Goal: Information Seeking & Learning: Check status

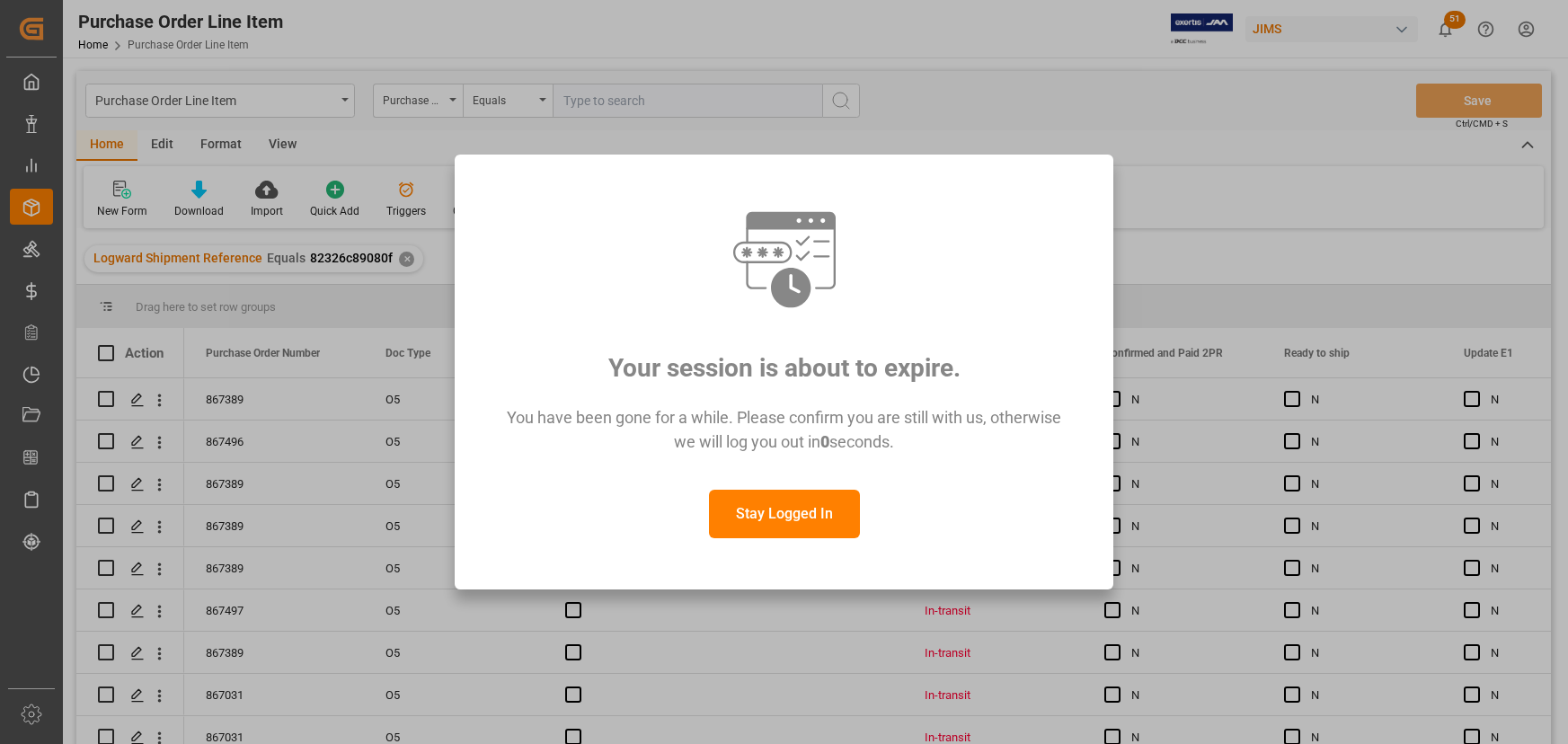
click at [782, 518] on button "Stay Logged In" at bounding box center [784, 514] width 151 height 48
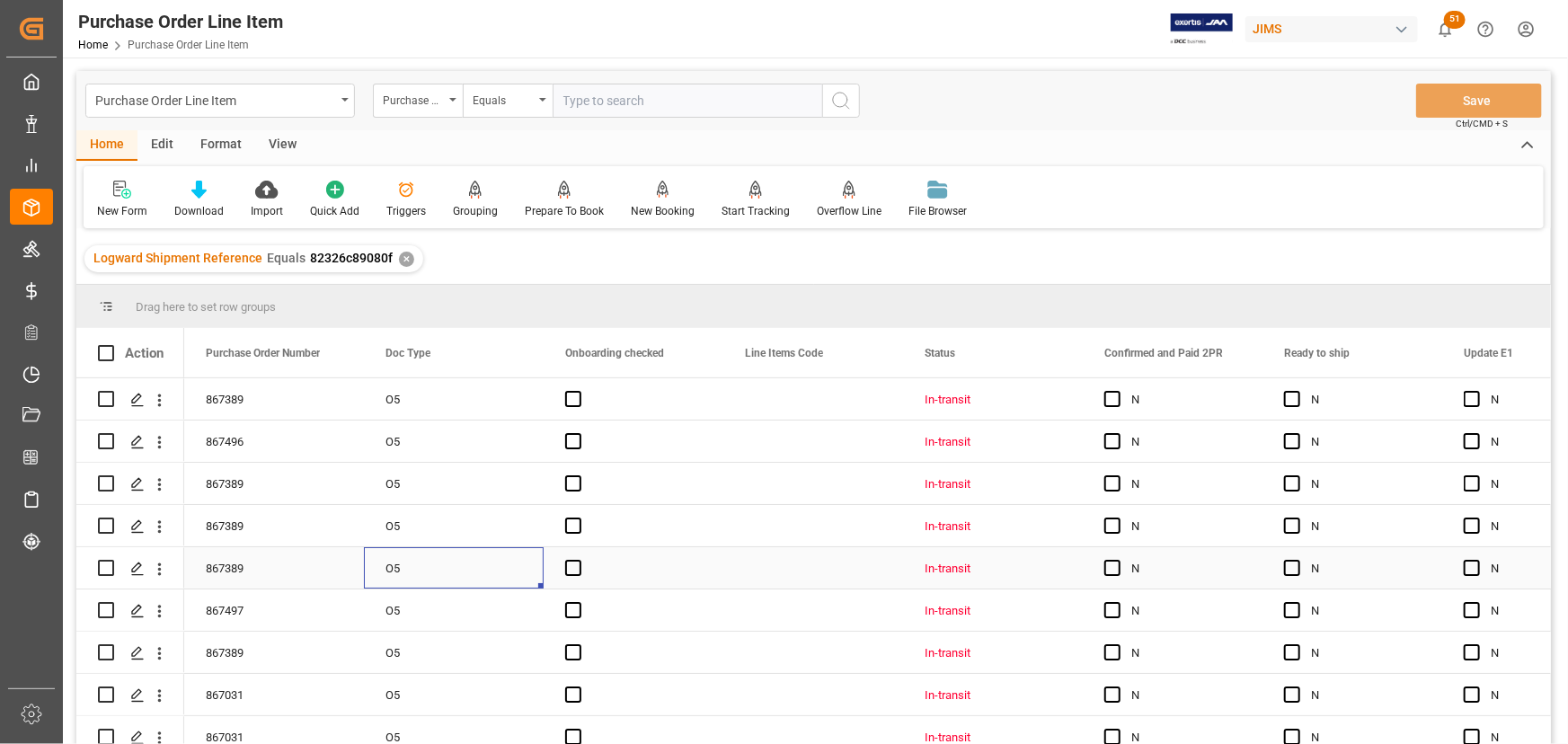
click at [479, 576] on div "O5" at bounding box center [453, 568] width 180 height 41
click at [276, 146] on div "View" at bounding box center [282, 145] width 55 height 30
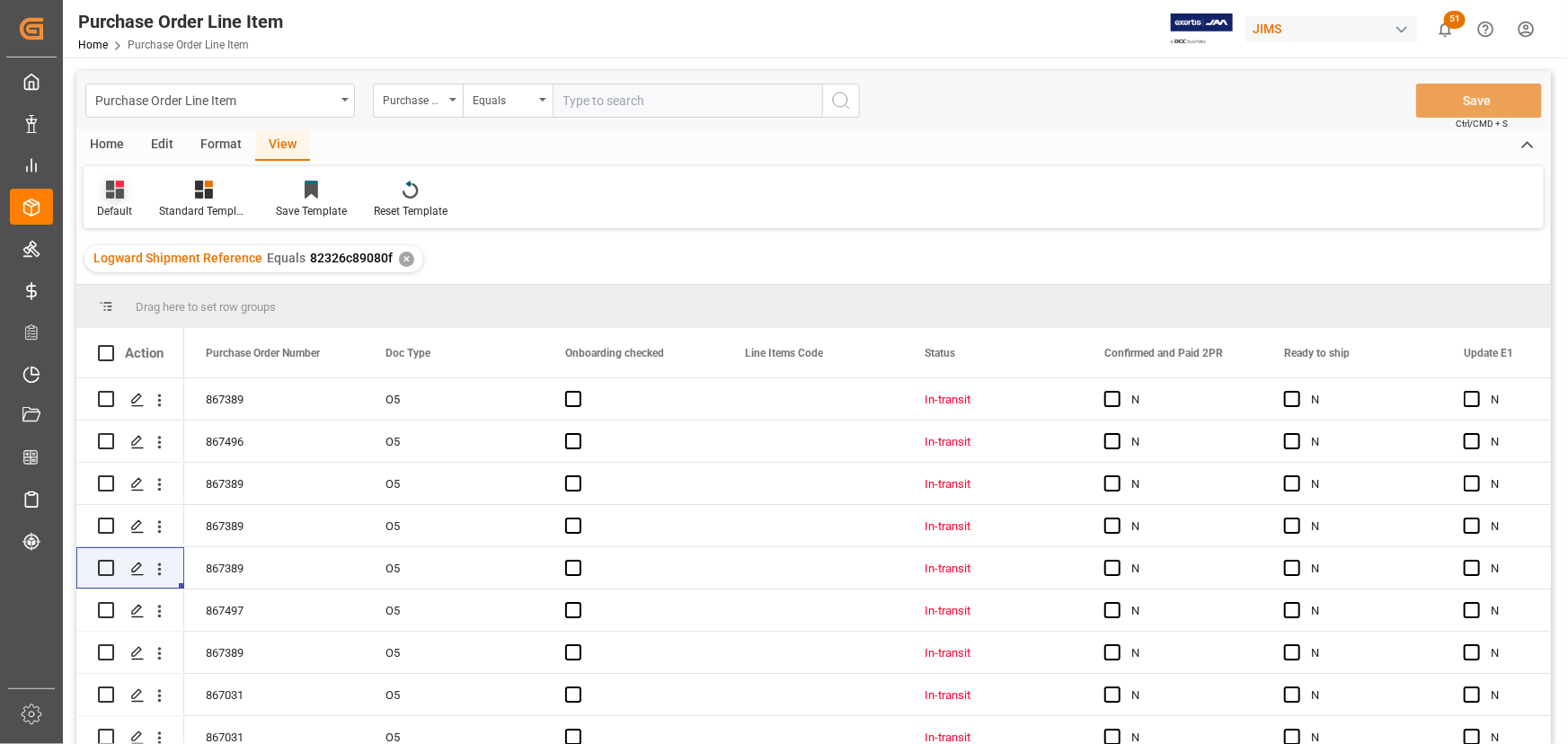
click at [107, 206] on div "Default" at bounding box center [114, 211] width 35 height 16
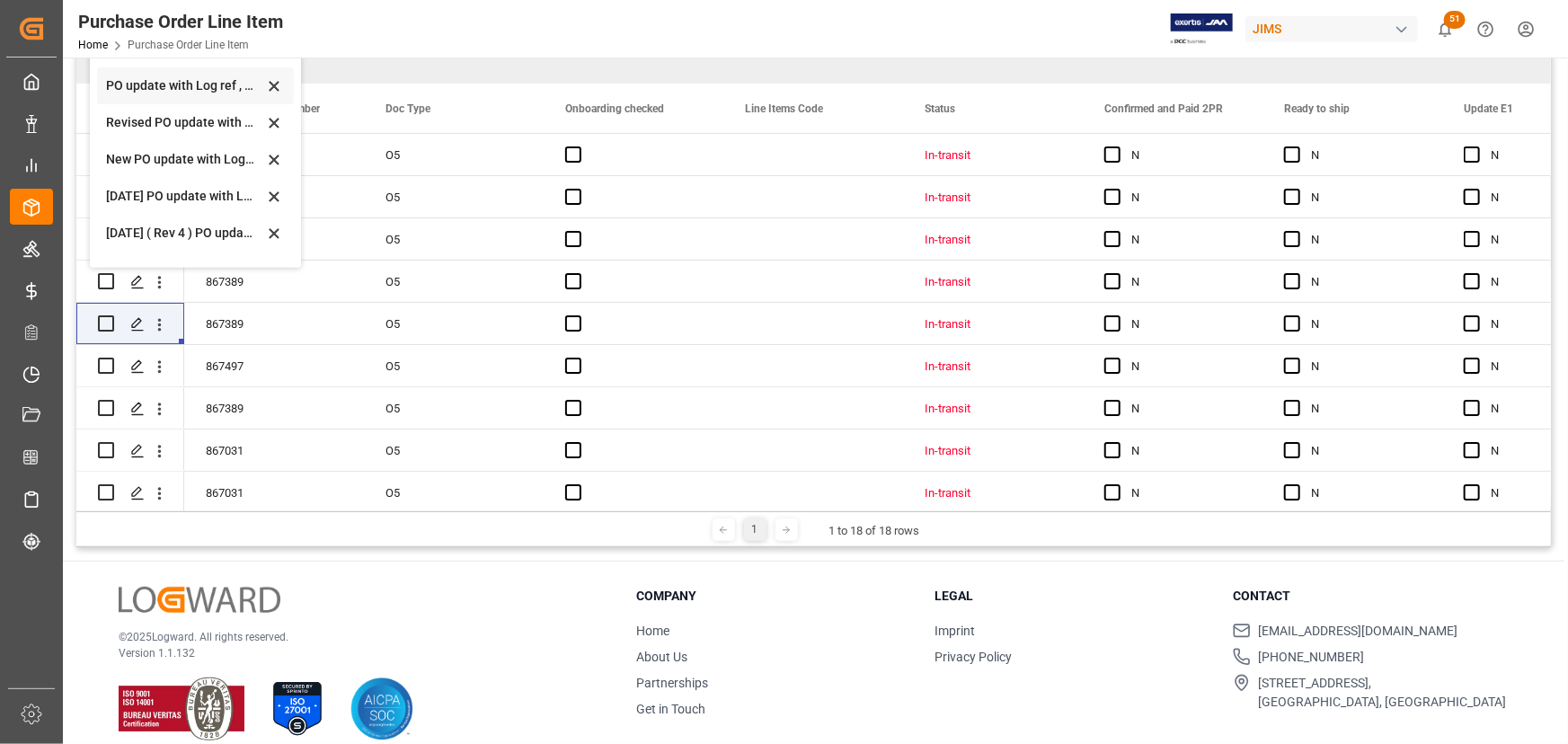
scroll to position [409, 0]
click at [168, 223] on div "Revised HS Listing Canada" at bounding box center [185, 228] width 157 height 19
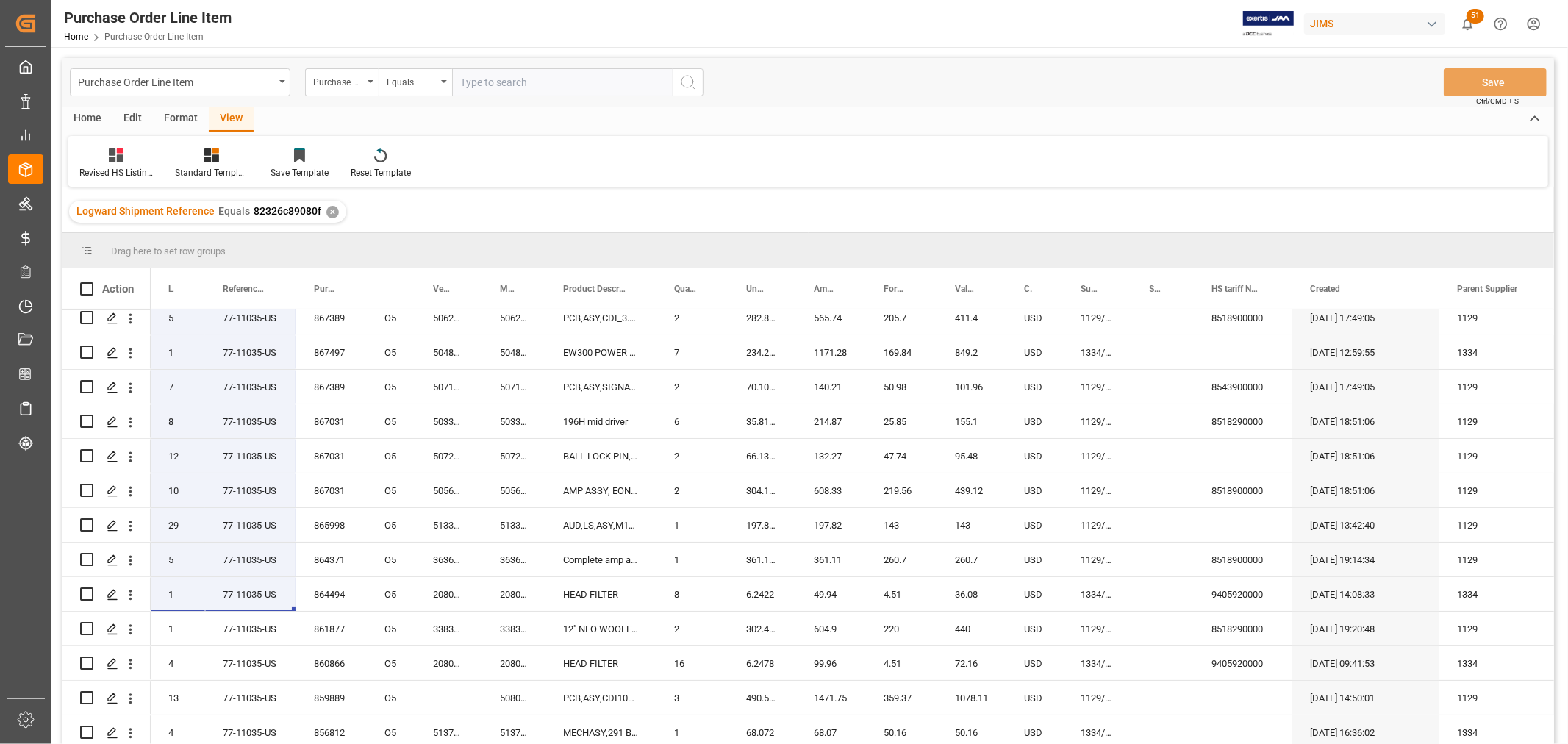
scroll to position [187, 0]
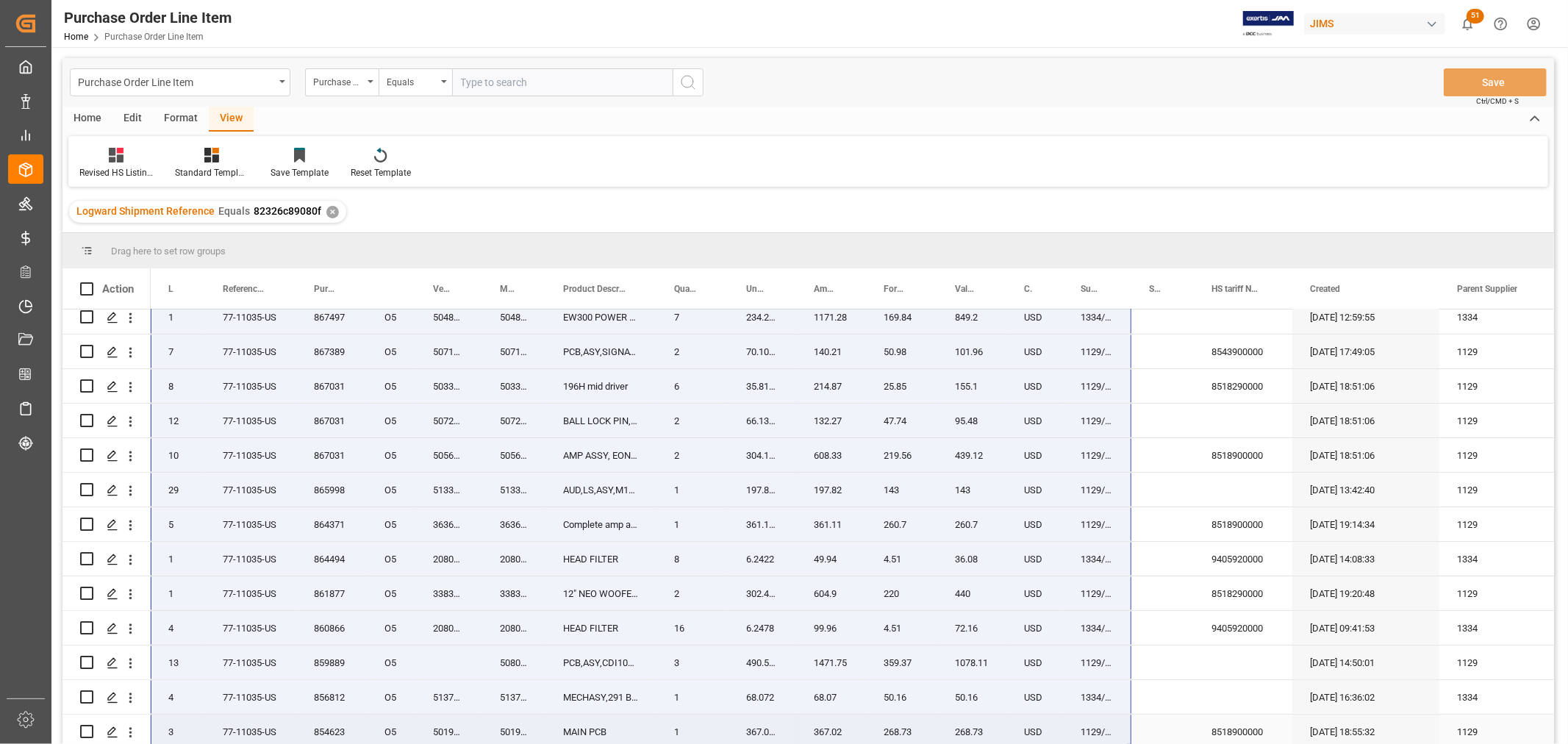
drag, startPoint x: 179, startPoint y: 322, endPoint x: 978, endPoint y: 679, distance: 875.1
click at [981, 608] on div "867389 O5 10 77-11035-US 5136027-00 HDW,KNOB,VOLUME,EON700 12 0.6326 7.59 0.46 …" at bounding box center [942, 438] width 1583 height 622
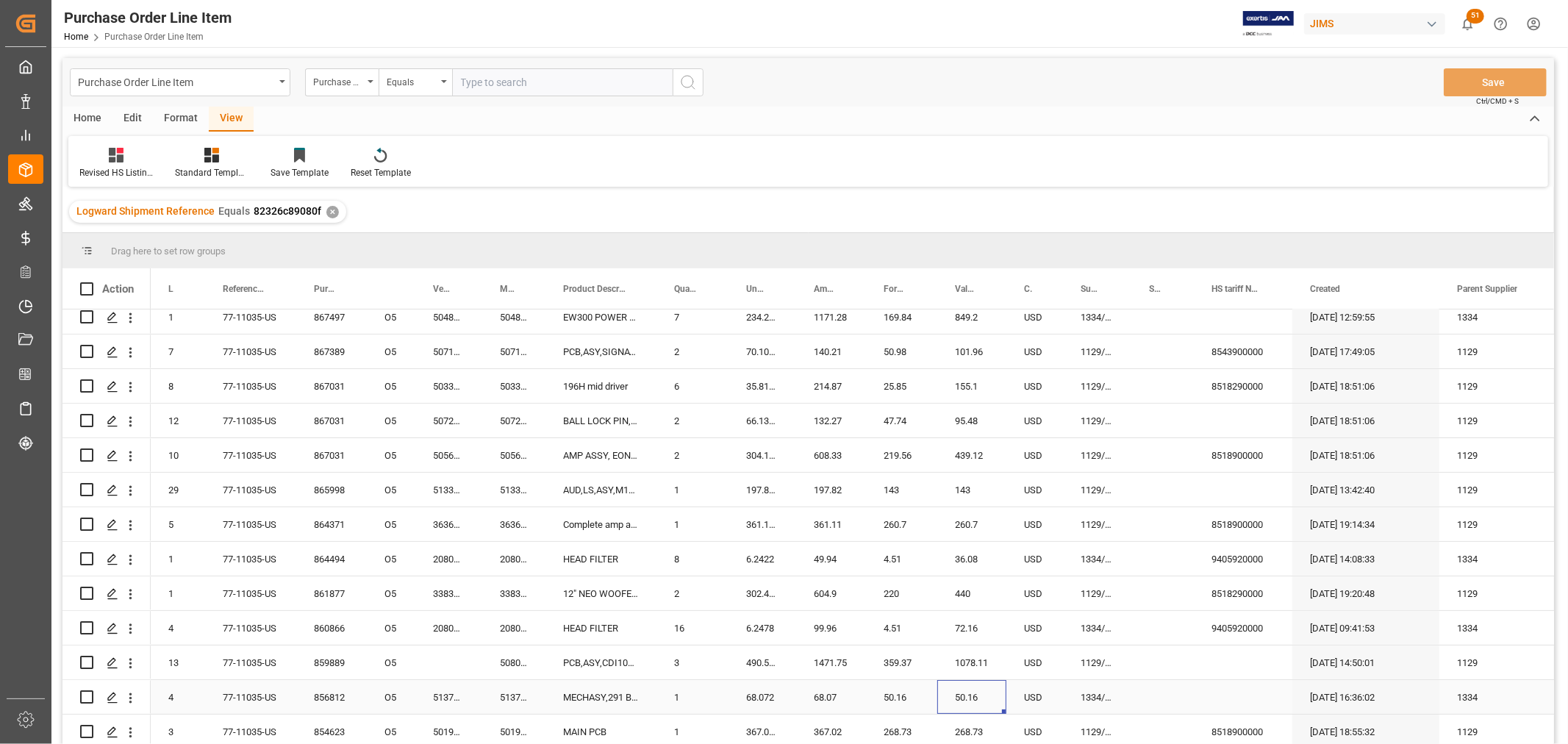
click at [978, 608] on div "50.16" at bounding box center [972, 697] width 69 height 34
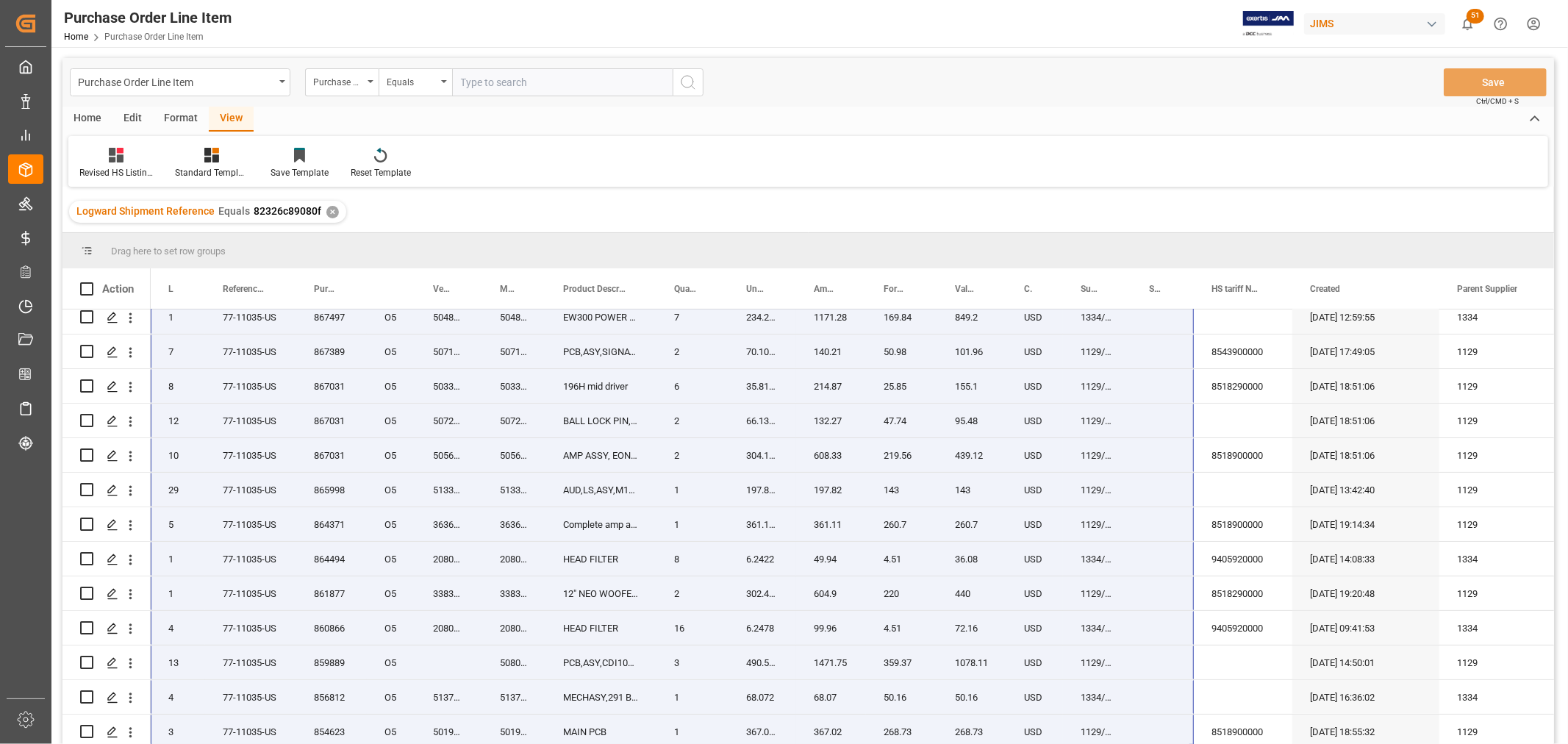
drag, startPoint x: 163, startPoint y: 316, endPoint x: 1173, endPoint y: 755, distance: 1101.3
click at [1173, 608] on html "Created by potrace 1.15, written by Peter Selinger 2001-2017 Created by potrace…" at bounding box center [784, 372] width 1568 height 744
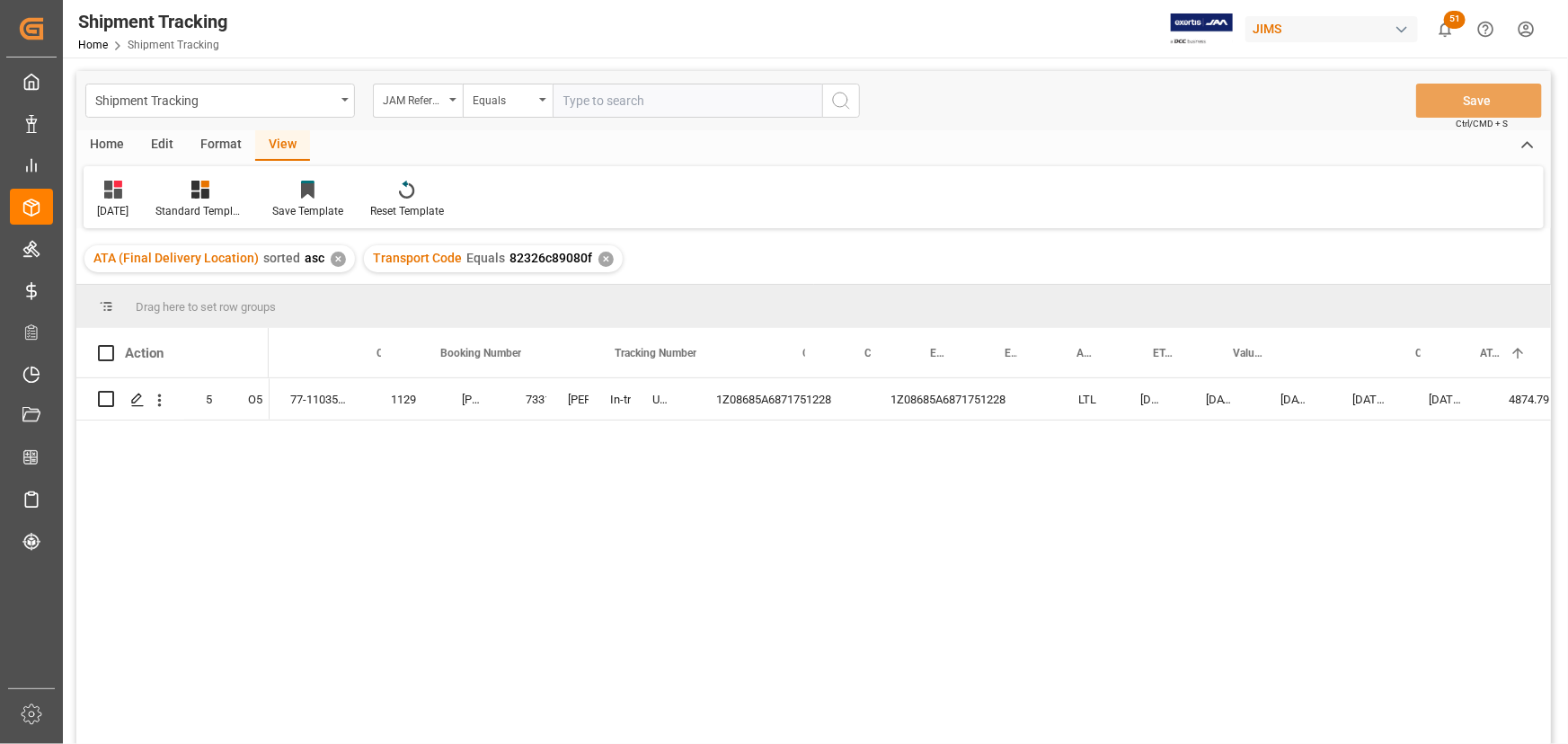
scroll to position [0, 276]
click at [624, 496] on div "77-11035-US 1129 Harman Professional, Inc. 73319 Jacques Denis In-transit UPS S…" at bounding box center [910, 567] width 1283 height 377
click at [546, 98] on icon "open menu" at bounding box center [543, 100] width 7 height 4
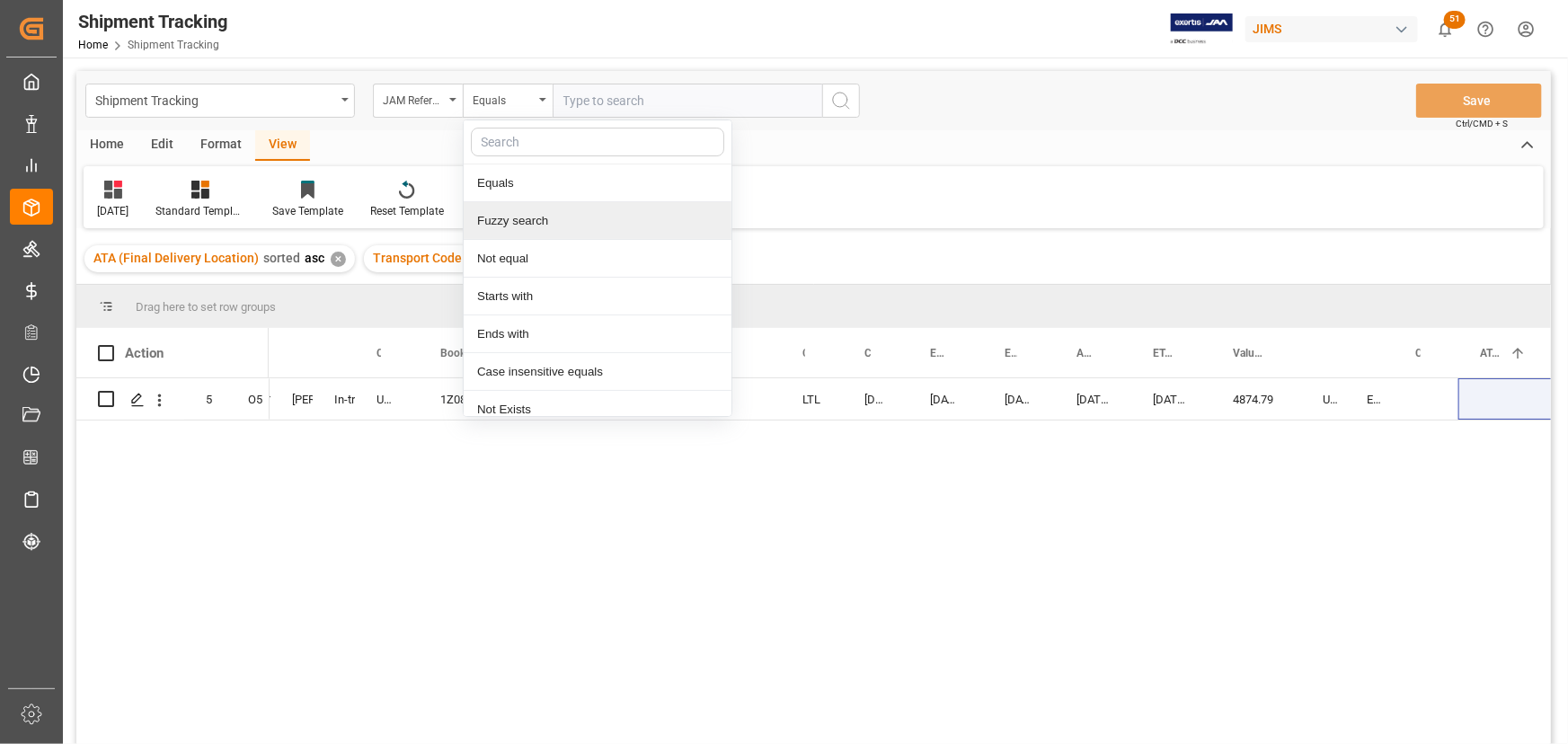
click at [526, 228] on div "Fuzzy search" at bounding box center [598, 220] width 268 height 37
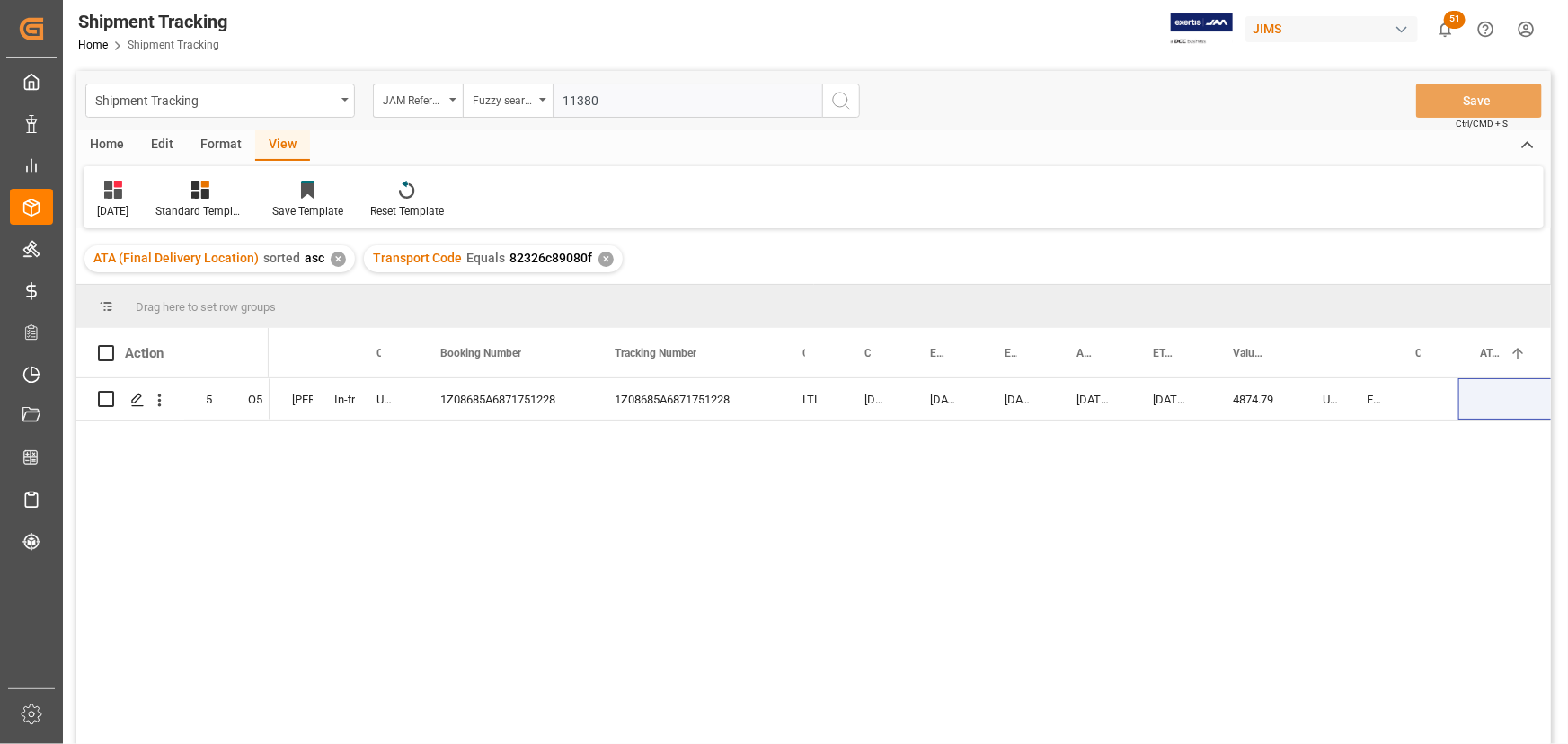
type input "11380"
click at [841, 111] on icon "search button" at bounding box center [842, 101] width 22 height 22
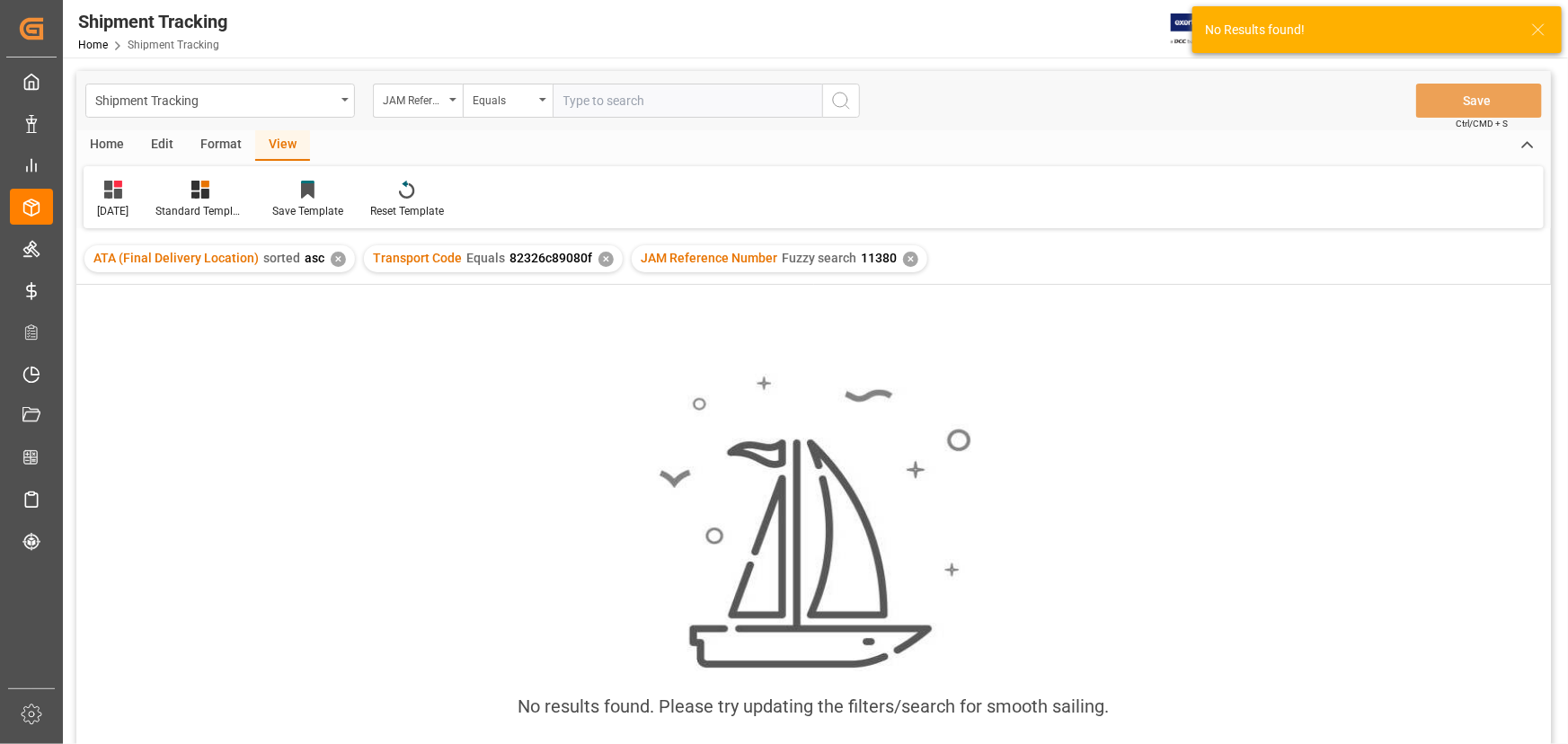
click at [599, 260] on div "✕" at bounding box center [606, 259] width 16 height 16
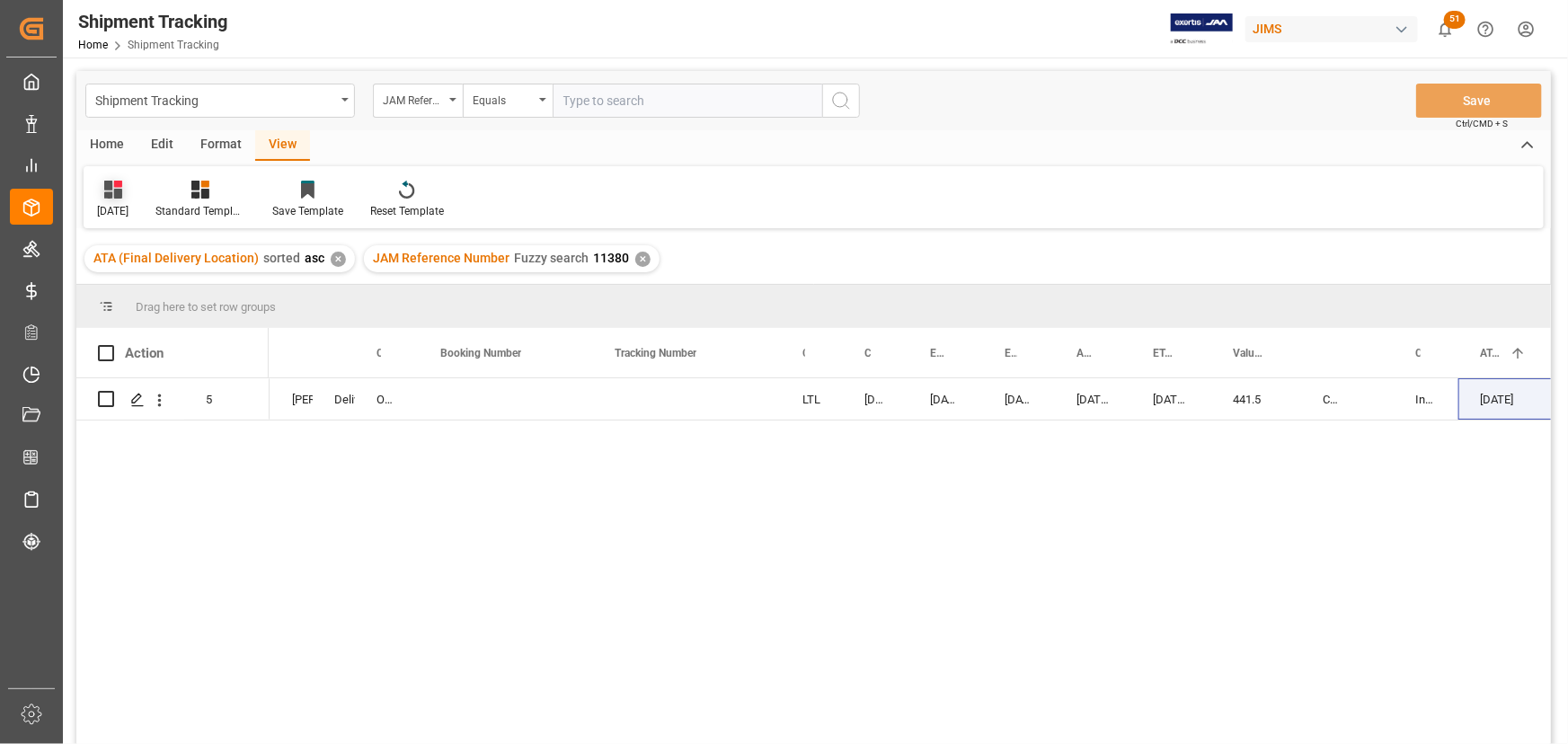
click at [116, 208] on div "Oct-07- 2025" at bounding box center [112, 211] width 31 height 16
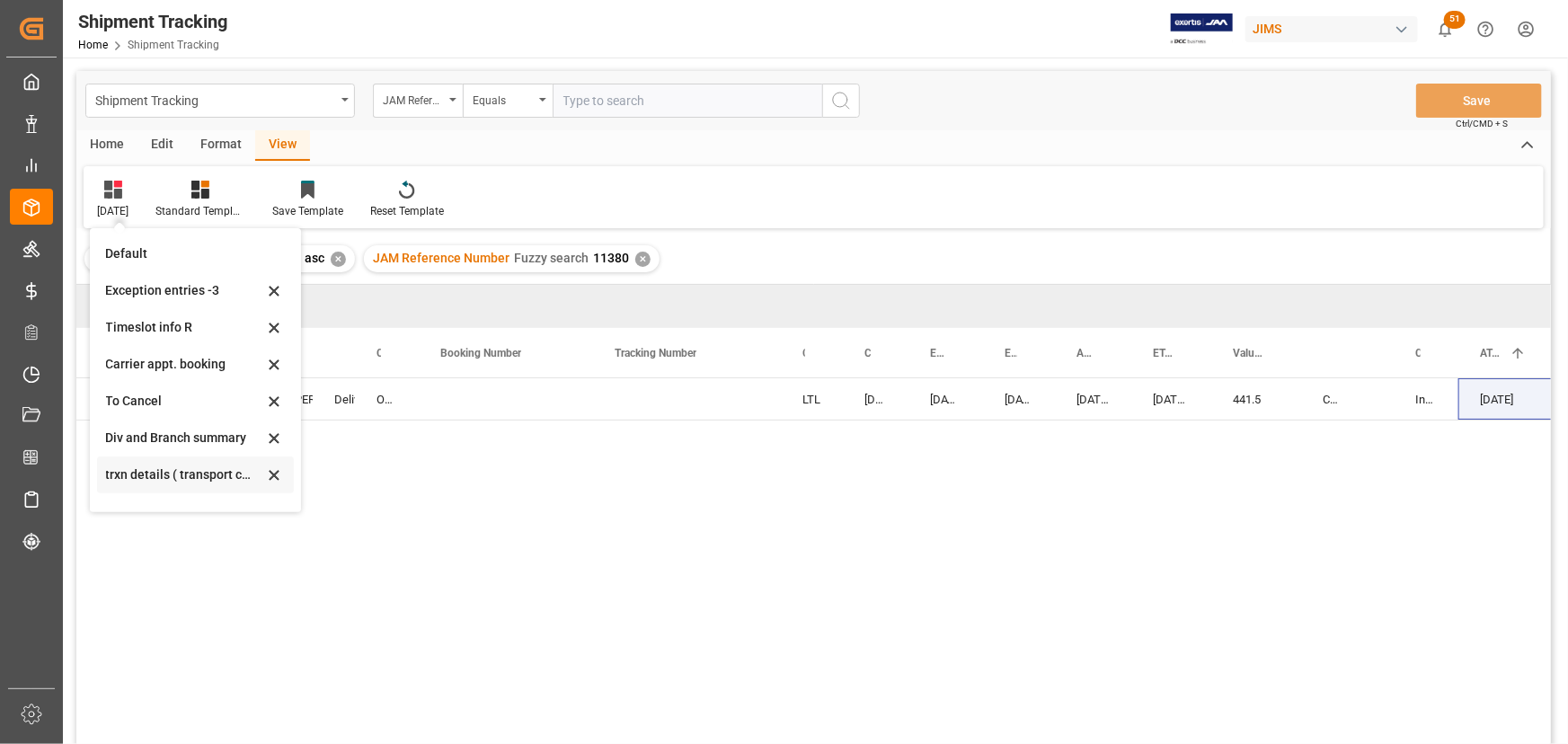
scroll to position [99, 0]
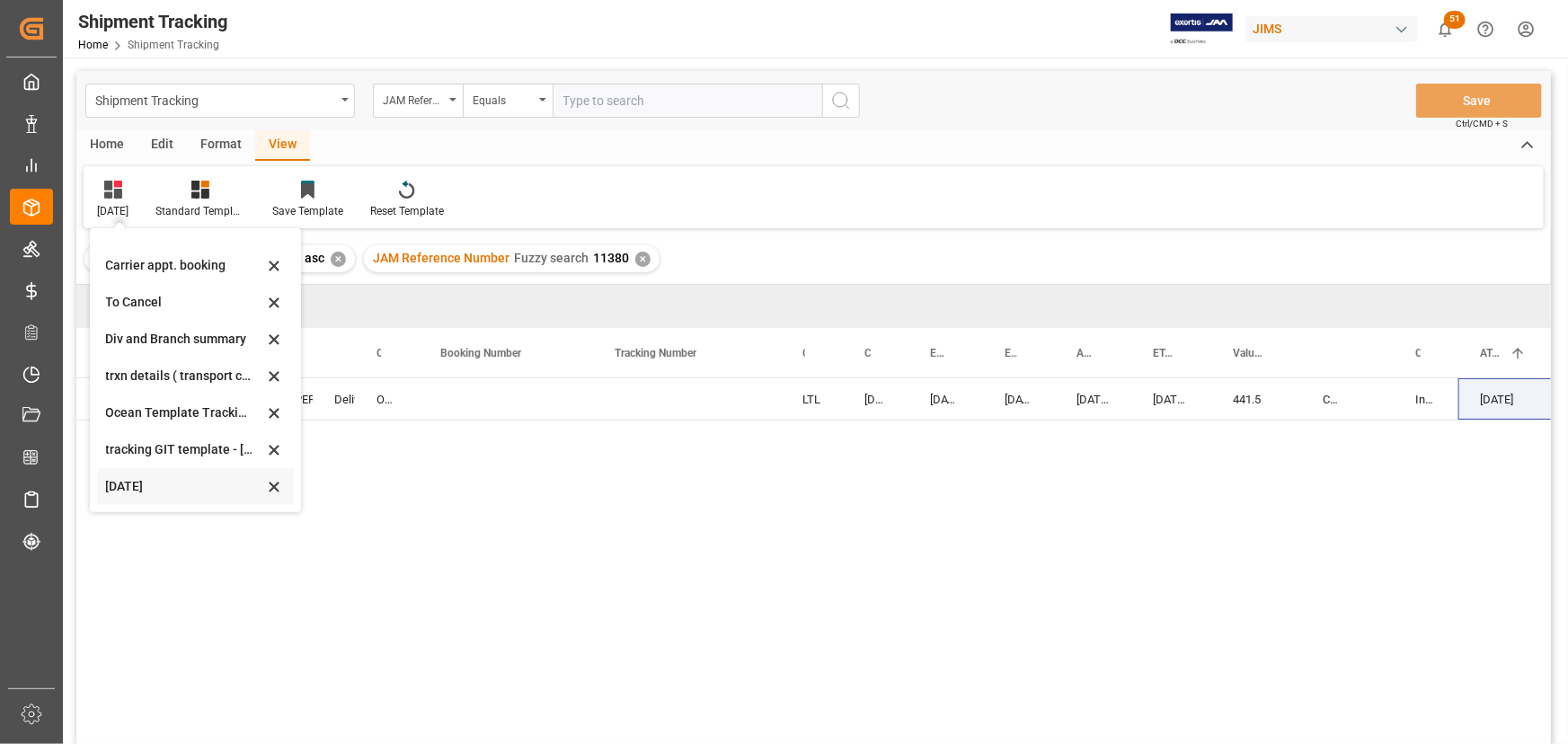
click at [153, 491] on div "Oct-07- 2025" at bounding box center [185, 486] width 157 height 19
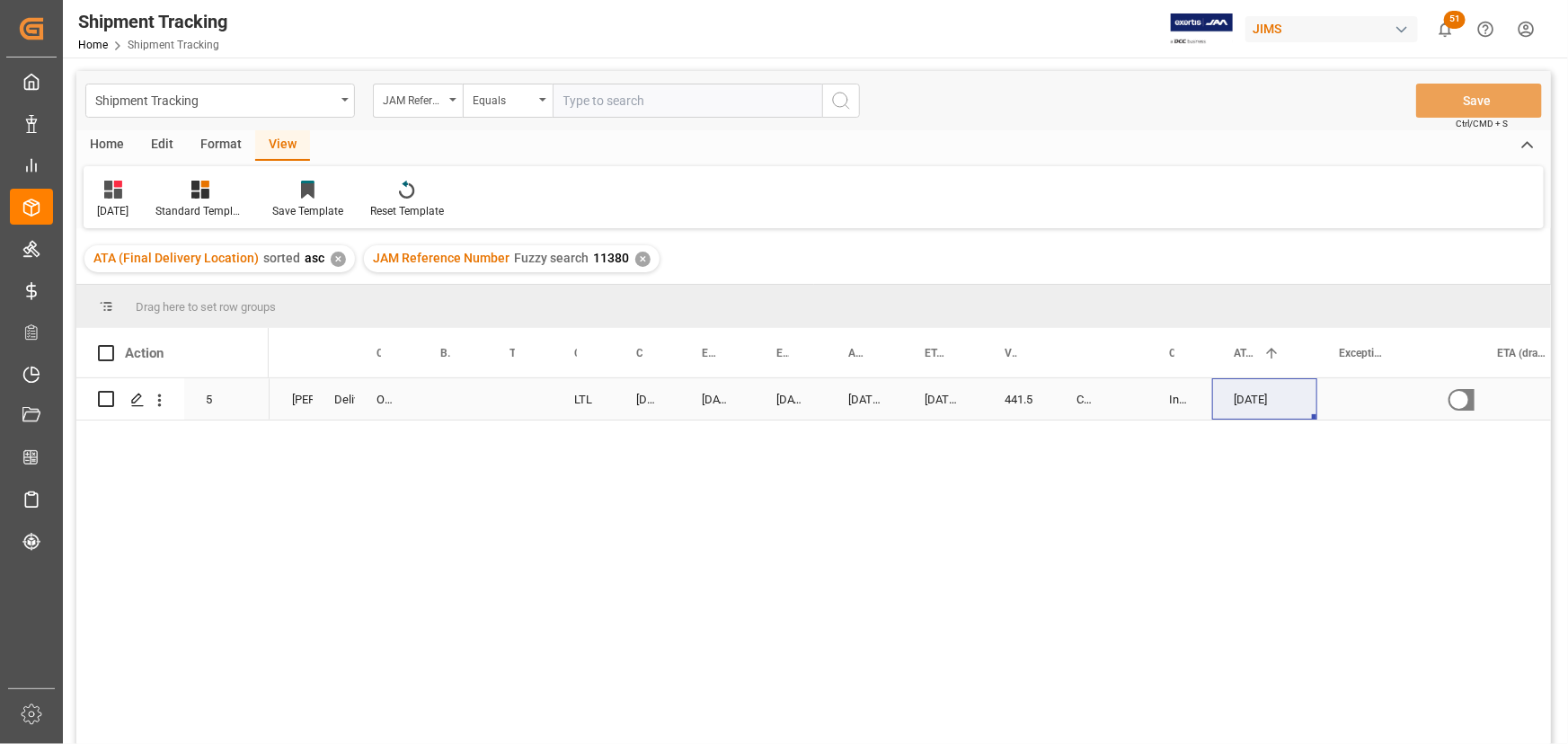
click at [454, 397] on div "Press SPACE to select this row." at bounding box center [453, 399] width 69 height 41
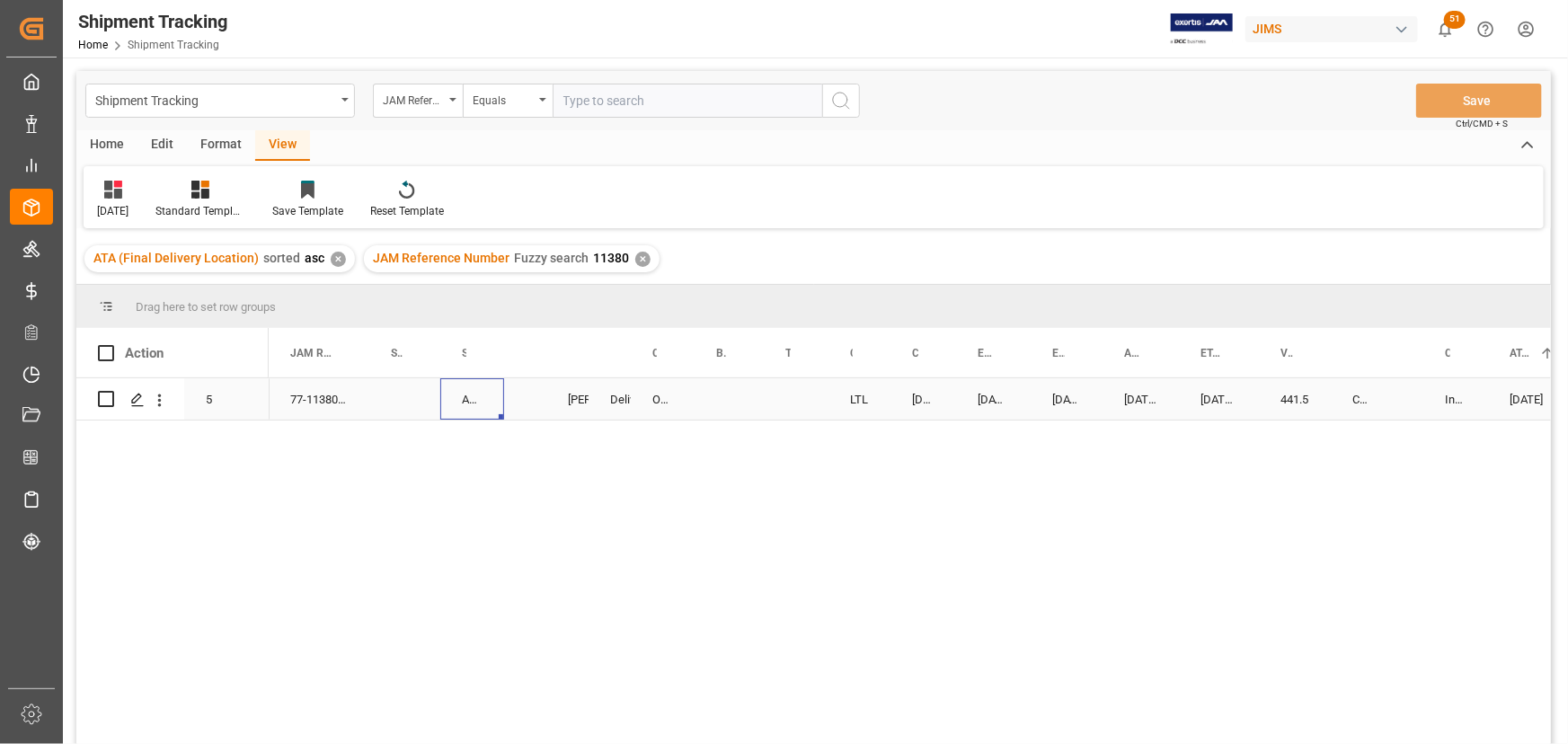
click at [479, 404] on div "Amazon [GEOGRAPHIC_DATA]" at bounding box center [472, 399] width 64 height 41
click at [1133, 402] on div "CAD" at bounding box center [1147, 399] width 44 height 41
click at [1426, 386] on div "Press SPACE to select this row." at bounding box center [1441, 399] width 106 height 41
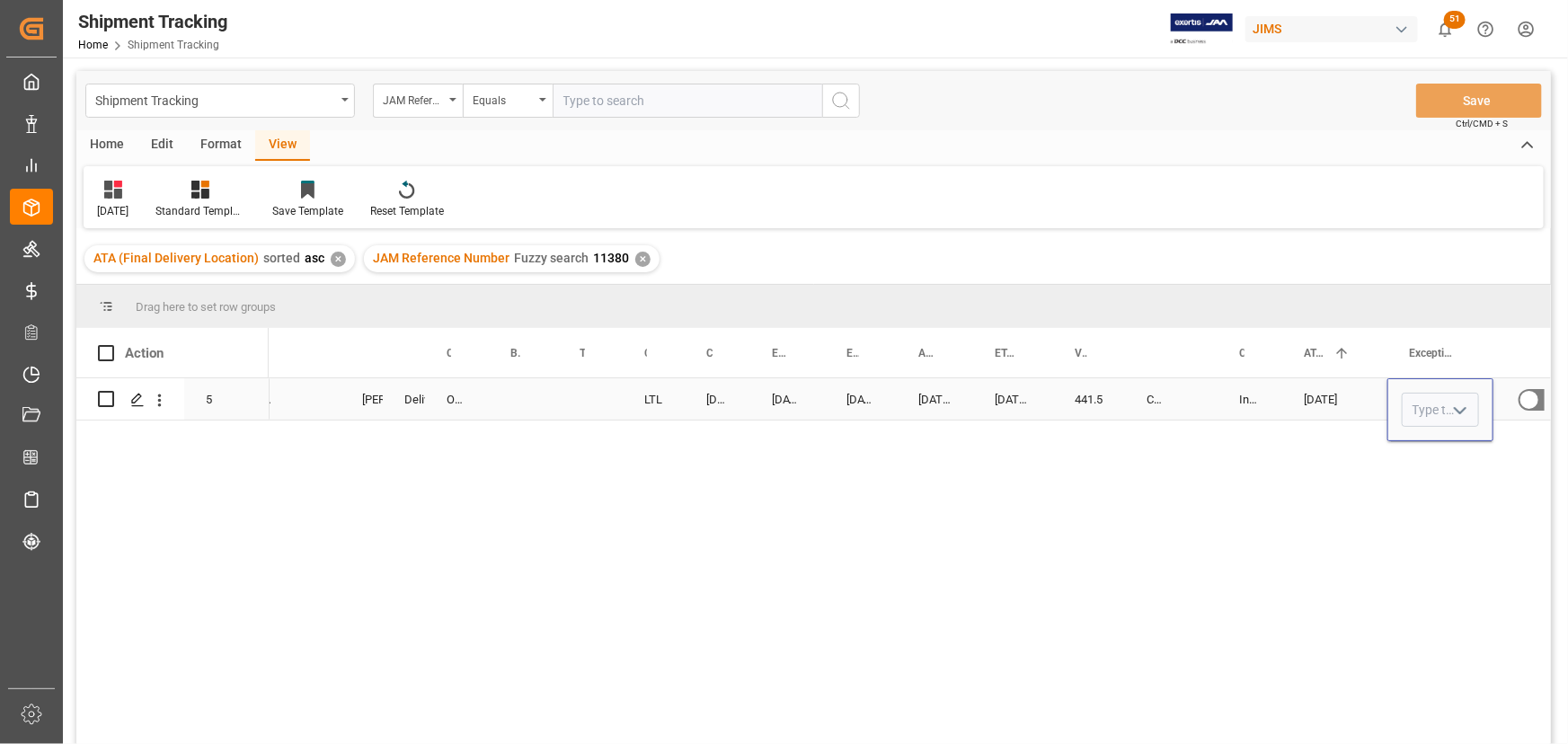
click at [1458, 412] on polyline "open menu" at bounding box center [1460, 411] width 11 height 5
click at [1434, 678] on div "Non-Inventory" at bounding box center [1489, 682] width 173 height 63
type input "Non-Inventory"
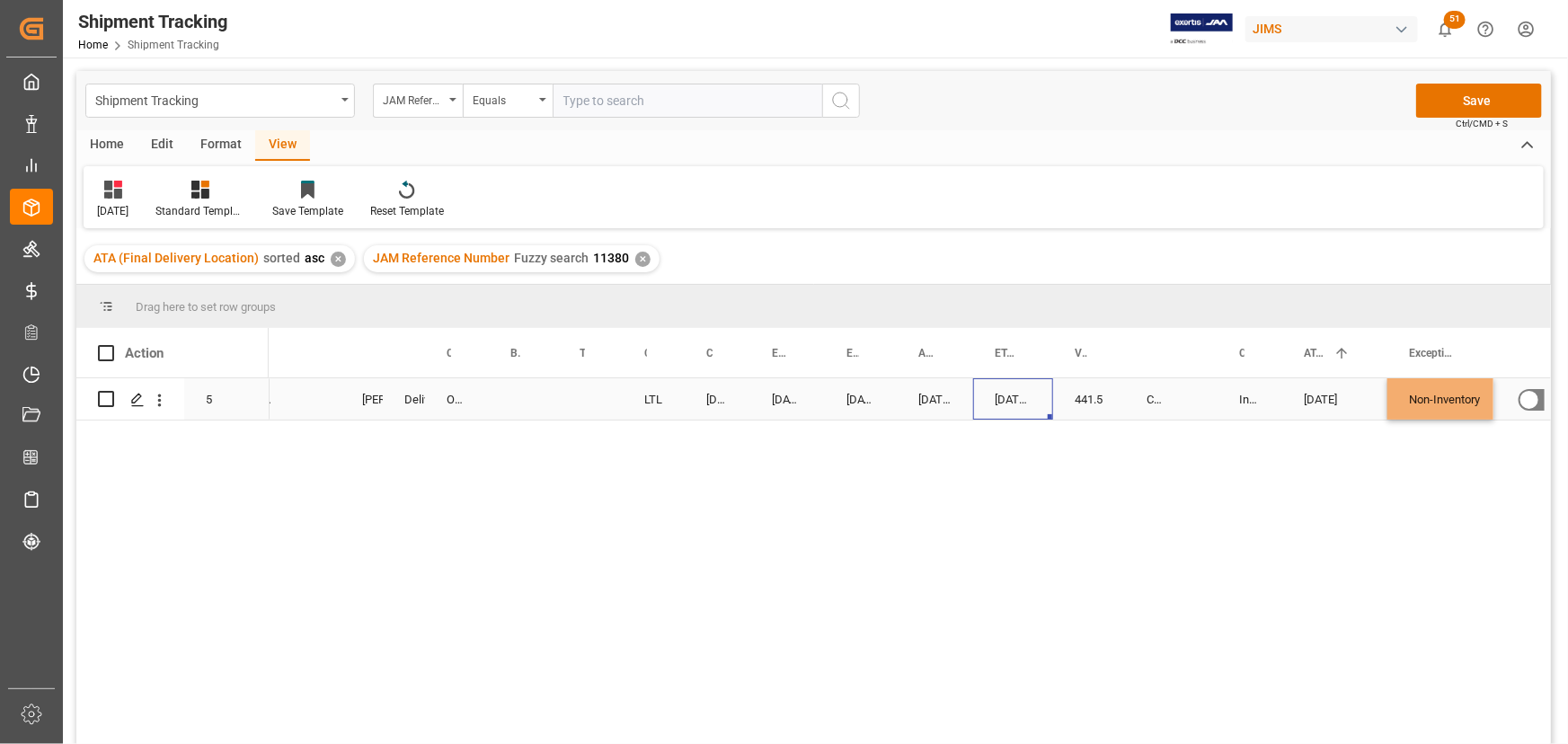
click at [1048, 396] on div "10-06-2025 00:00:00" at bounding box center [1013, 399] width 80 height 41
click at [1446, 94] on button "Save" at bounding box center [1479, 100] width 126 height 34
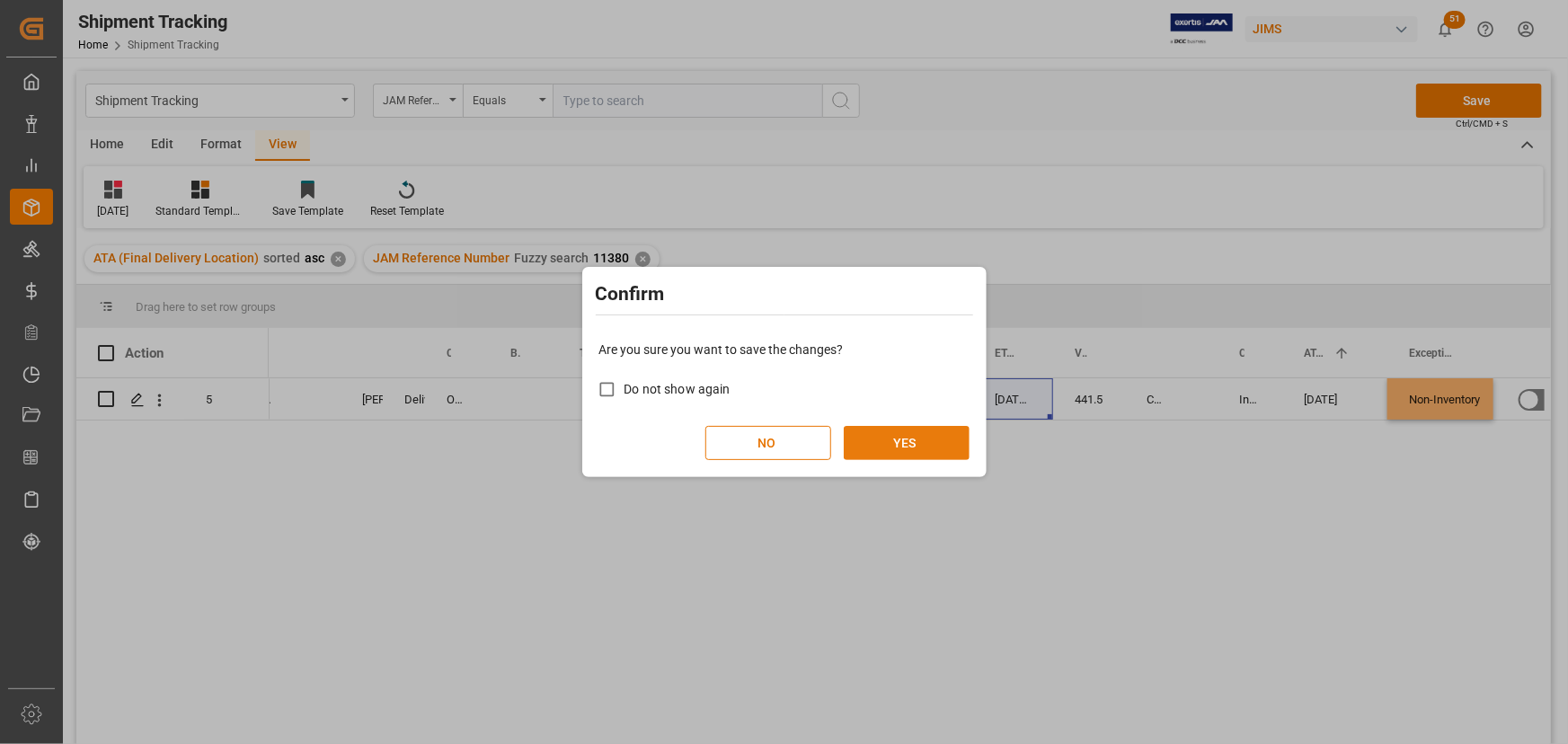
click at [894, 430] on button "YES" at bounding box center [907, 442] width 126 height 34
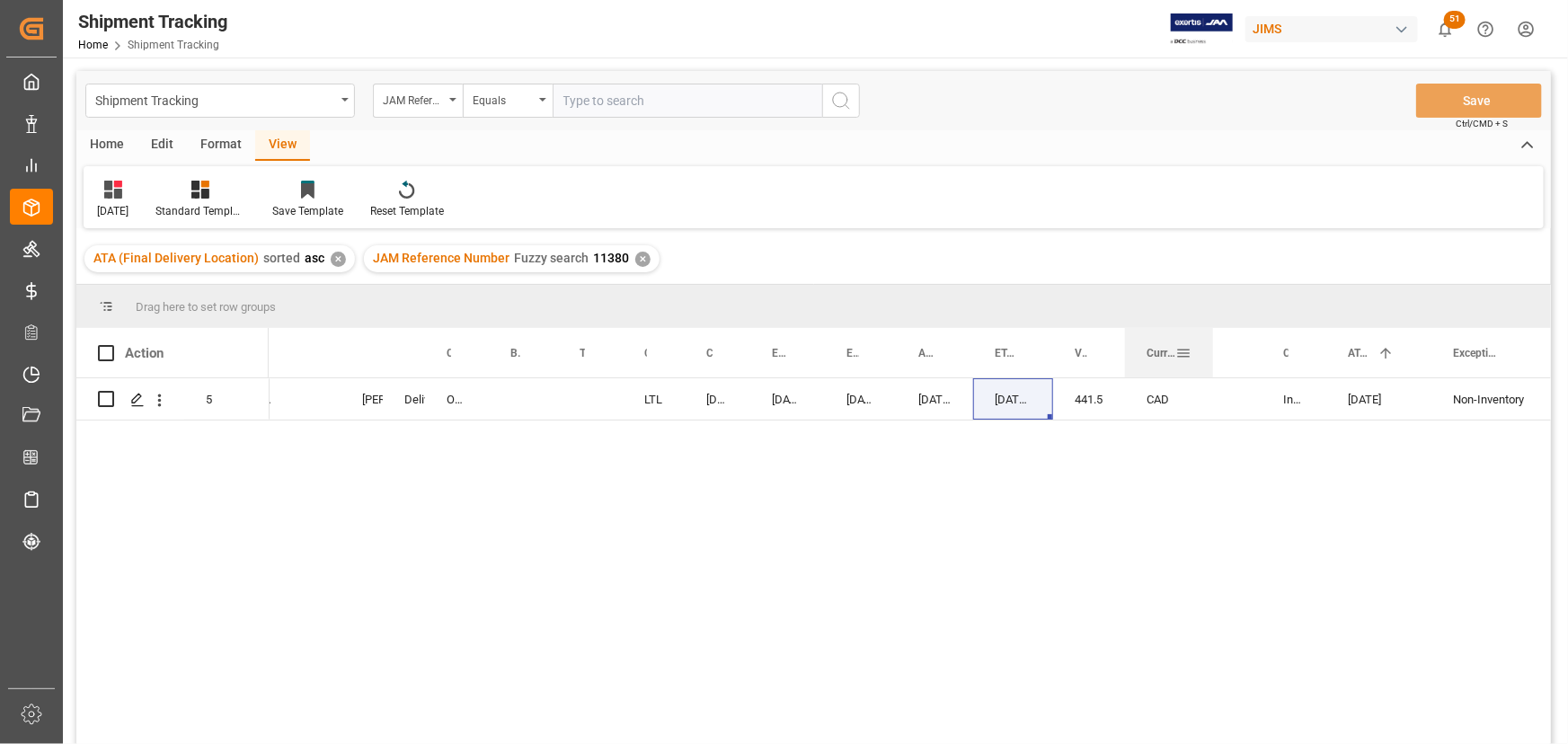
drag, startPoint x: 1167, startPoint y: 343, endPoint x: 1211, endPoint y: 374, distance: 53.8
click at [1211, 374] on div at bounding box center [1213, 353] width 7 height 49
drag, startPoint x: 1326, startPoint y: 343, endPoint x: 1354, endPoint y: 340, distance: 28.2
click at [1354, 340] on div at bounding box center [1355, 353] width 7 height 49
click at [1197, 382] on div "CAD" at bounding box center [1169, 399] width 88 height 41
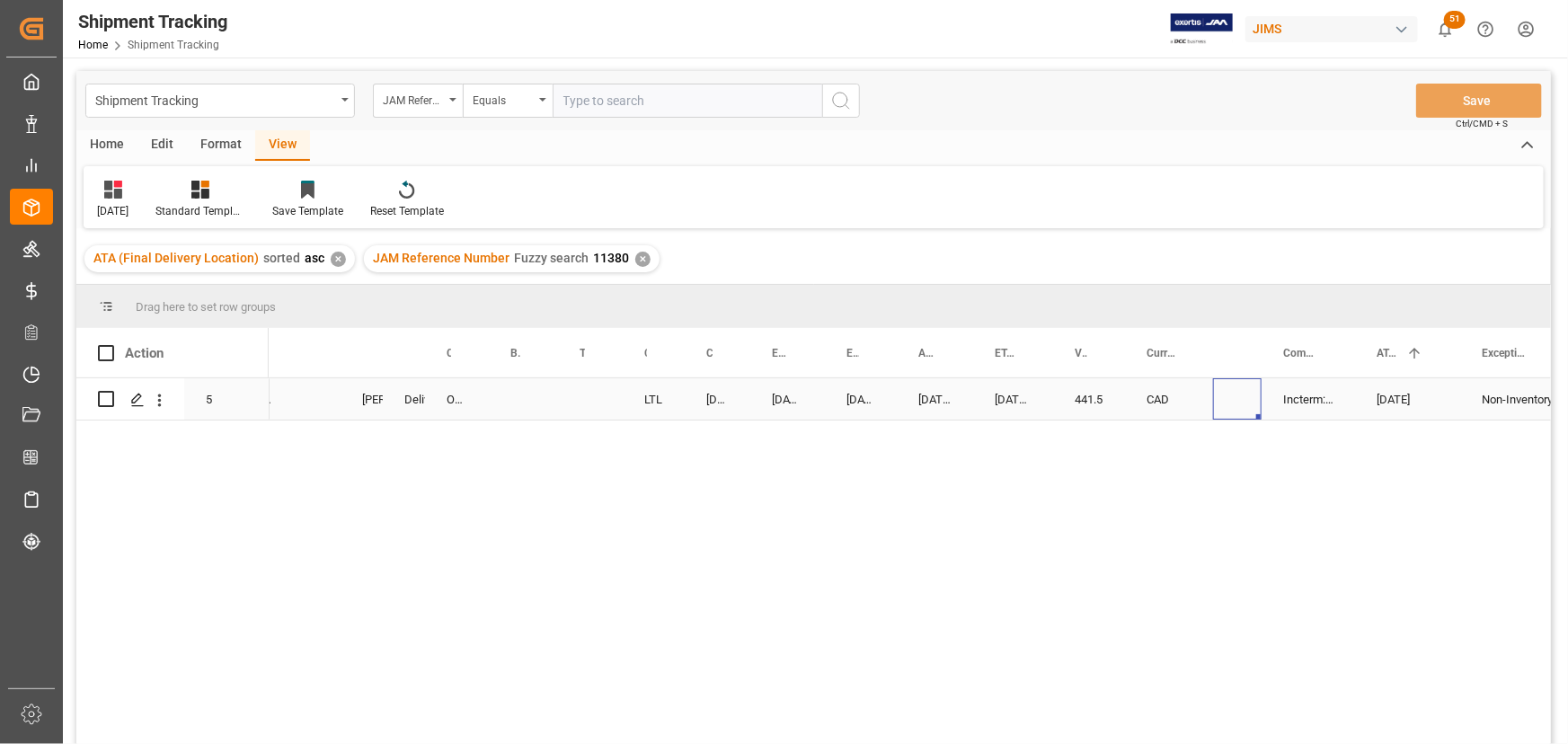
click at [1239, 399] on div "Press SPACE to select this row." at bounding box center [1237, 399] width 48 height 41
click at [408, 393] on div "Press SPACE to select this row." at bounding box center [405, 399] width 71 height 41
click at [379, 390] on div "Press SPACE to select this row." at bounding box center [405, 399] width 71 height 41
click at [391, 395] on div "Press SPACE to select this row." at bounding box center [405, 399] width 71 height 41
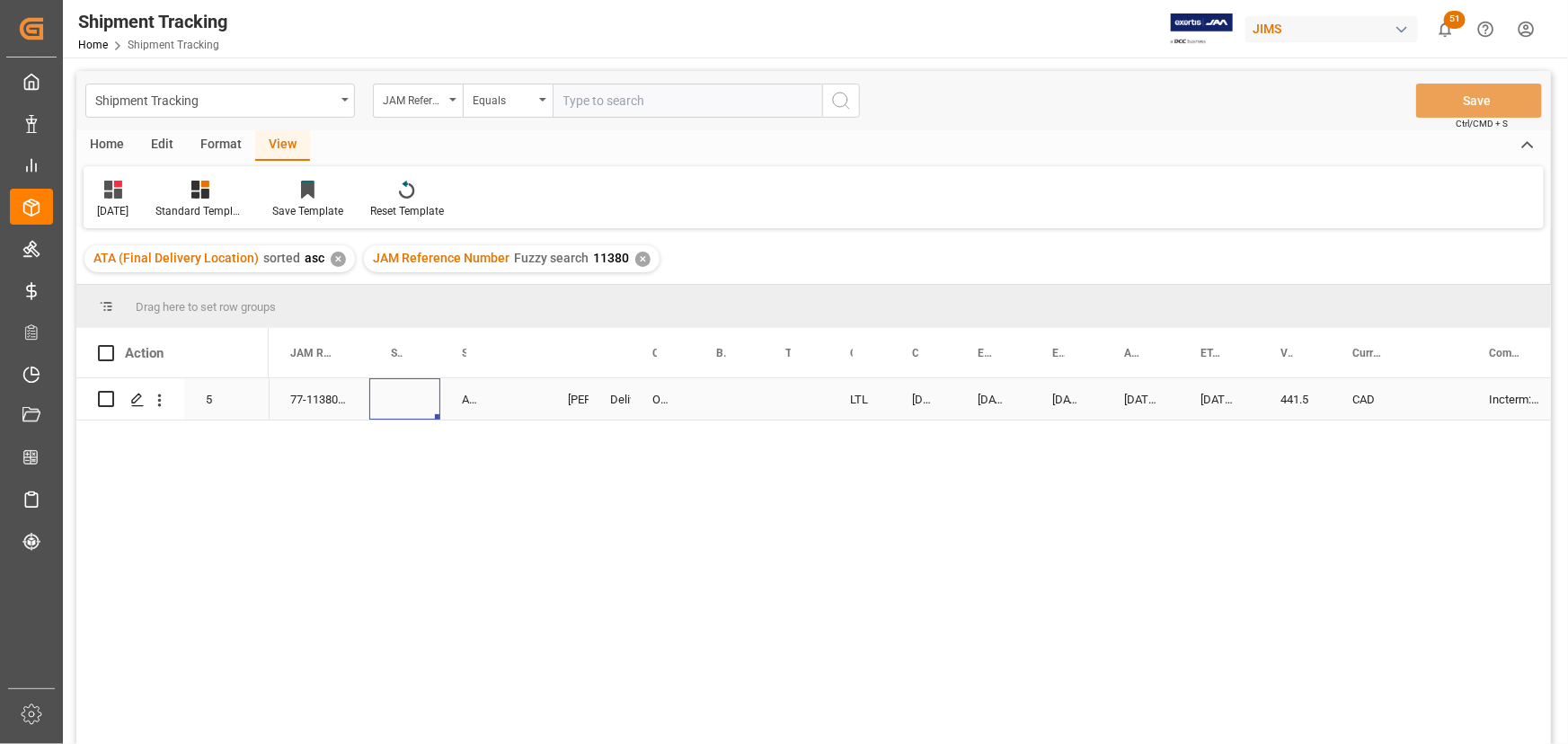
click at [391, 395] on div "Press SPACE to select this row." at bounding box center [405, 399] width 71 height 41
click at [399, 399] on div "Press SPACE to select this row." at bounding box center [405, 399] width 71 height 41
click at [397, 399] on div "Press SPACE to select this row." at bounding box center [405, 399] width 71 height 41
click at [503, 544] on div "LTL 10-06-2025 00:00:00 10-06-2025 00:00:00 10-06-2025 00:00:00 10-06-2025 00:0…" at bounding box center [910, 567] width 1283 height 377
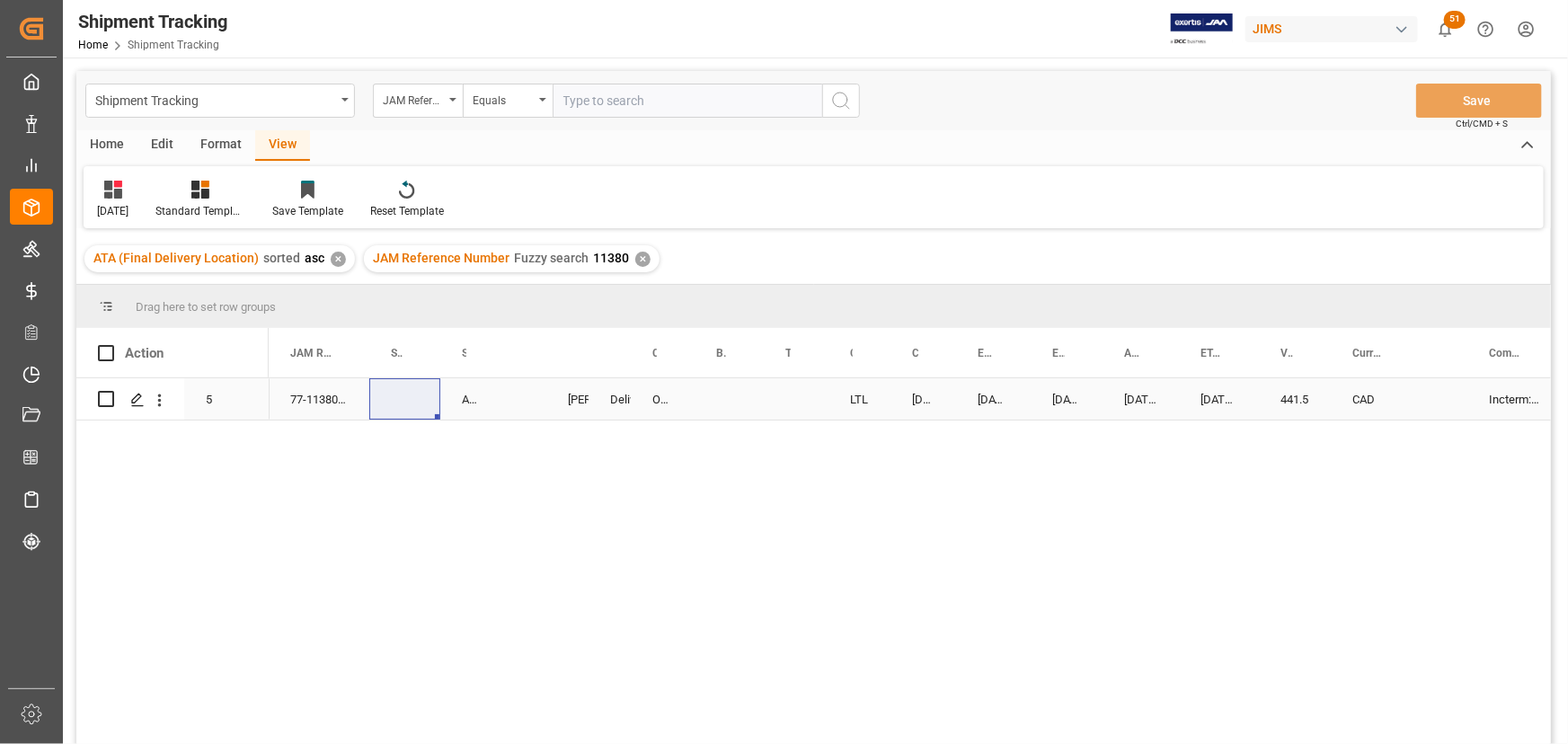
click at [407, 379] on div "Press SPACE to select this row." at bounding box center [405, 399] width 71 height 41
click at [408, 392] on div "Press SPACE to select this row." at bounding box center [405, 399] width 71 height 41
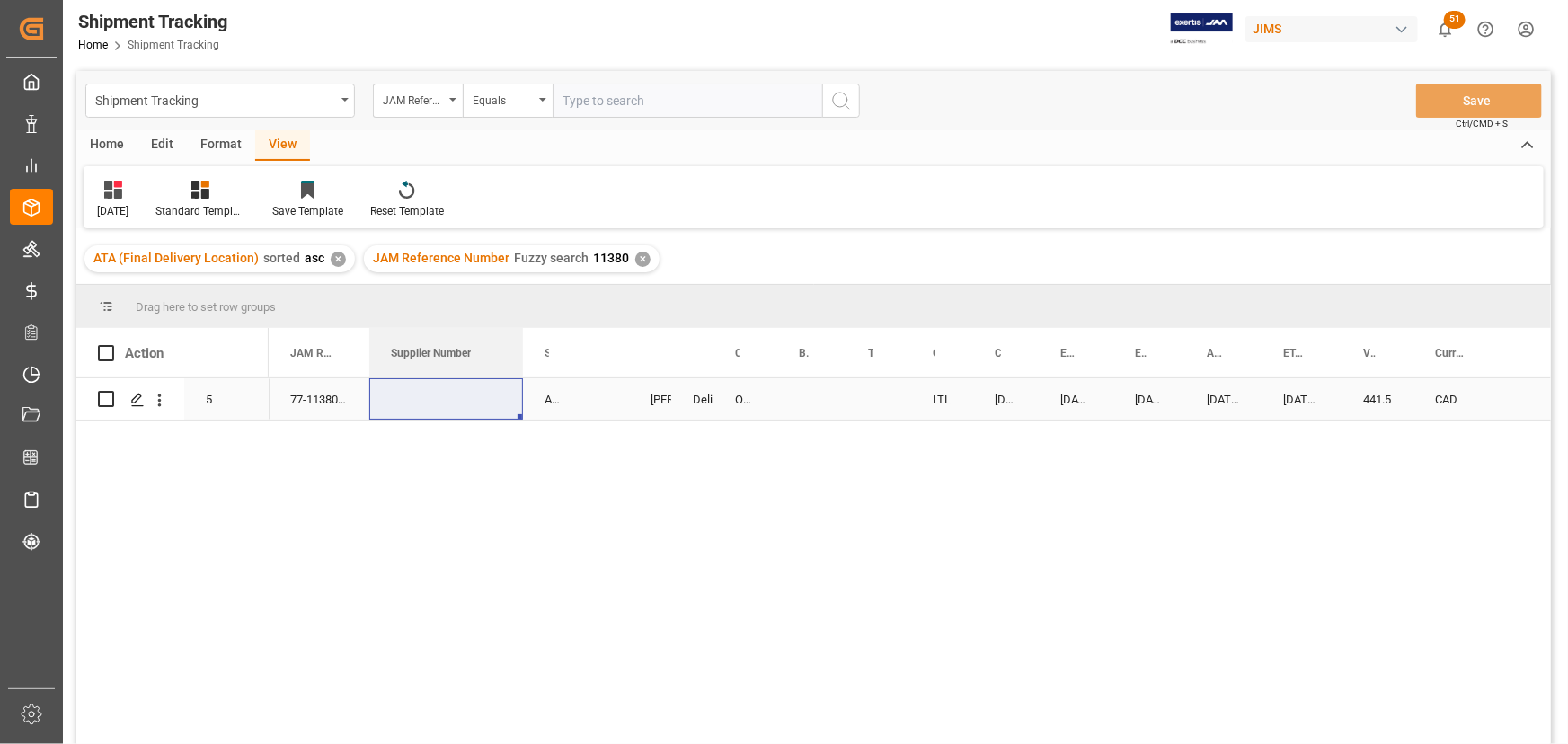
drag, startPoint x: 439, startPoint y: 349, endPoint x: 487, endPoint y: 396, distance: 67.2
click at [520, 380] on div "Action Mode of Transport Order Type Booking Number 1 5" at bounding box center [814, 542] width 1475 height 428
click at [453, 394] on div "Press SPACE to select this row." at bounding box center [445, 399] width 152 height 41
click at [446, 398] on div "Press SPACE to select this row." at bounding box center [445, 399] width 152 height 41
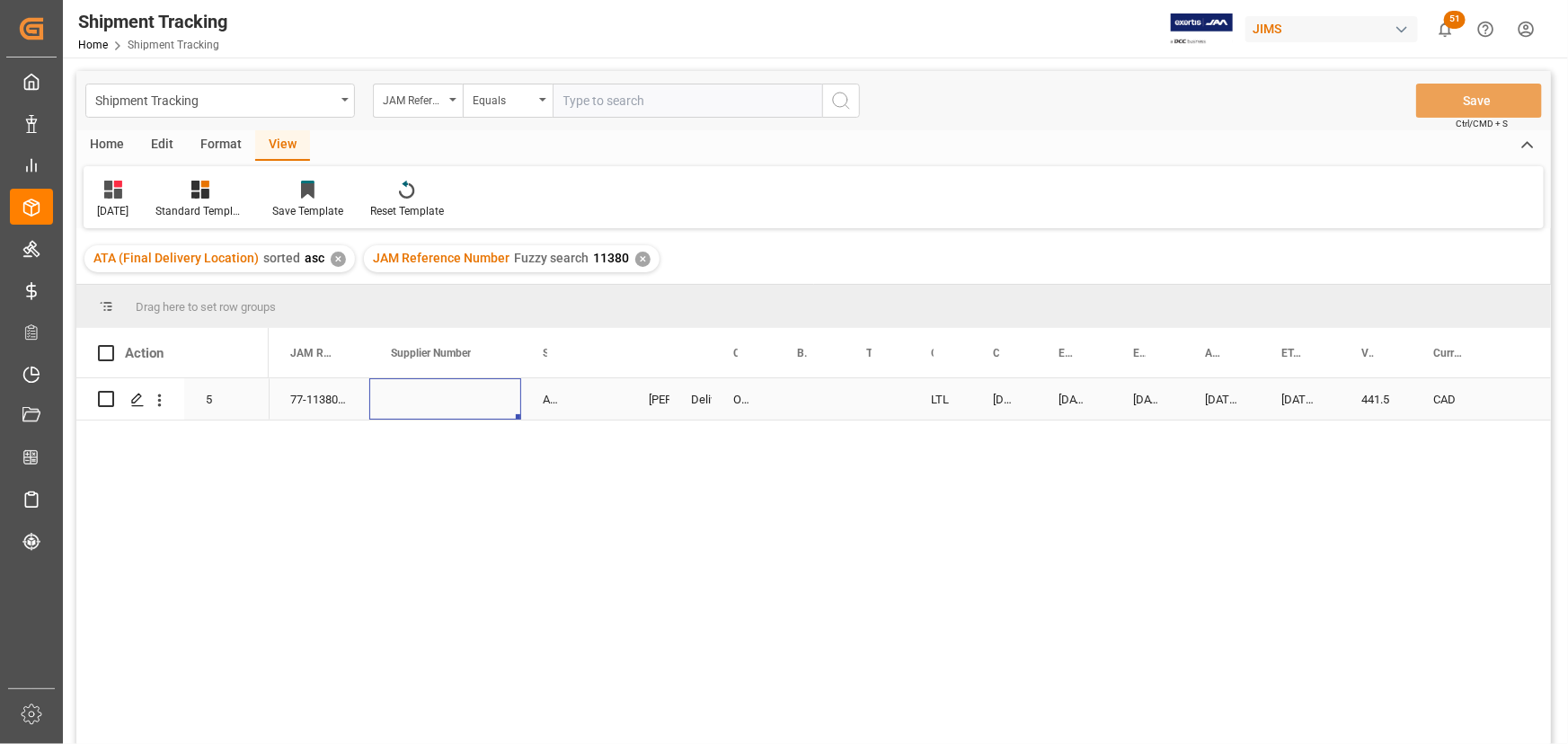
click at [446, 398] on div "Press SPACE to select this row." at bounding box center [445, 399] width 152 height 41
click at [339, 406] on div "77-11380-[GEOGRAPHIC_DATA]" at bounding box center [319, 399] width 101 height 41
click at [430, 402] on div "Press SPACE to select this row." at bounding box center [445, 399] width 152 height 41
click at [335, 401] on div "77-11380-[GEOGRAPHIC_DATA]" at bounding box center [319, 399] width 101 height 41
click at [348, 102] on div "Shipment Tracking" at bounding box center [219, 100] width 270 height 34
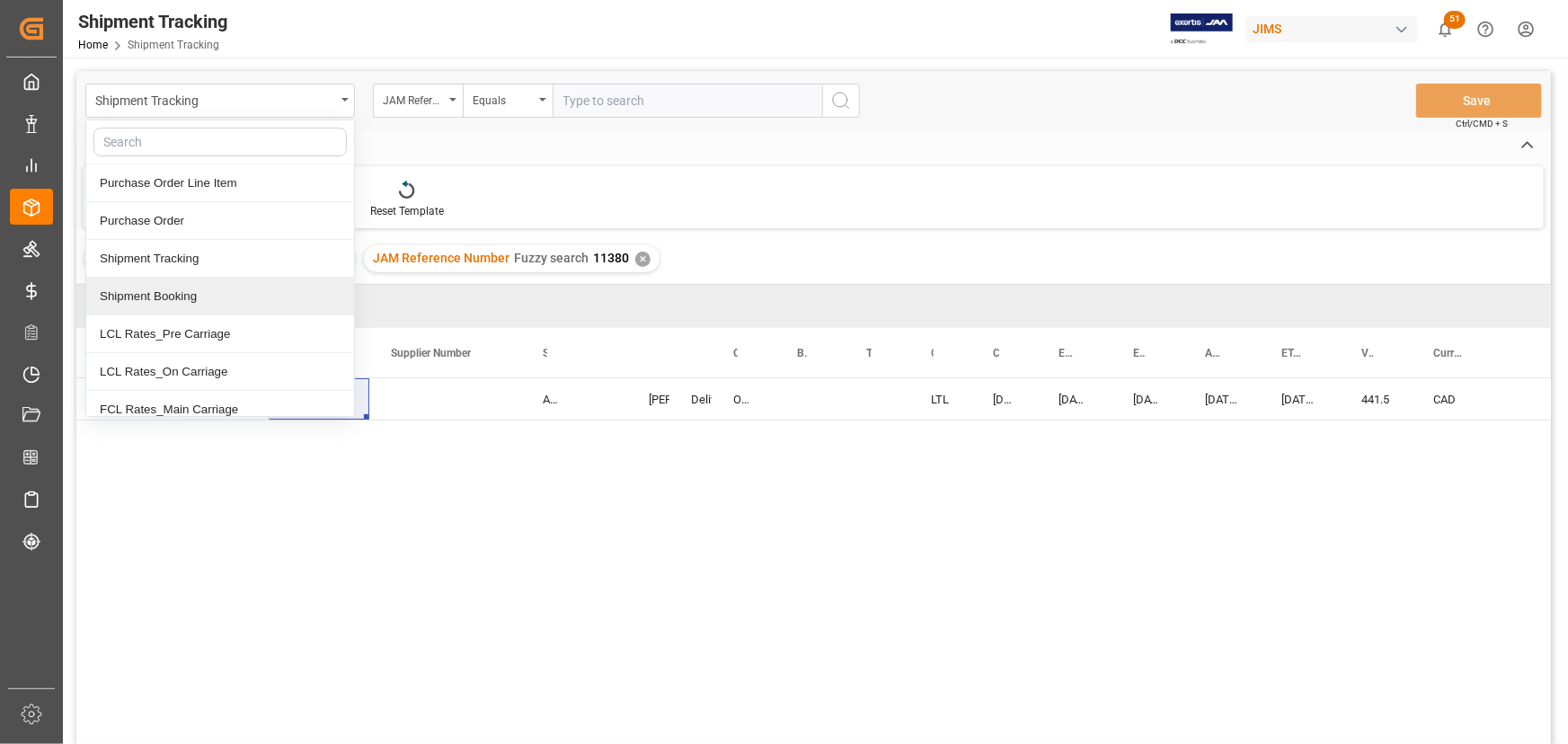
drag, startPoint x: 185, startPoint y: 294, endPoint x: 229, endPoint y: 251, distance: 61.5
click at [185, 292] on div "Shipment Booking" at bounding box center [219, 296] width 268 height 37
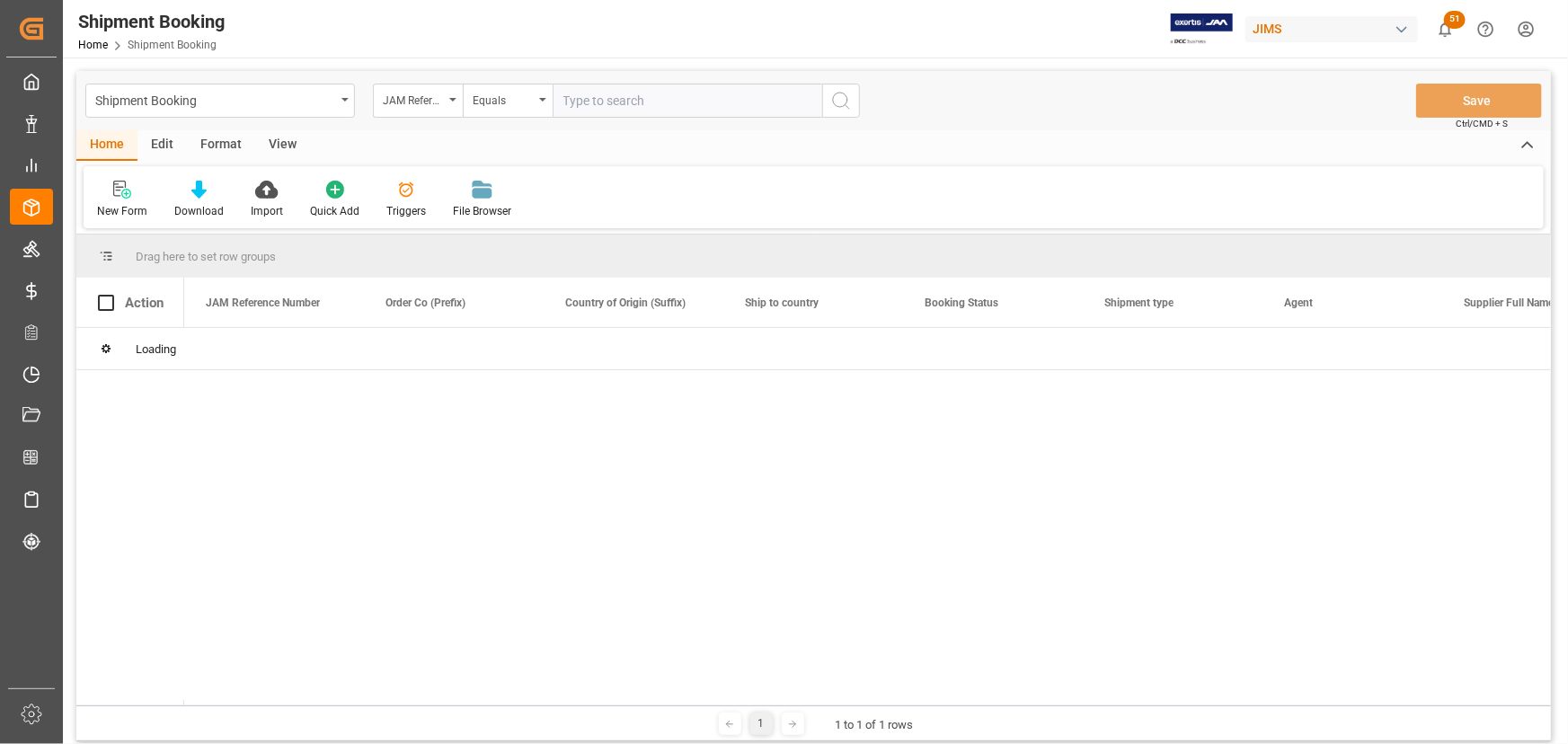
click at [621, 102] on input "text" at bounding box center [687, 100] width 270 height 34
paste input "77-11380-[GEOGRAPHIC_DATA]"
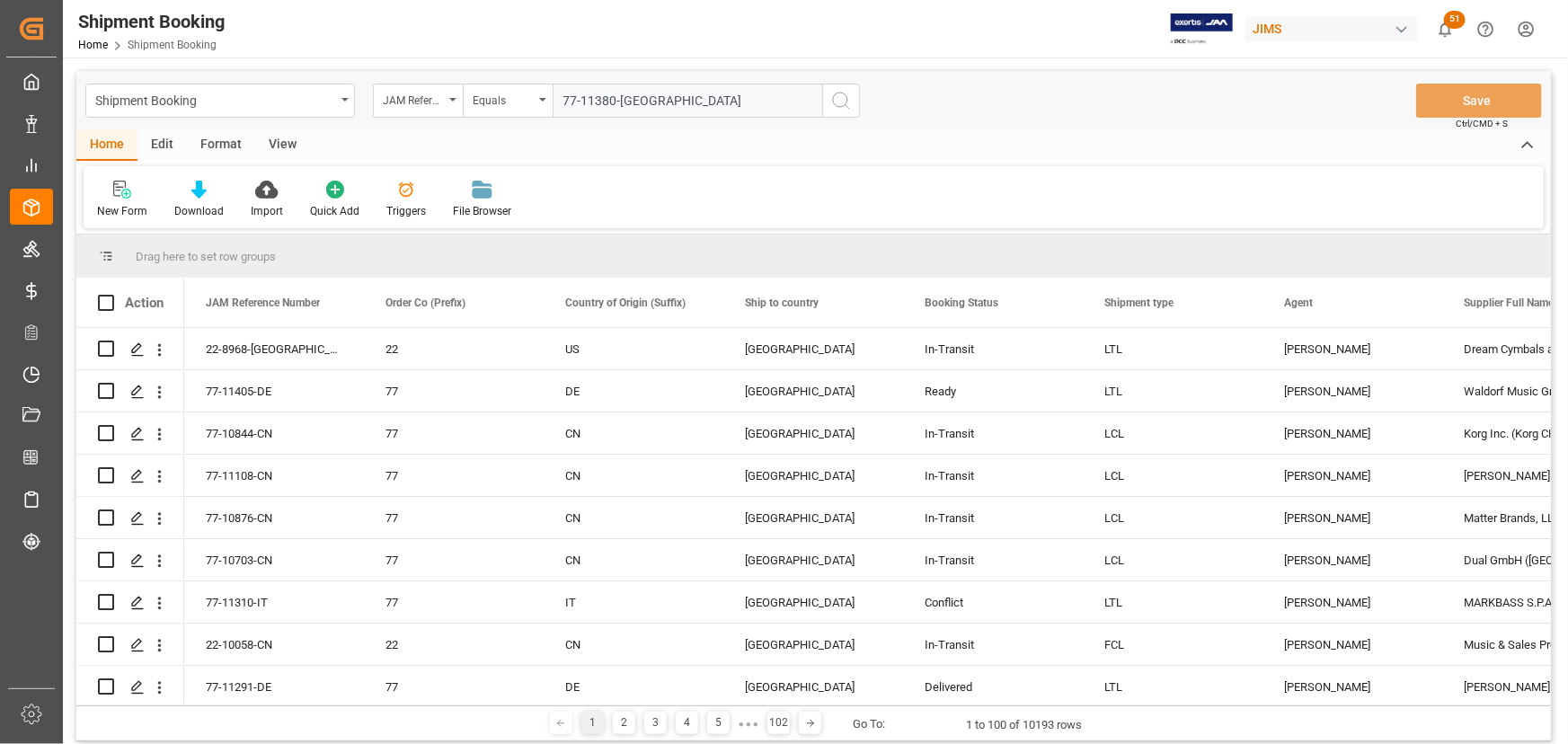
type input "77-11380-[GEOGRAPHIC_DATA]"
click at [834, 104] on icon "search button" at bounding box center [842, 101] width 22 height 22
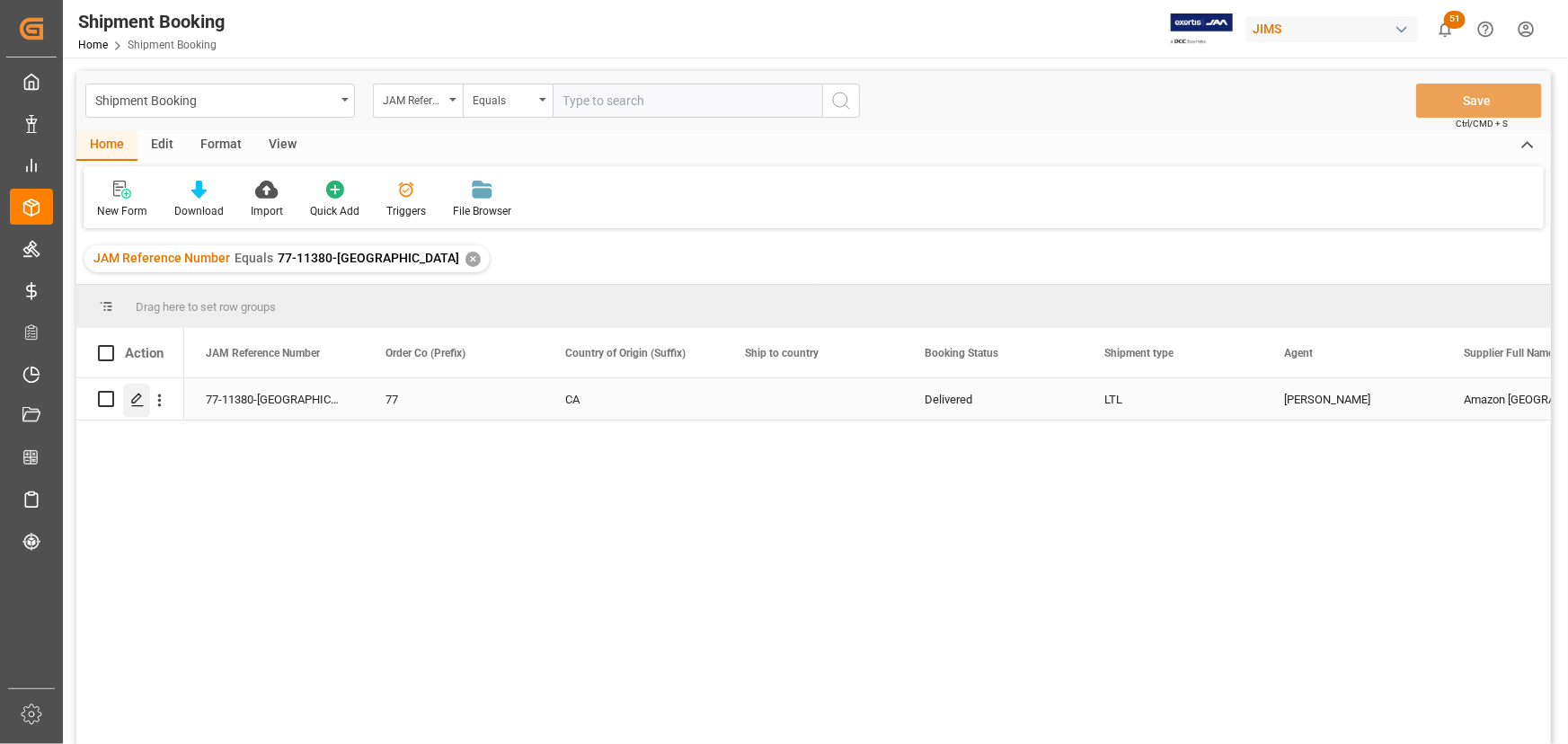
click at [135, 405] on icon "Press SPACE to select this row." at bounding box center [138, 400] width 15 height 15
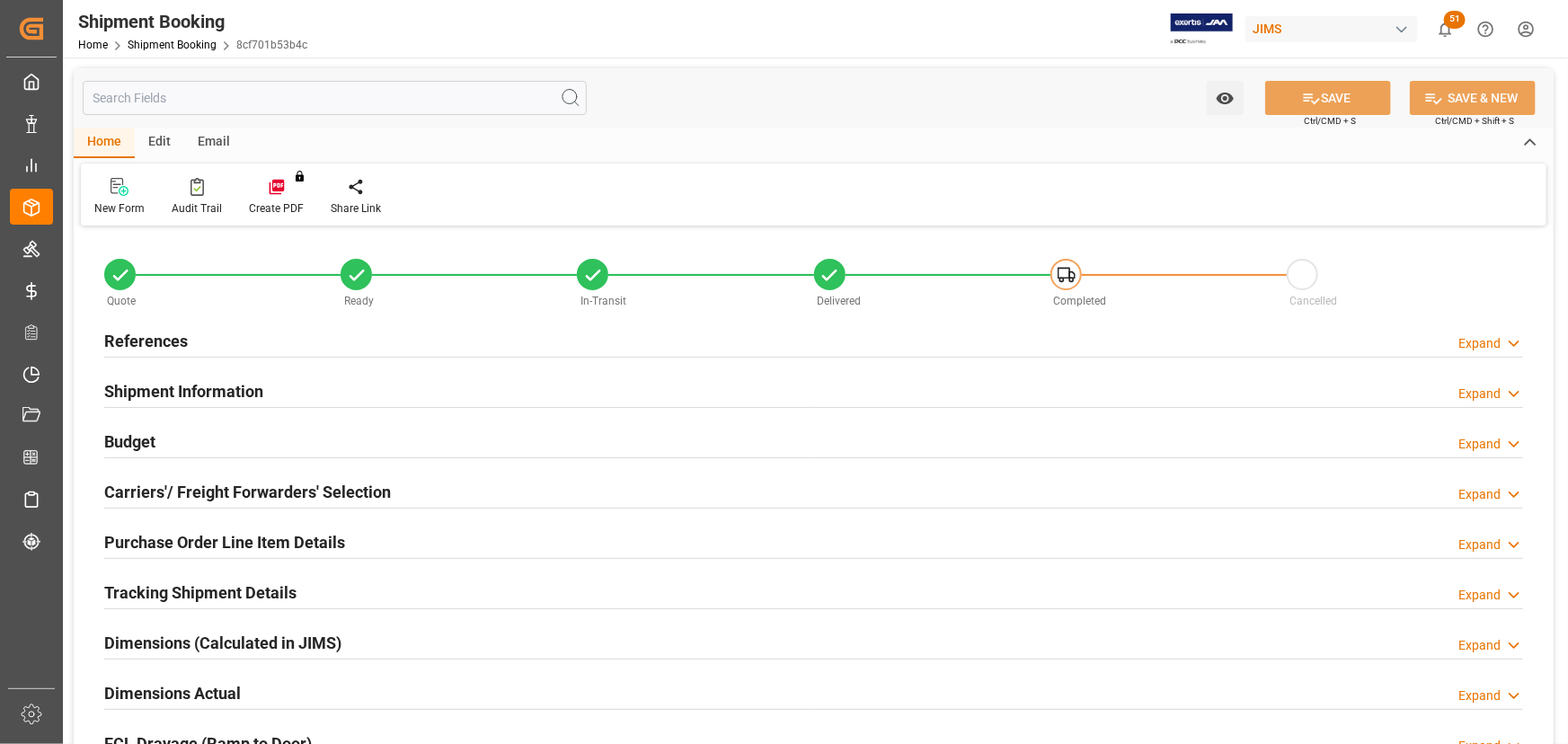
type input "0"
type input "10-06-2025"
click at [160, 332] on h2 "References" at bounding box center [145, 341] width 83 height 25
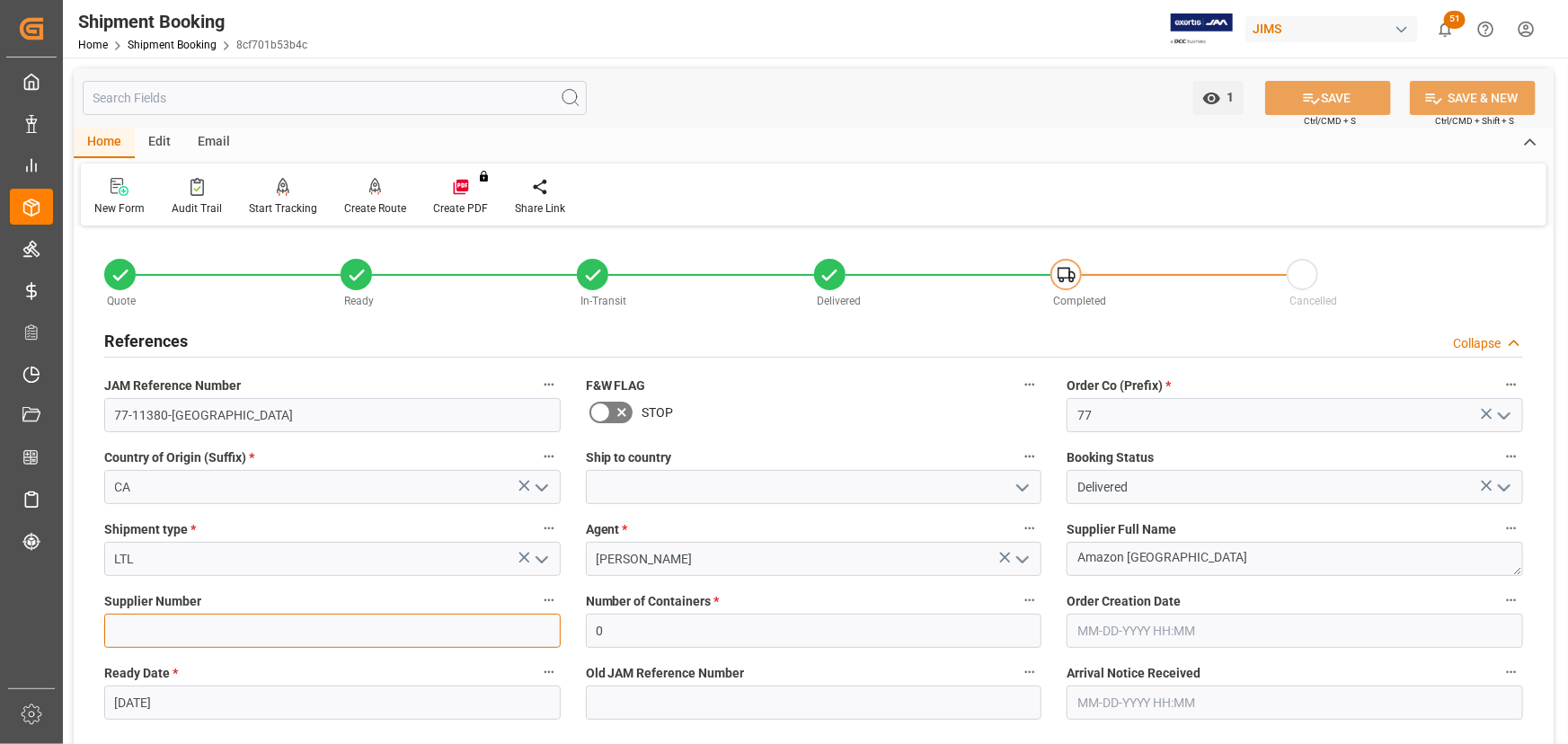
click at [261, 630] on input at bounding box center [333, 631] width 457 height 34
paste input "708699"
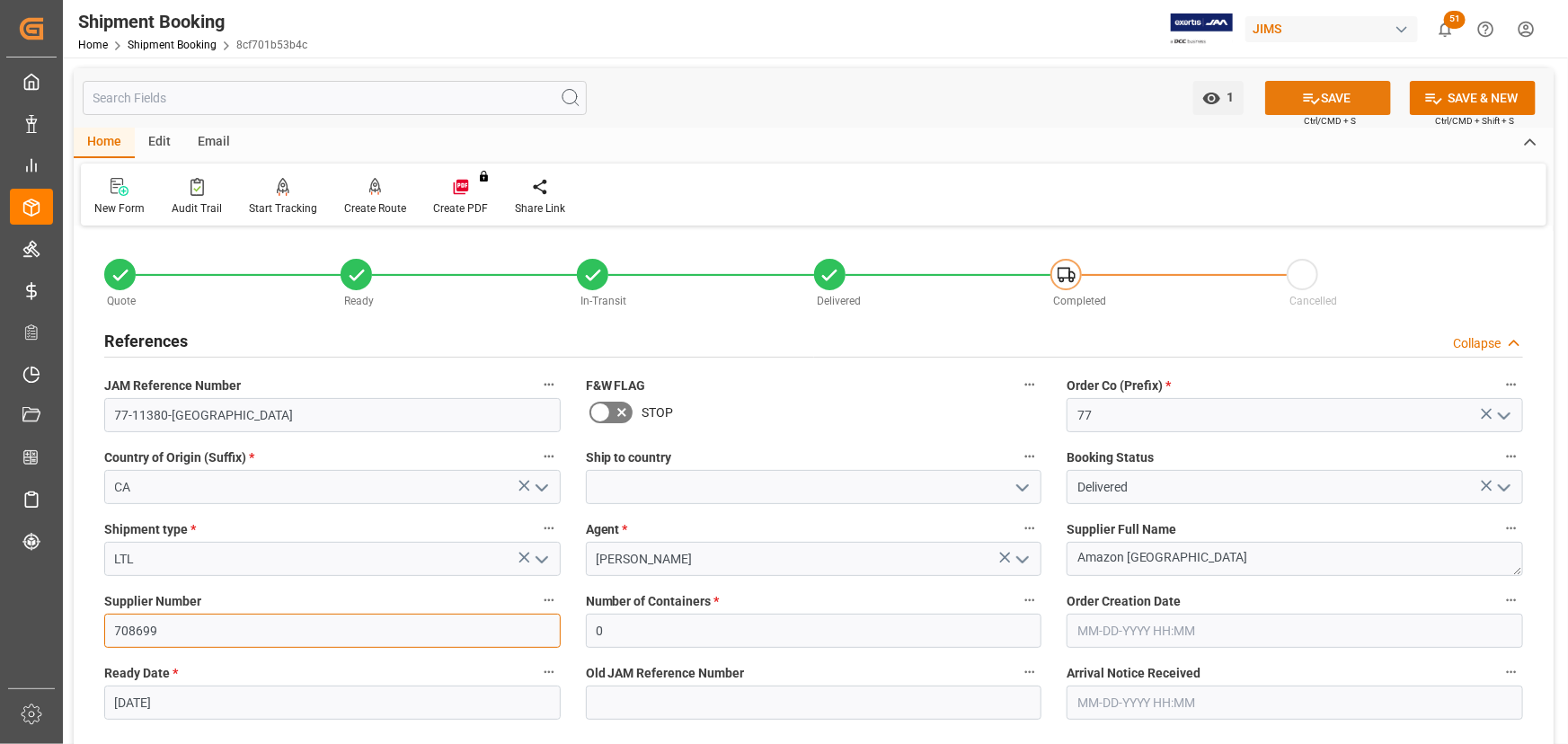
type input "708699"
click at [1328, 97] on button "SAVE" at bounding box center [1329, 98] width 126 height 34
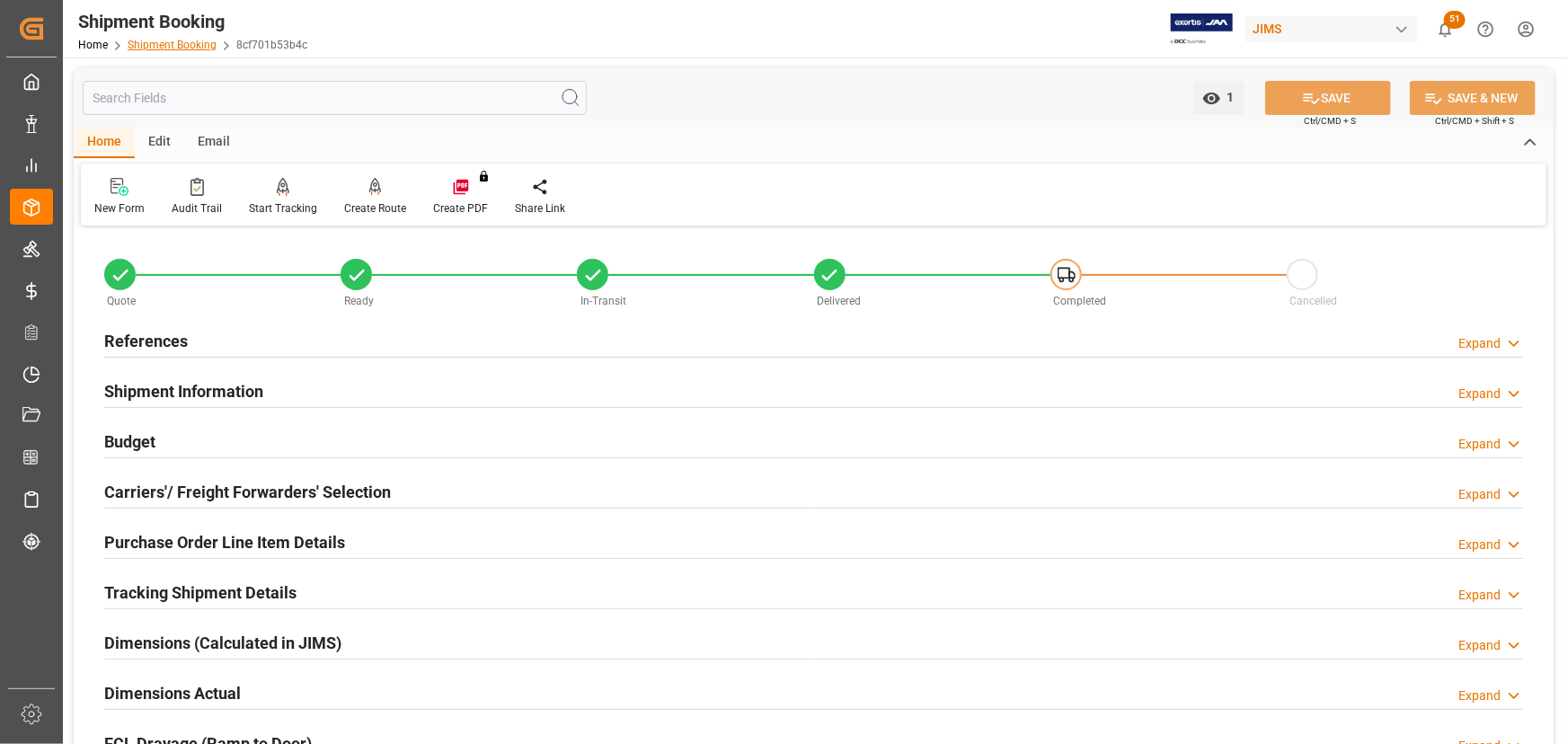
click at [164, 47] on link "Shipment Booking" at bounding box center [172, 45] width 89 height 13
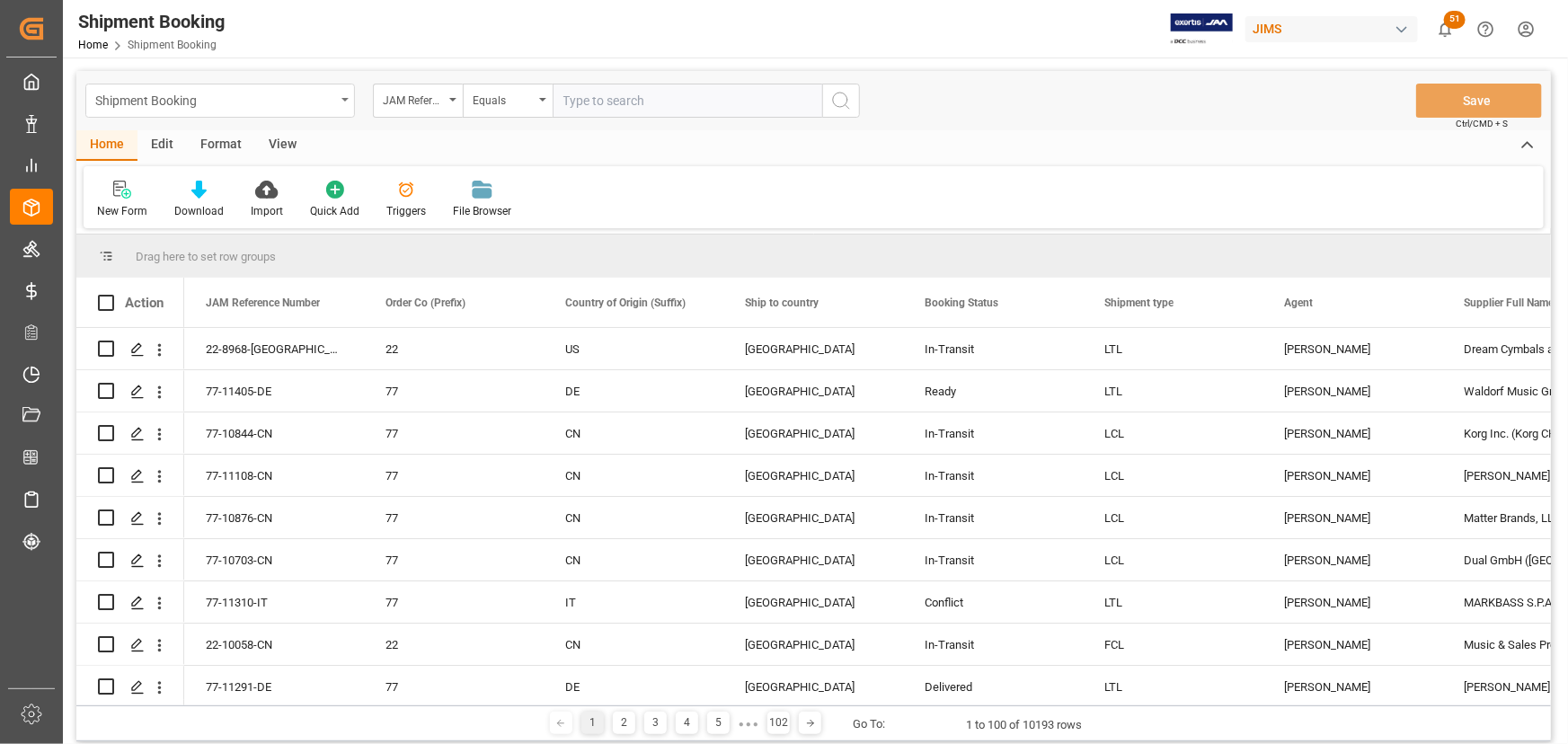
click at [350, 92] on div "Shipment Booking" at bounding box center [219, 100] width 270 height 34
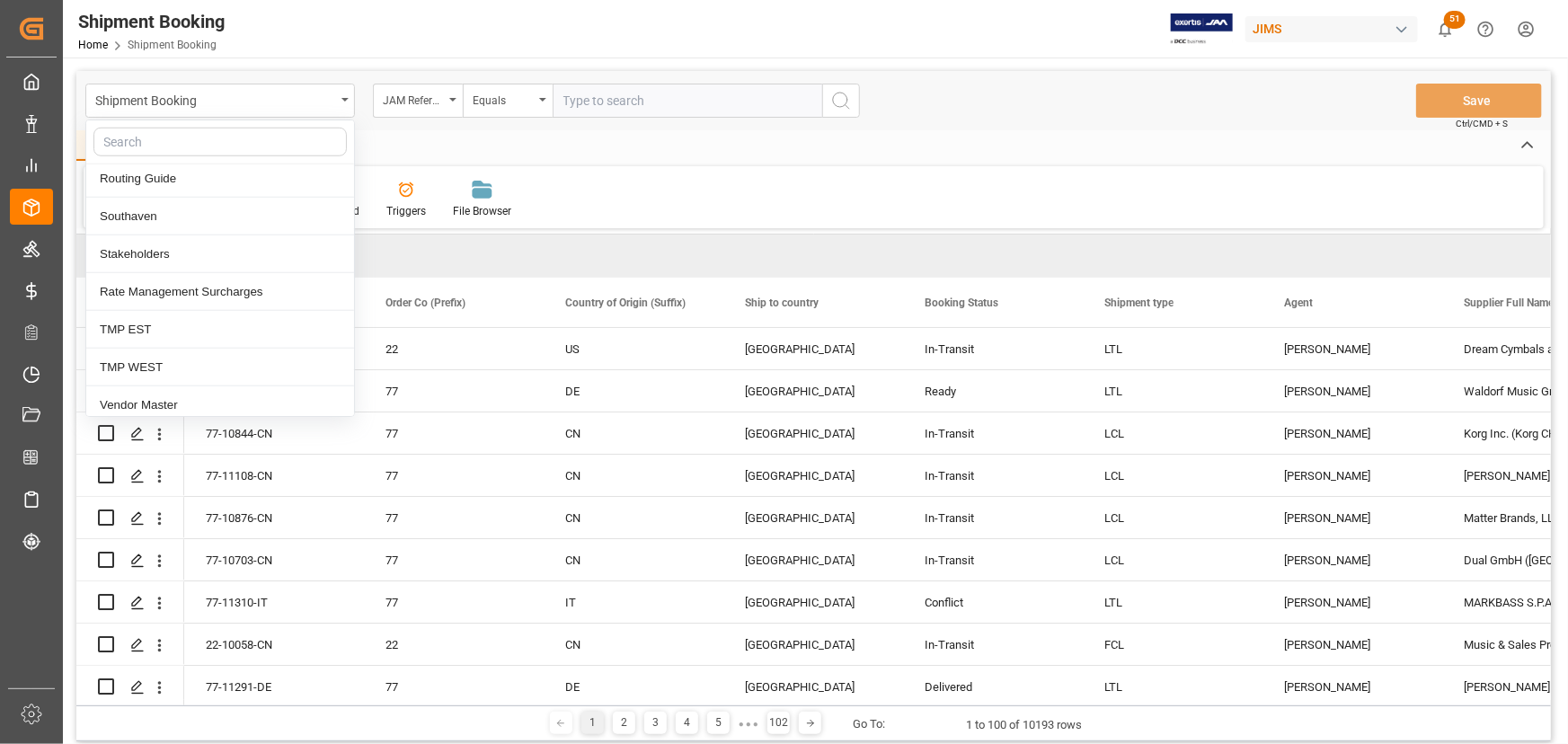
scroll to position [840, 0]
click at [138, 396] on div "Vendor Master" at bounding box center [219, 400] width 268 height 37
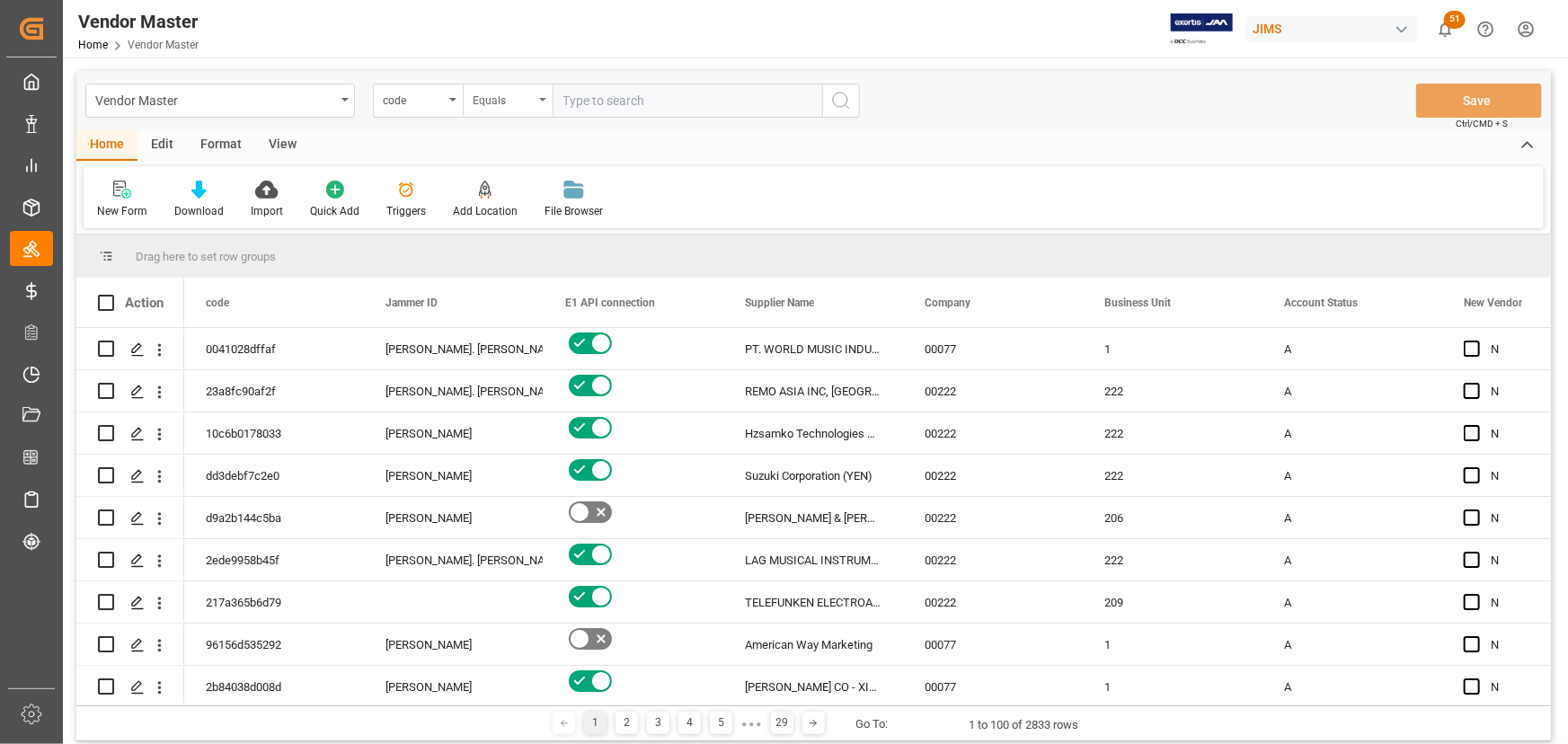
click at [548, 96] on div "Equals" at bounding box center [508, 100] width 90 height 34
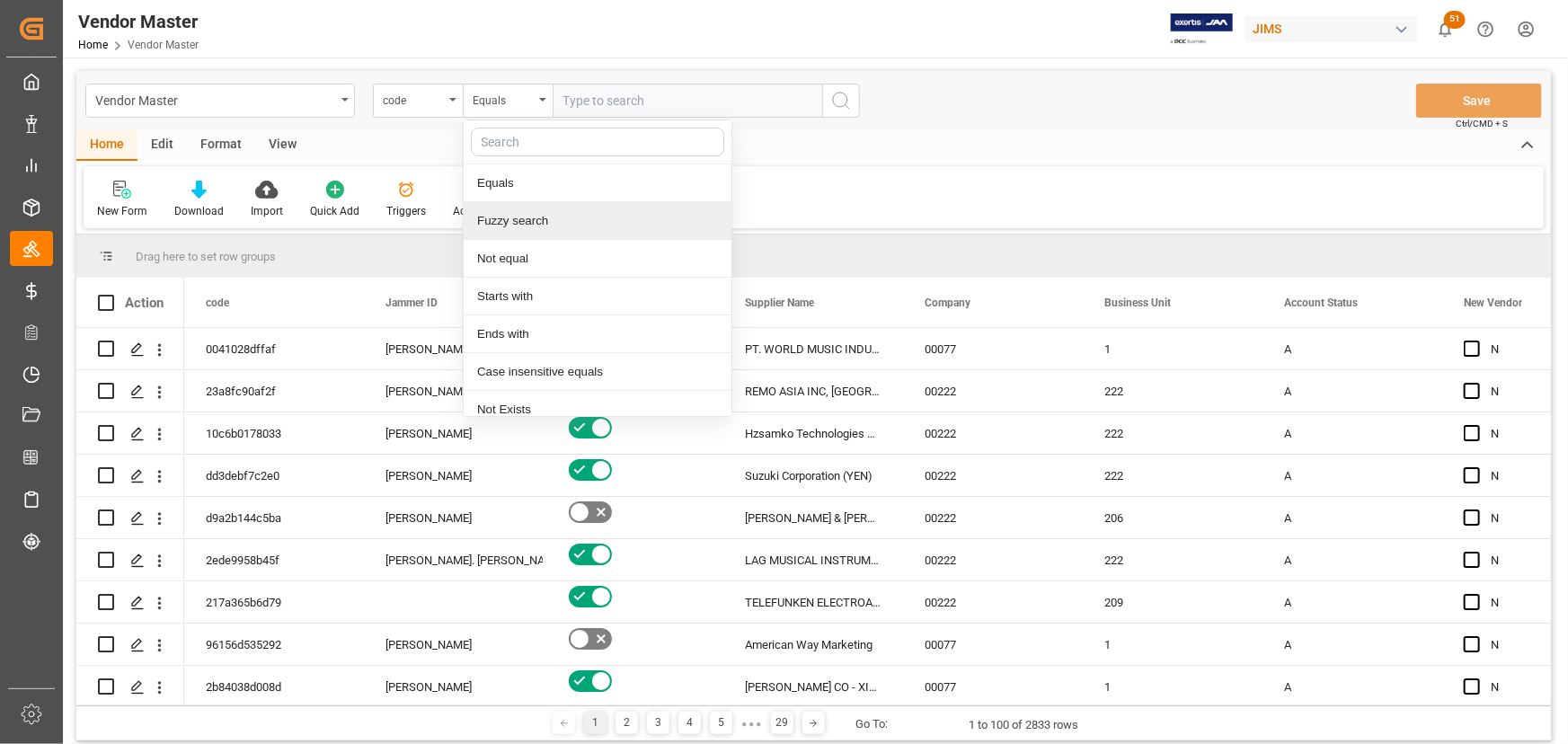
click at [519, 218] on div "Fuzzy search" at bounding box center [598, 220] width 268 height 37
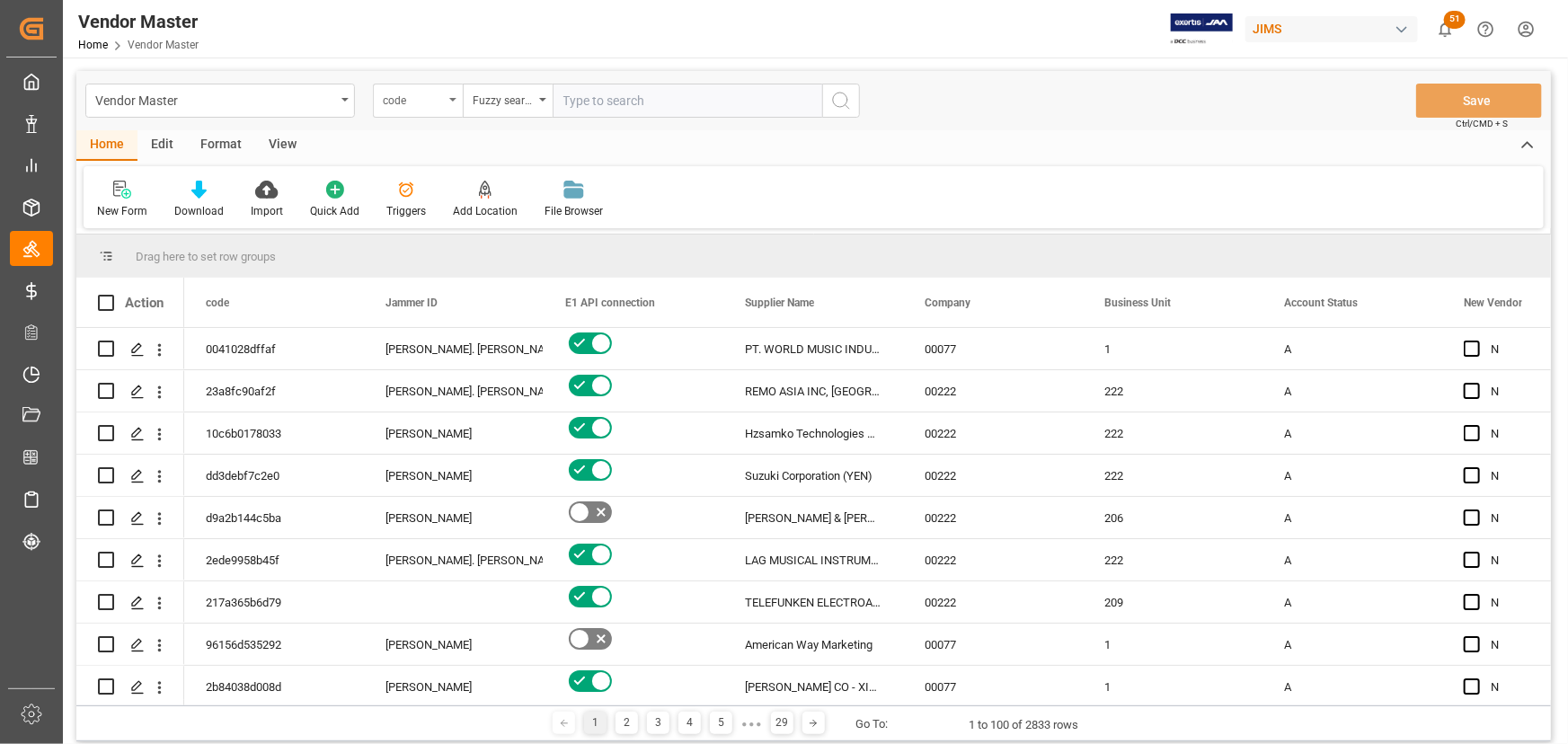
click at [455, 92] on div "code" at bounding box center [418, 100] width 90 height 34
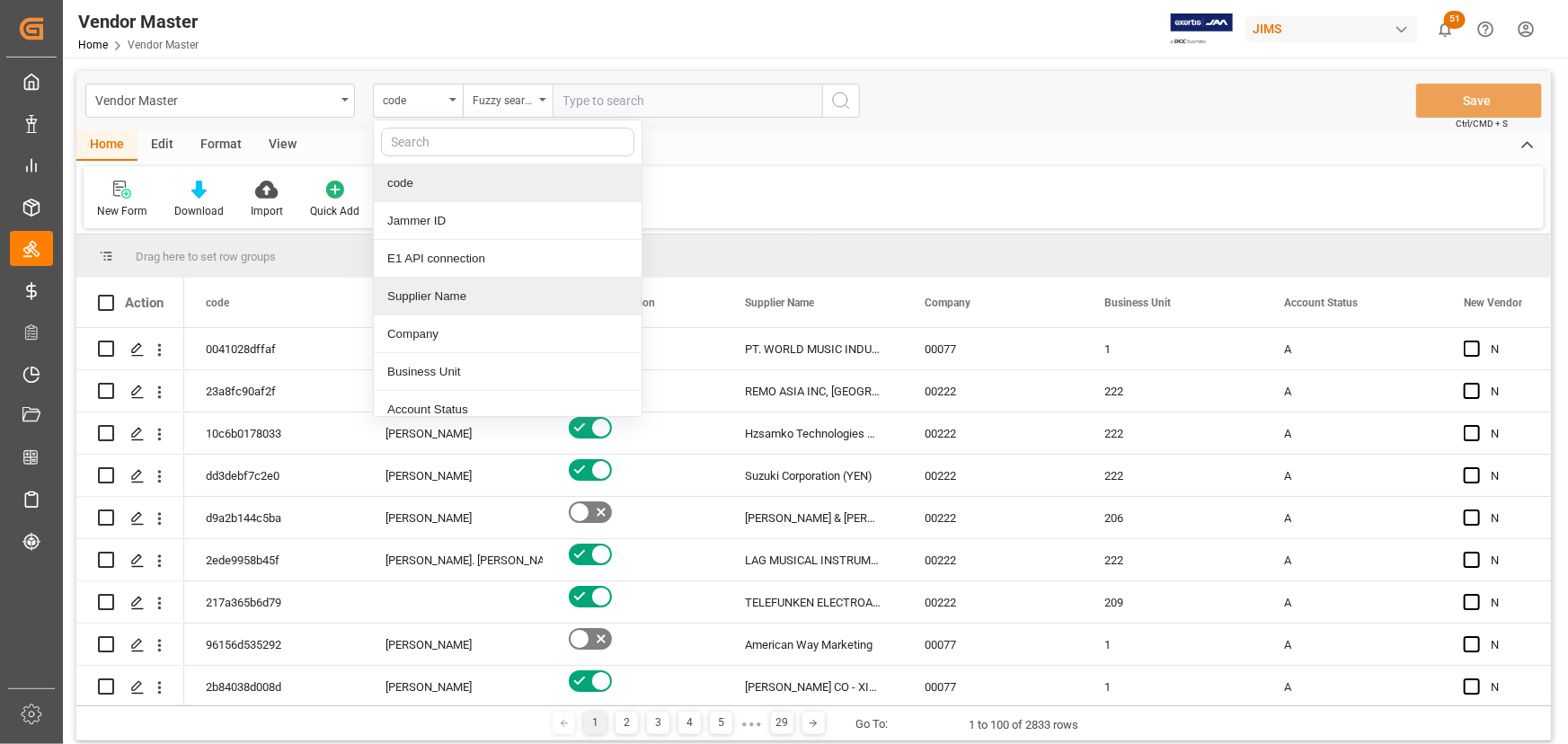
scroll to position [81, 0]
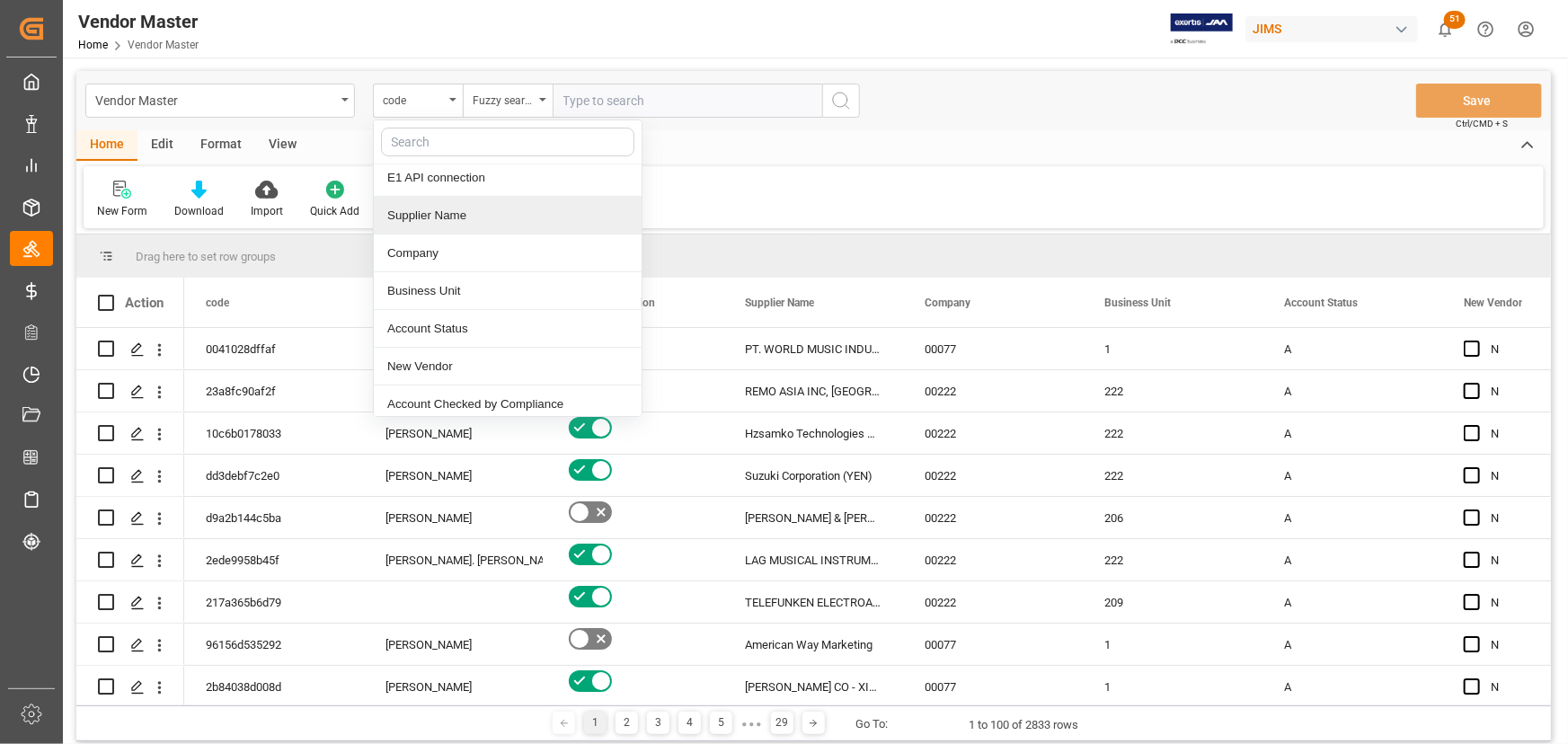
click at [438, 215] on div "Supplier Name" at bounding box center [507, 215] width 268 height 37
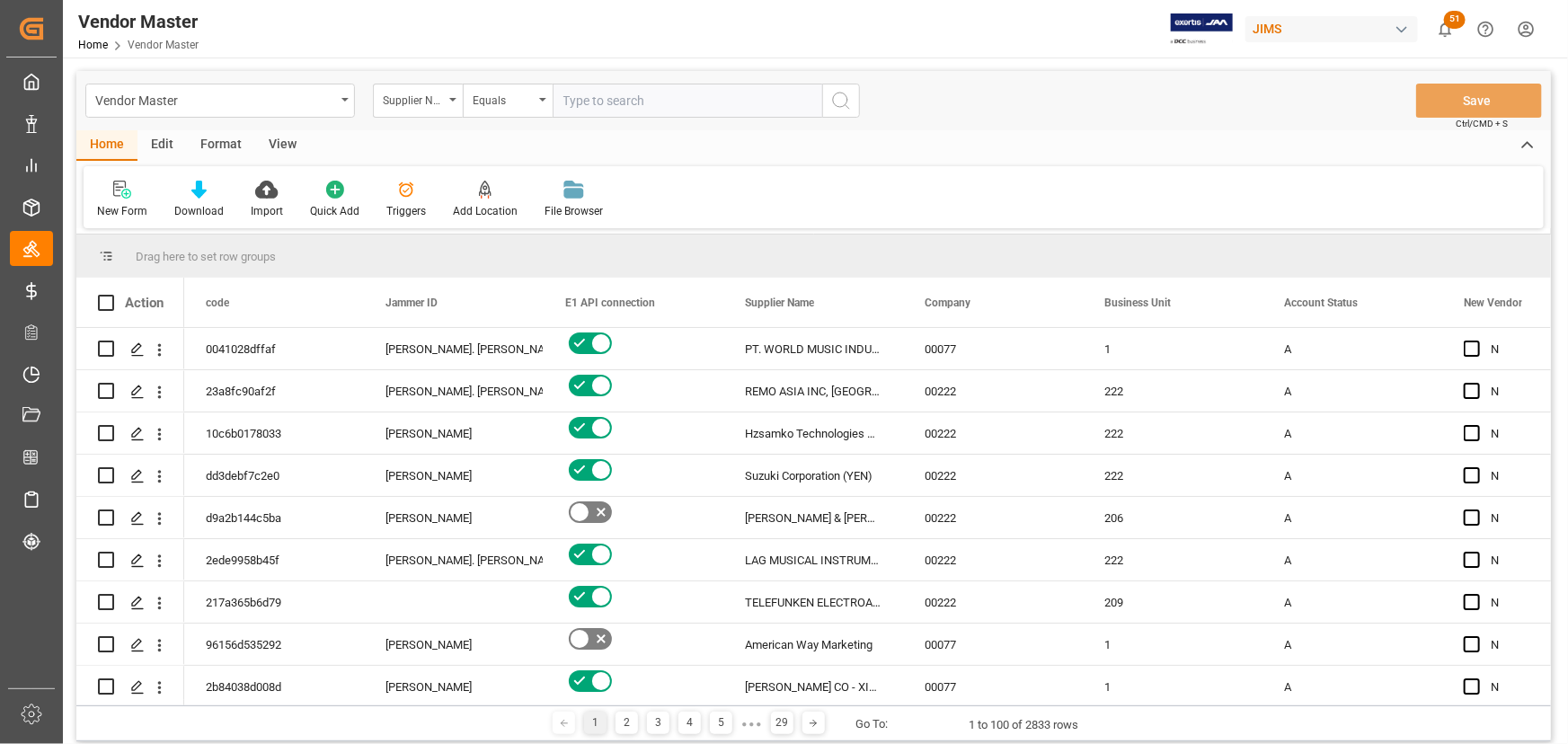
click at [576, 100] on input "text" at bounding box center [687, 100] width 270 height 34
click at [541, 96] on div "Equals" at bounding box center [508, 100] width 90 height 34
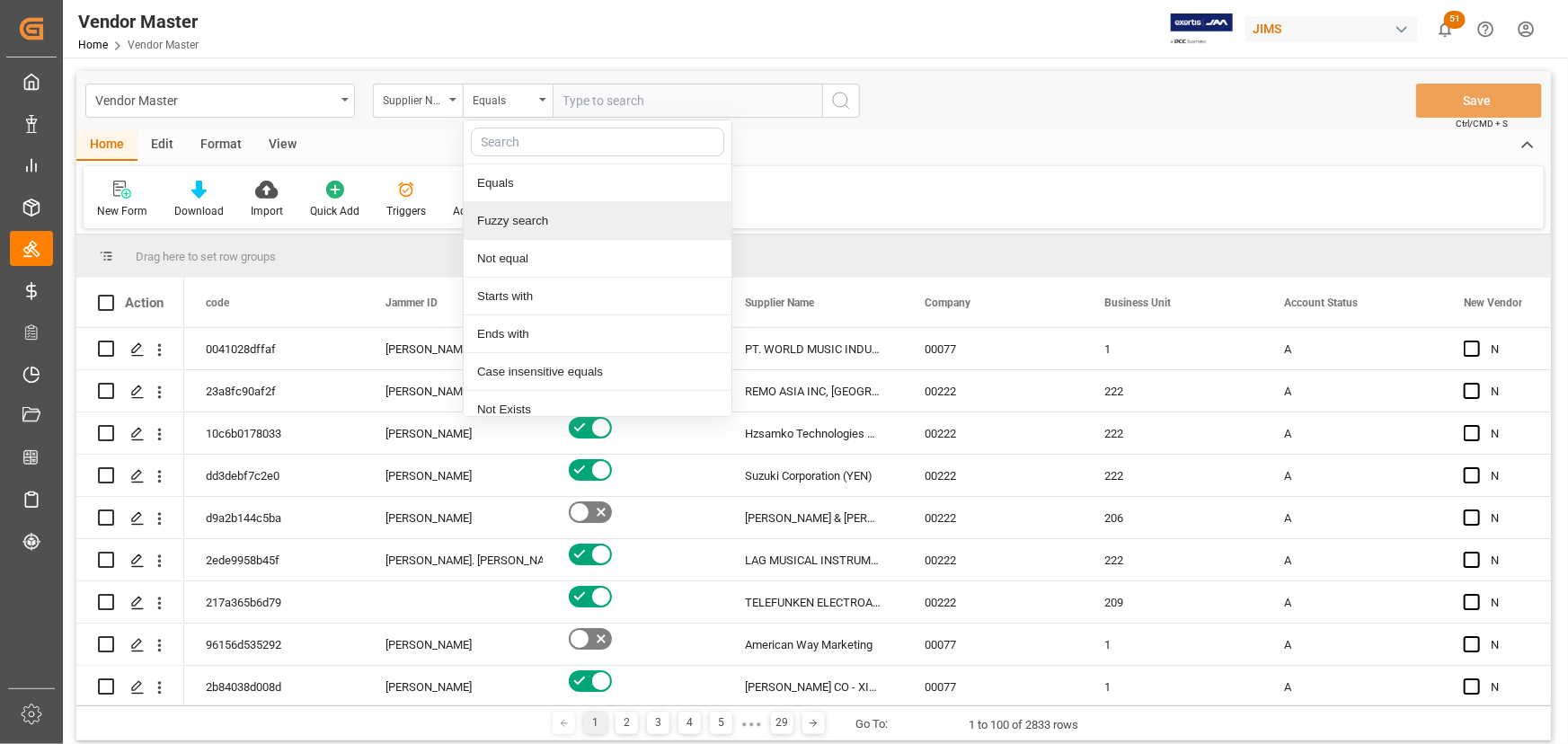
click at [527, 222] on div "Fuzzy search" at bounding box center [598, 220] width 268 height 37
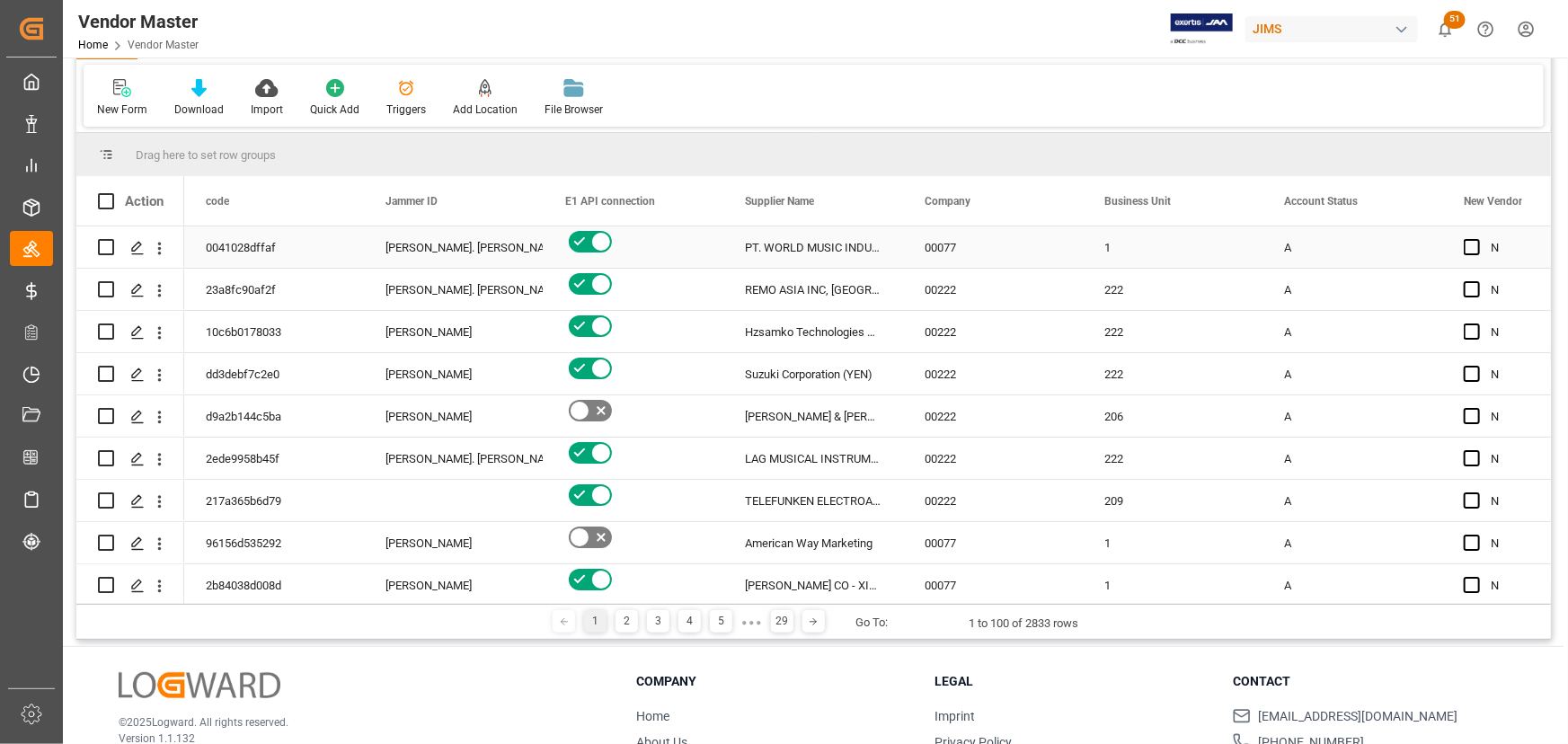
scroll to position [0, 0]
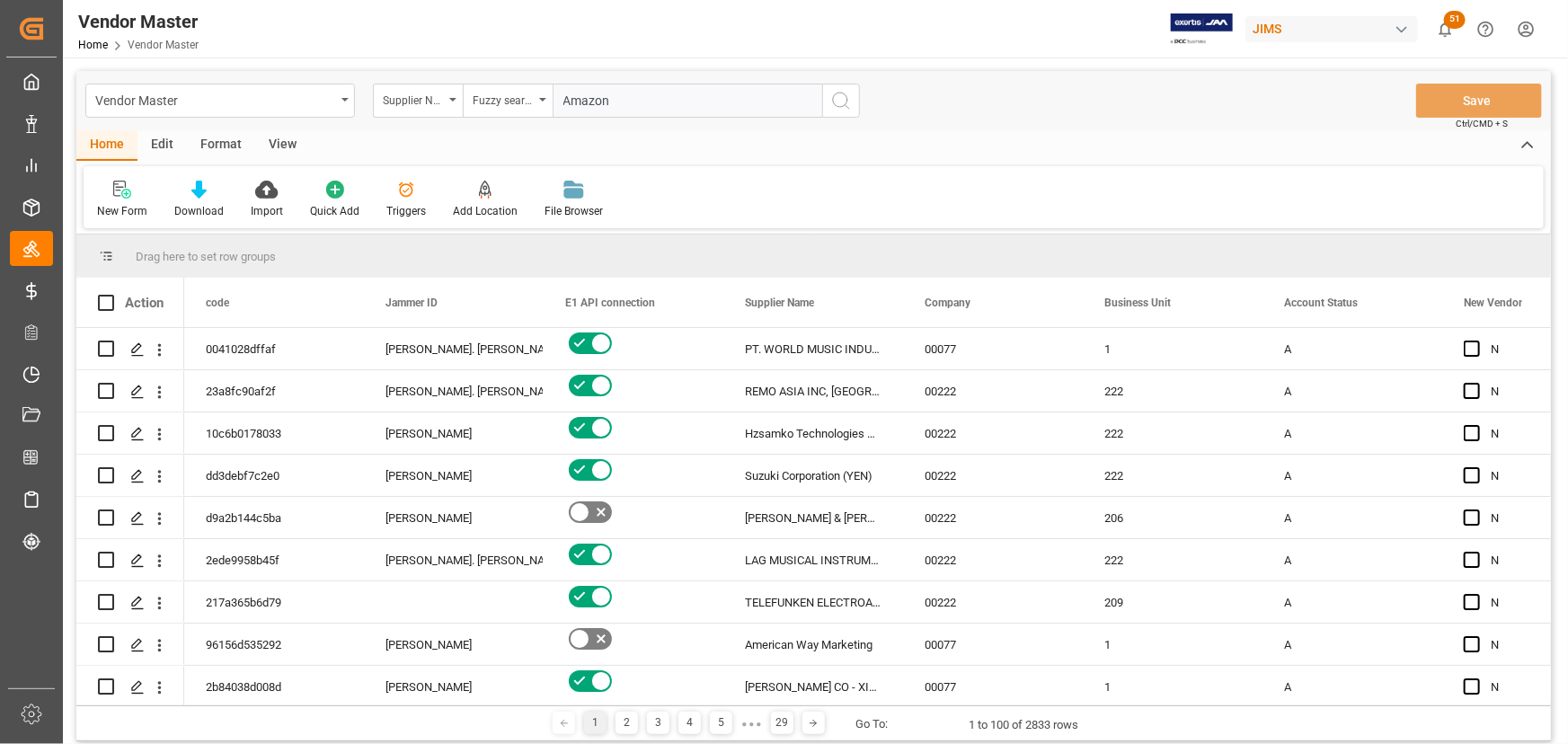
type input "Amazon"
click at [842, 99] on icon "search button" at bounding box center [842, 101] width 22 height 22
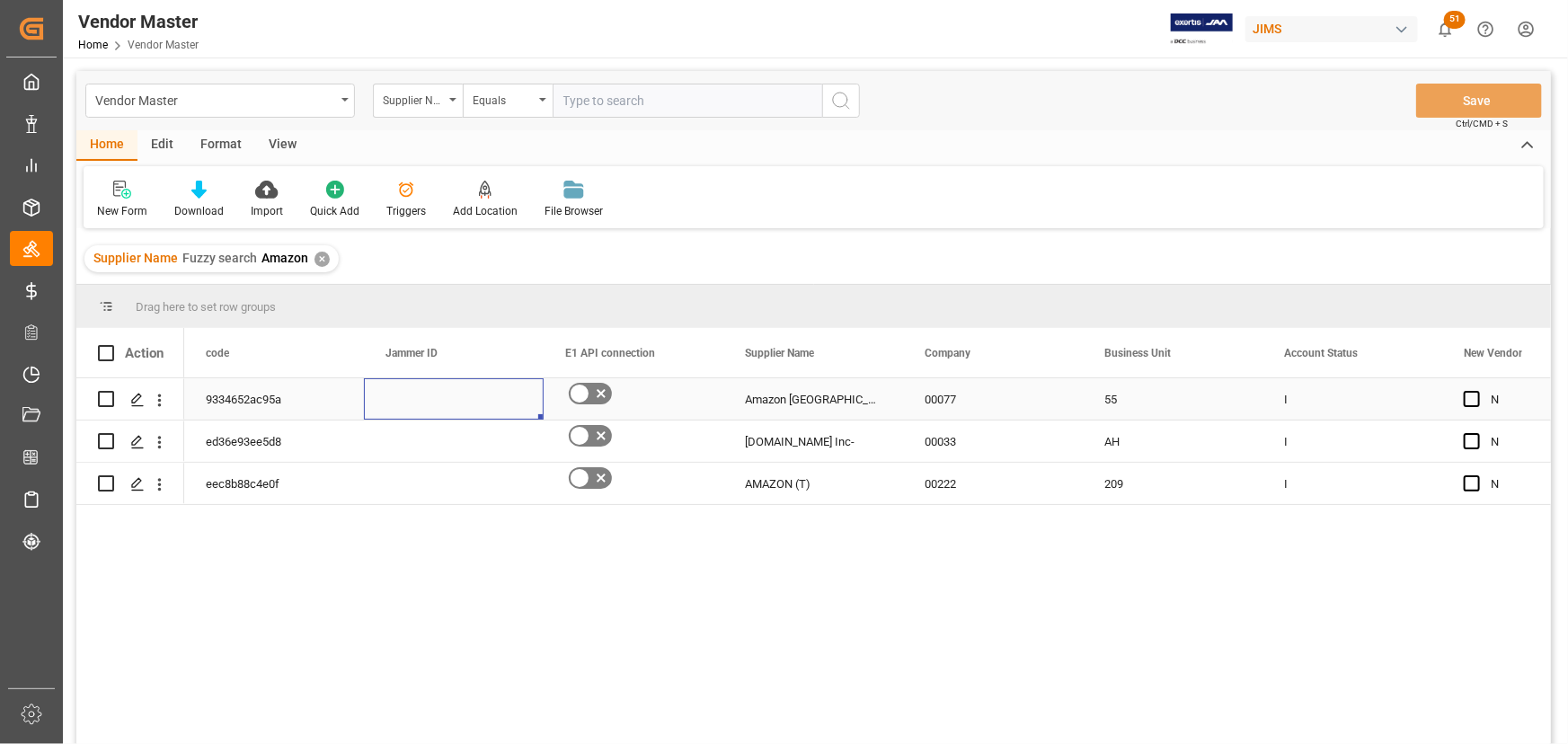
click at [472, 411] on div "Press SPACE to select this row." at bounding box center [453, 399] width 180 height 41
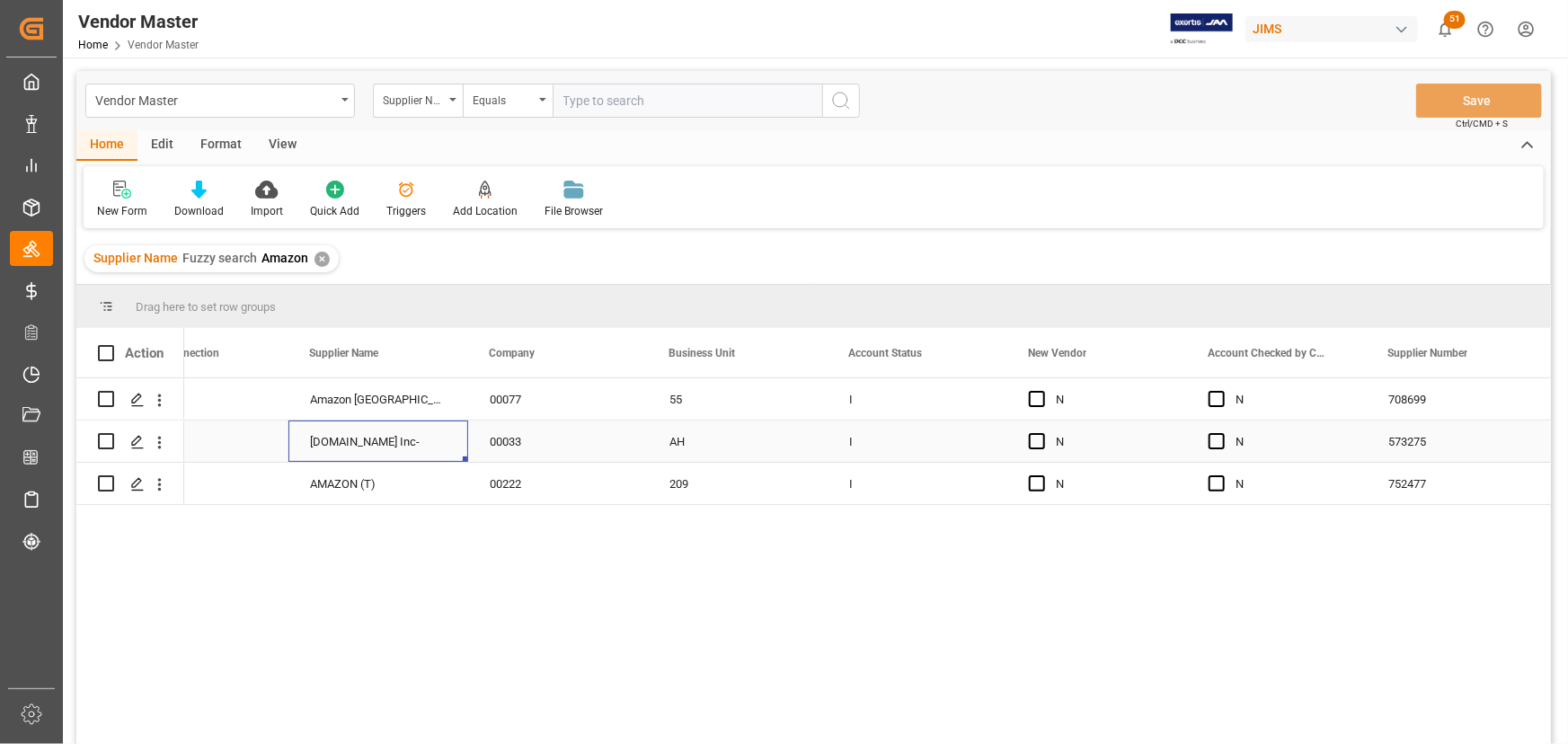
click at [458, 423] on div "Amazon.com Inc-" at bounding box center [378, 441] width 180 height 41
click at [286, 143] on div "View" at bounding box center [282, 145] width 55 height 30
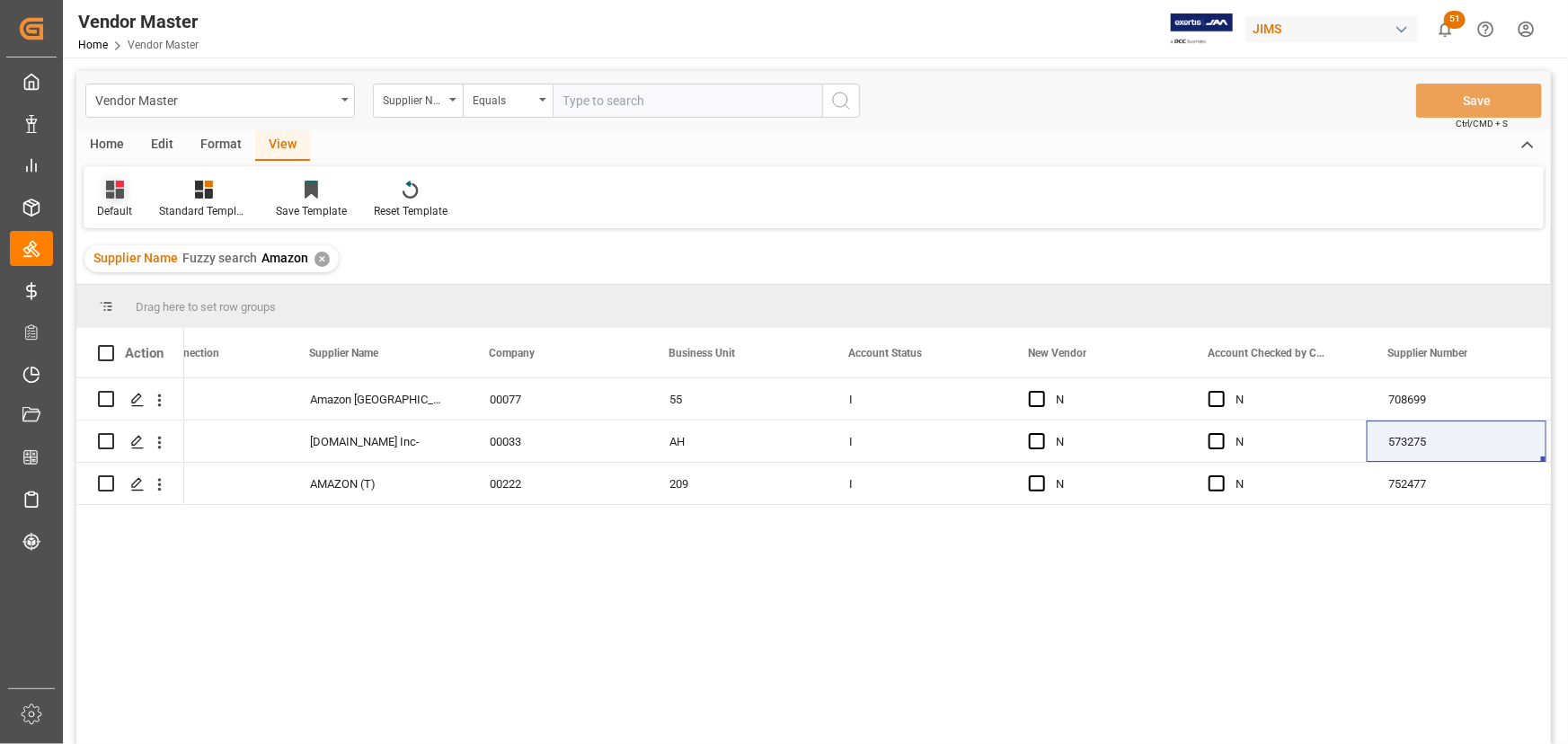
click at [106, 206] on div "Default" at bounding box center [114, 211] width 35 height 16
click at [146, 296] on div "Vendor master PO info grid" at bounding box center [185, 291] width 157 height 19
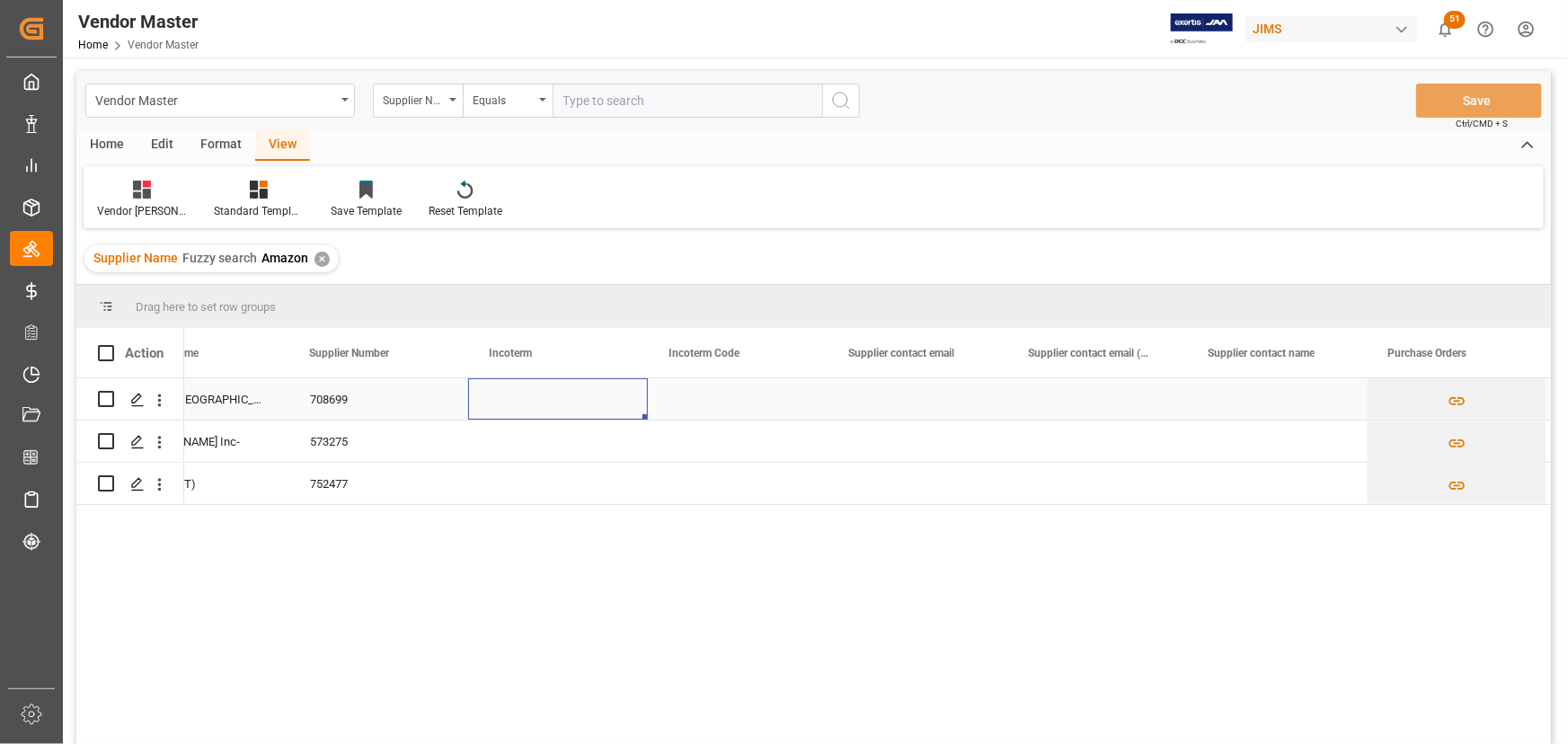
click at [542, 409] on div "Press SPACE to select this row." at bounding box center [557, 399] width 180 height 41
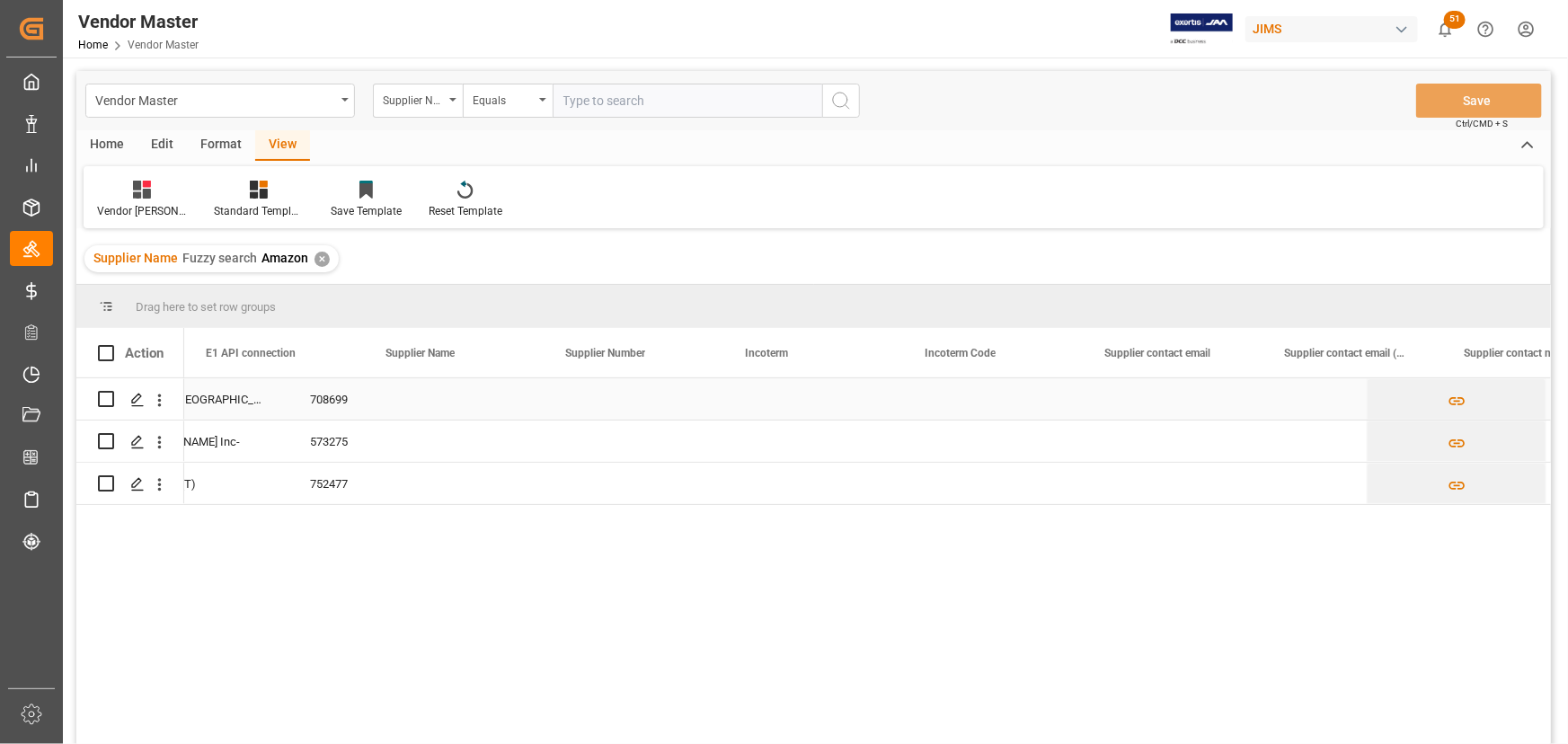
scroll to position [0, 0]
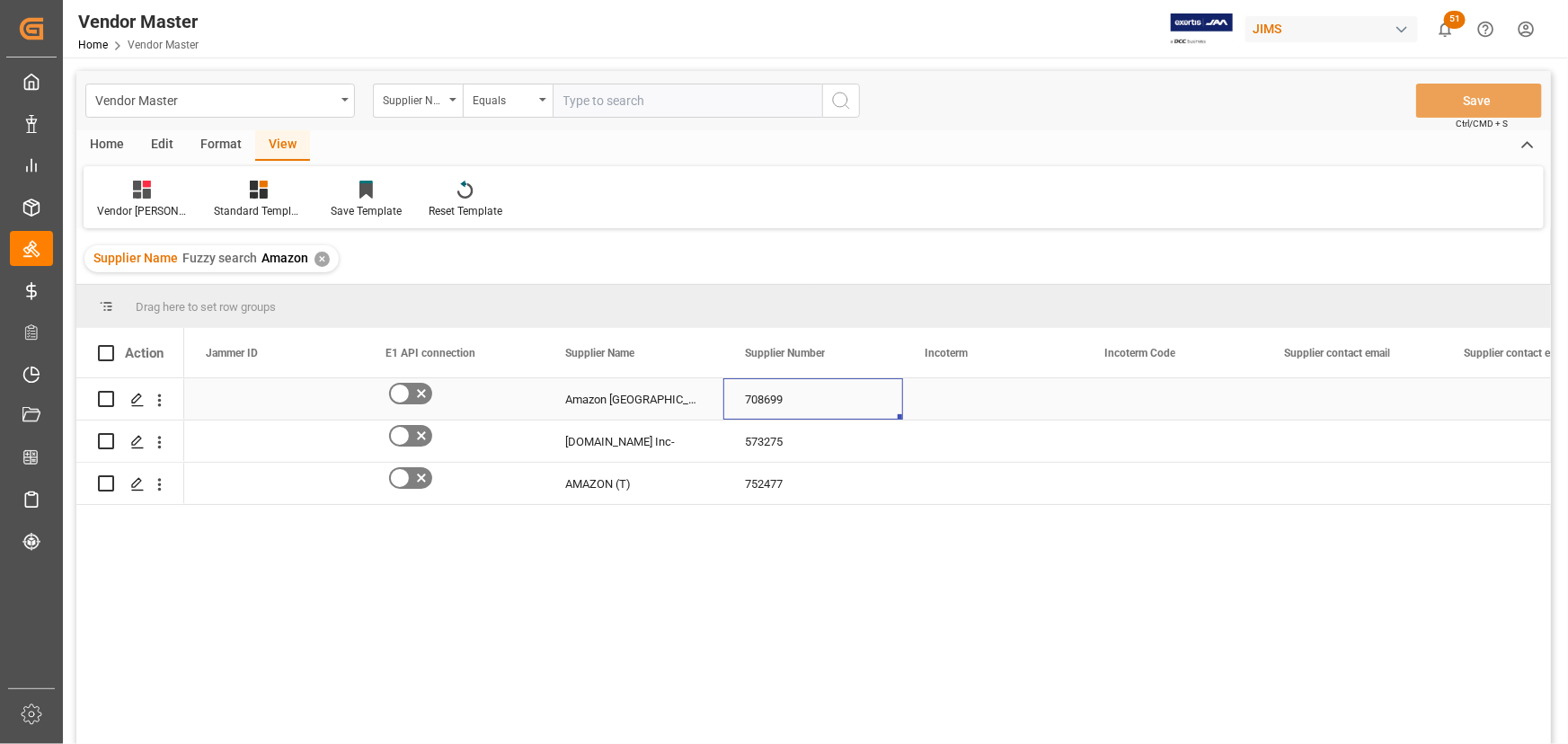
click at [762, 404] on div "708699" at bounding box center [813, 399] width 180 height 41
click at [899, 571] on div "Amazon Canada 708699 Amazon.com Inc- 573275 AMAZON (T) 752477" at bounding box center [868, 567] width 1367 height 377
click at [797, 399] on div "708699" at bounding box center [813, 399] width 180 height 41
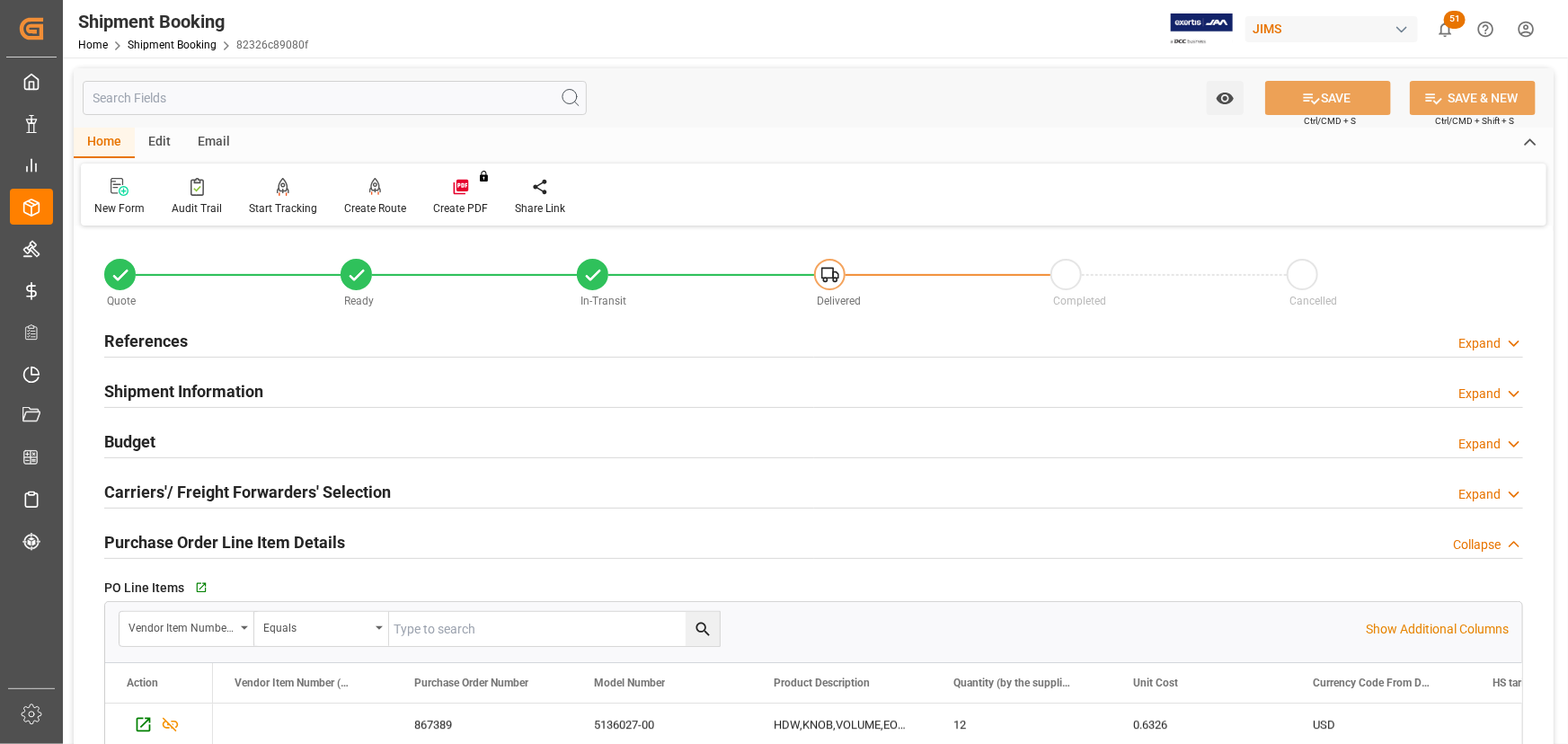
click at [119, 339] on h2 "References" at bounding box center [145, 341] width 83 height 25
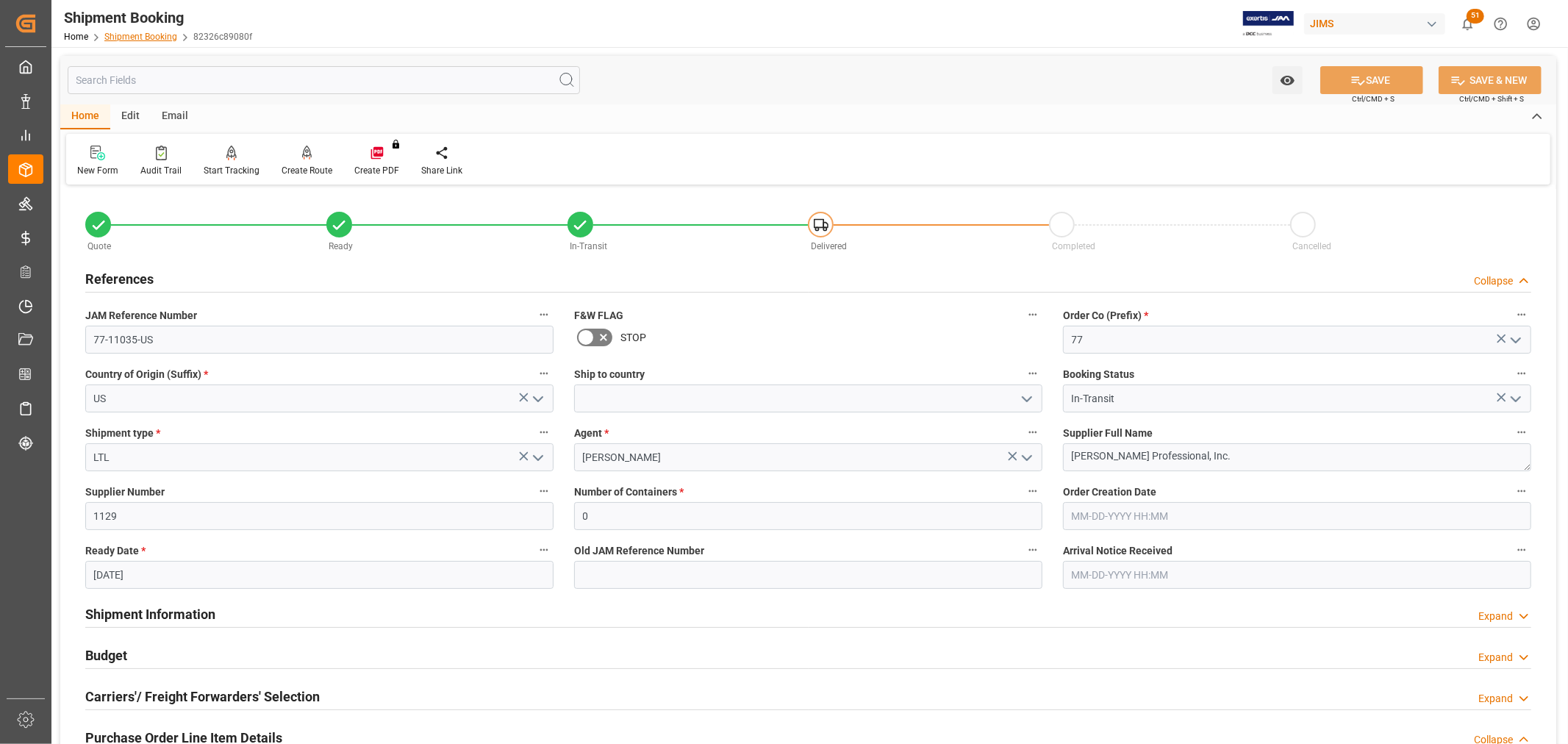
click at [151, 40] on link "Shipment Booking" at bounding box center [141, 37] width 72 height 10
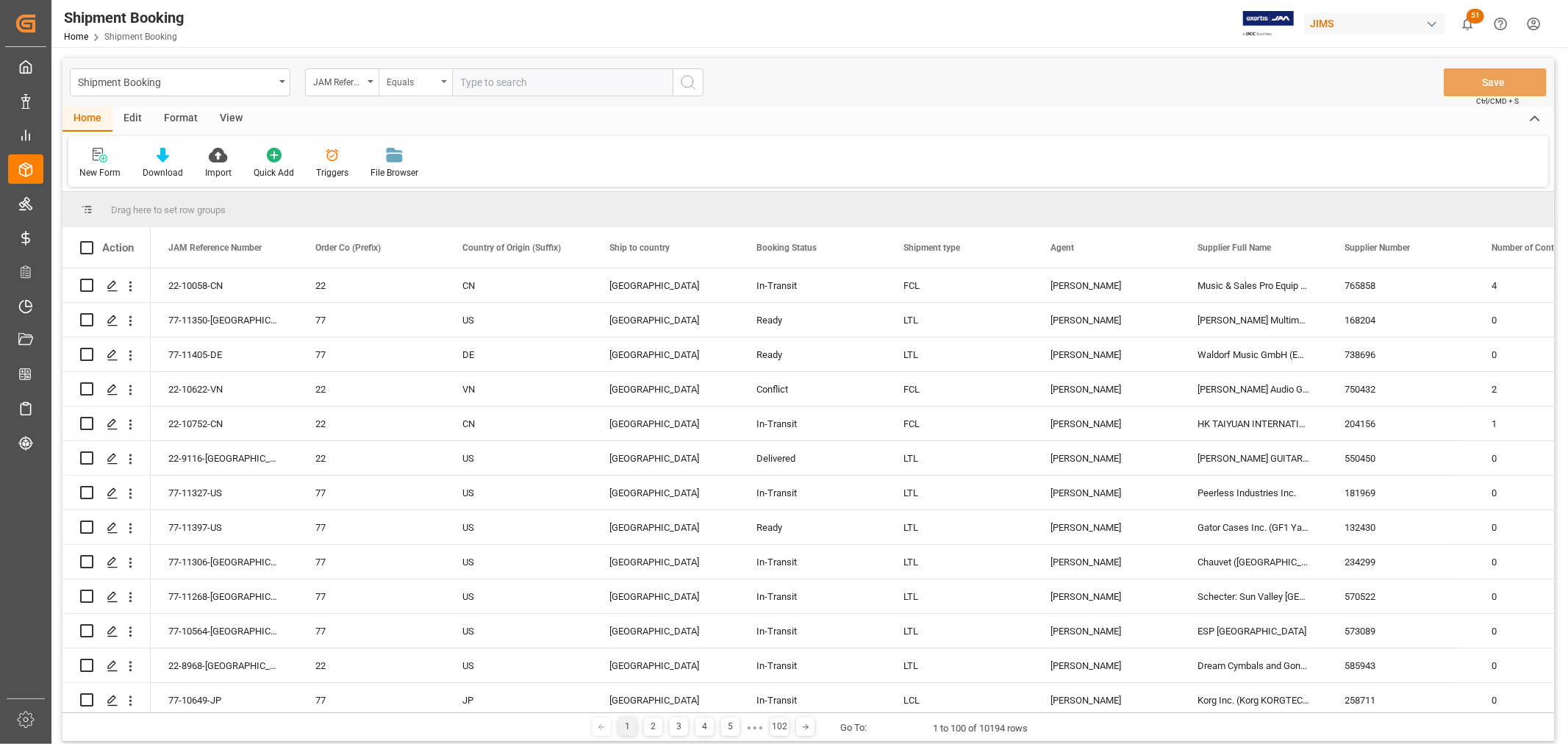
click at [442, 81] on icon "open menu" at bounding box center [444, 82] width 6 height 3
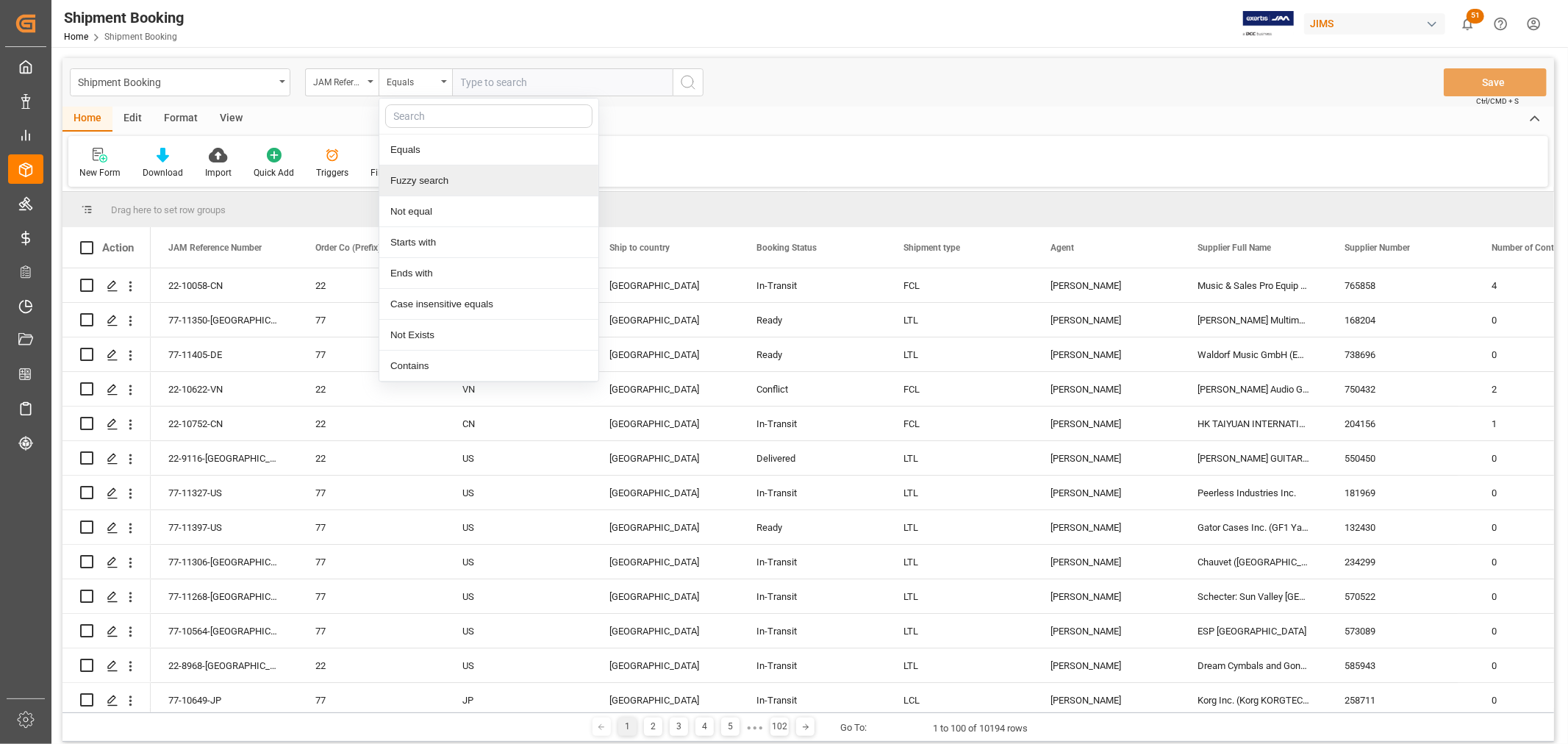
click at [445, 187] on div "Fuzzy search" at bounding box center [489, 180] width 219 height 31
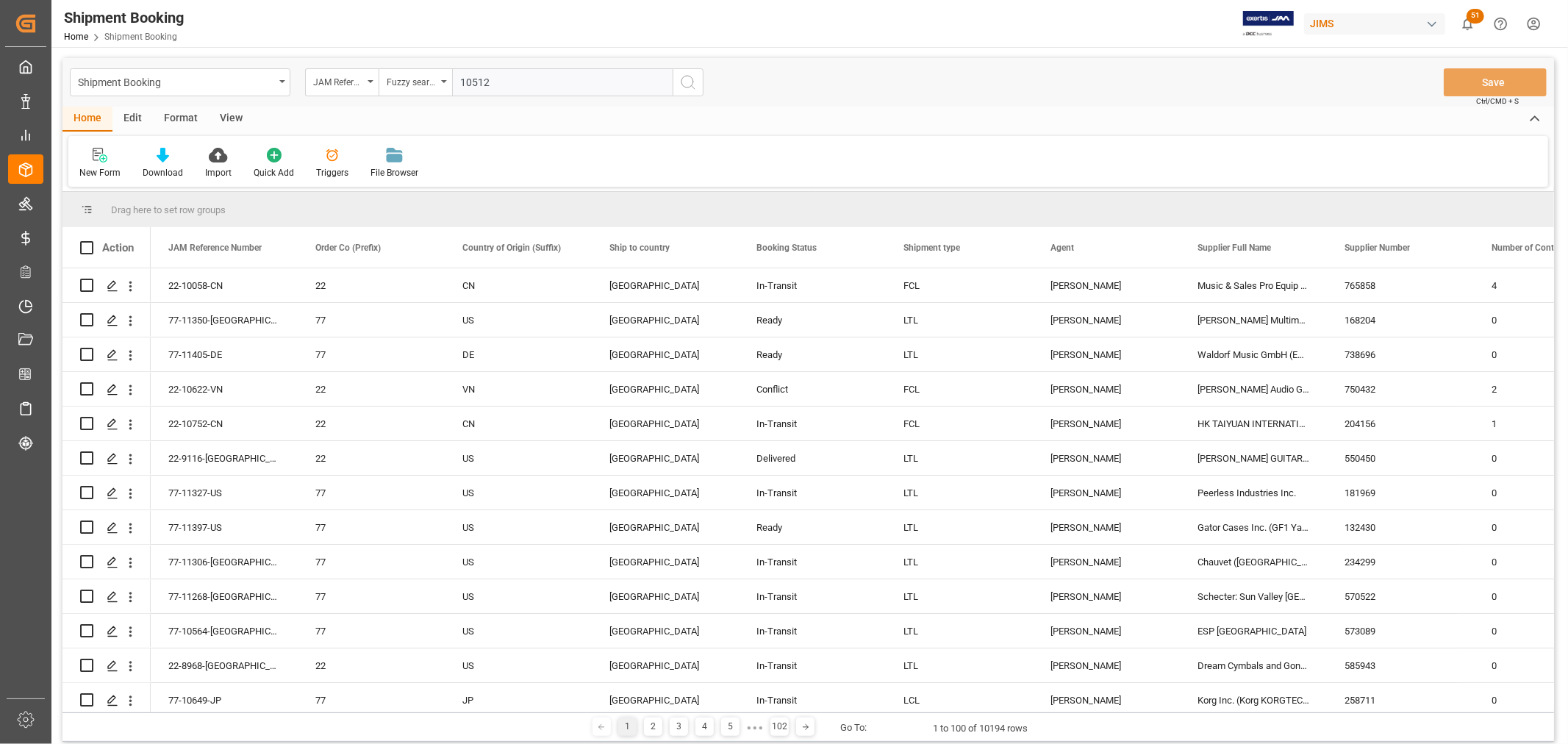
type input "10512"
click at [694, 79] on icon "search button" at bounding box center [688, 82] width 18 height 18
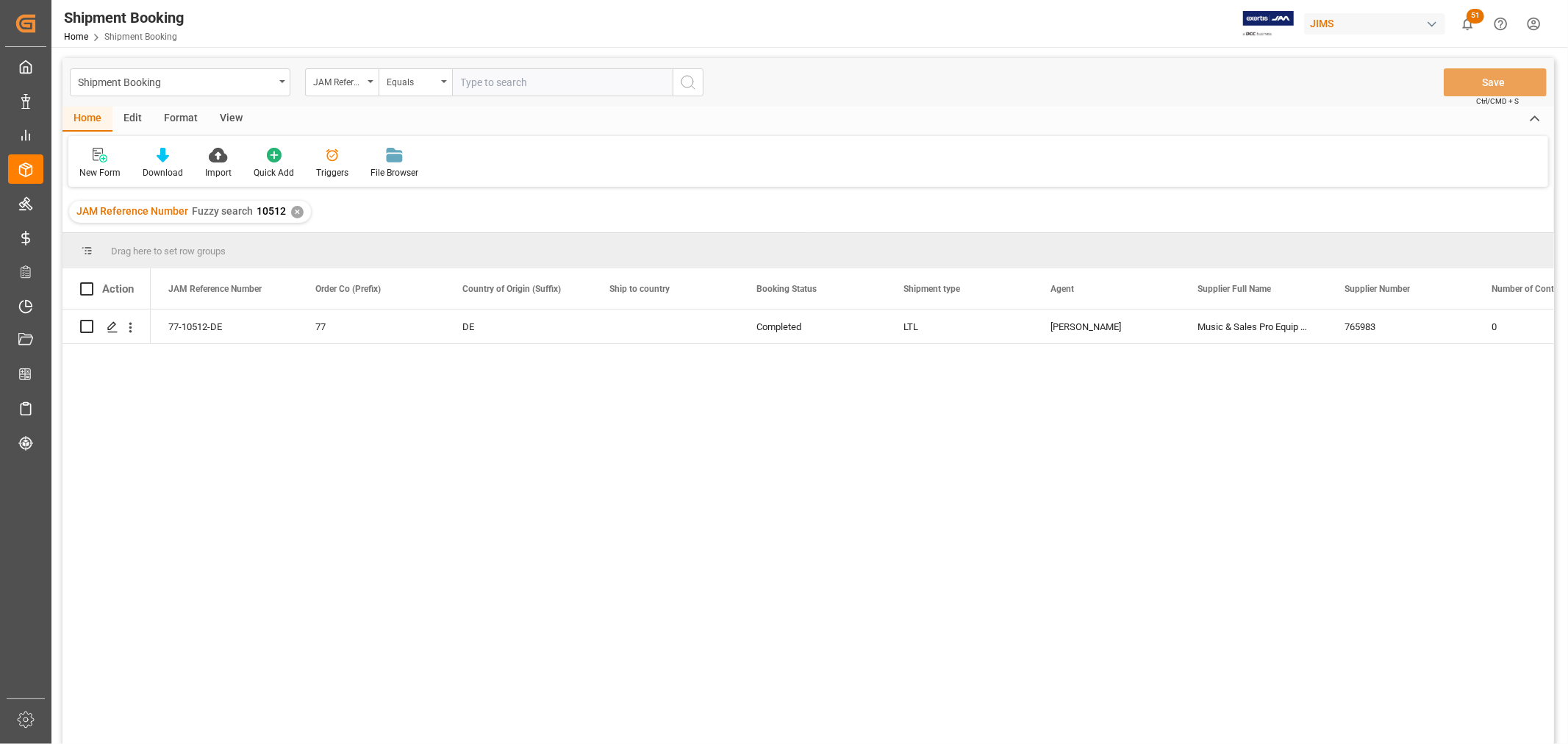
click at [237, 114] on div "View" at bounding box center [231, 119] width 45 height 25
click at [96, 172] on div "Default" at bounding box center [93, 173] width 28 height 13
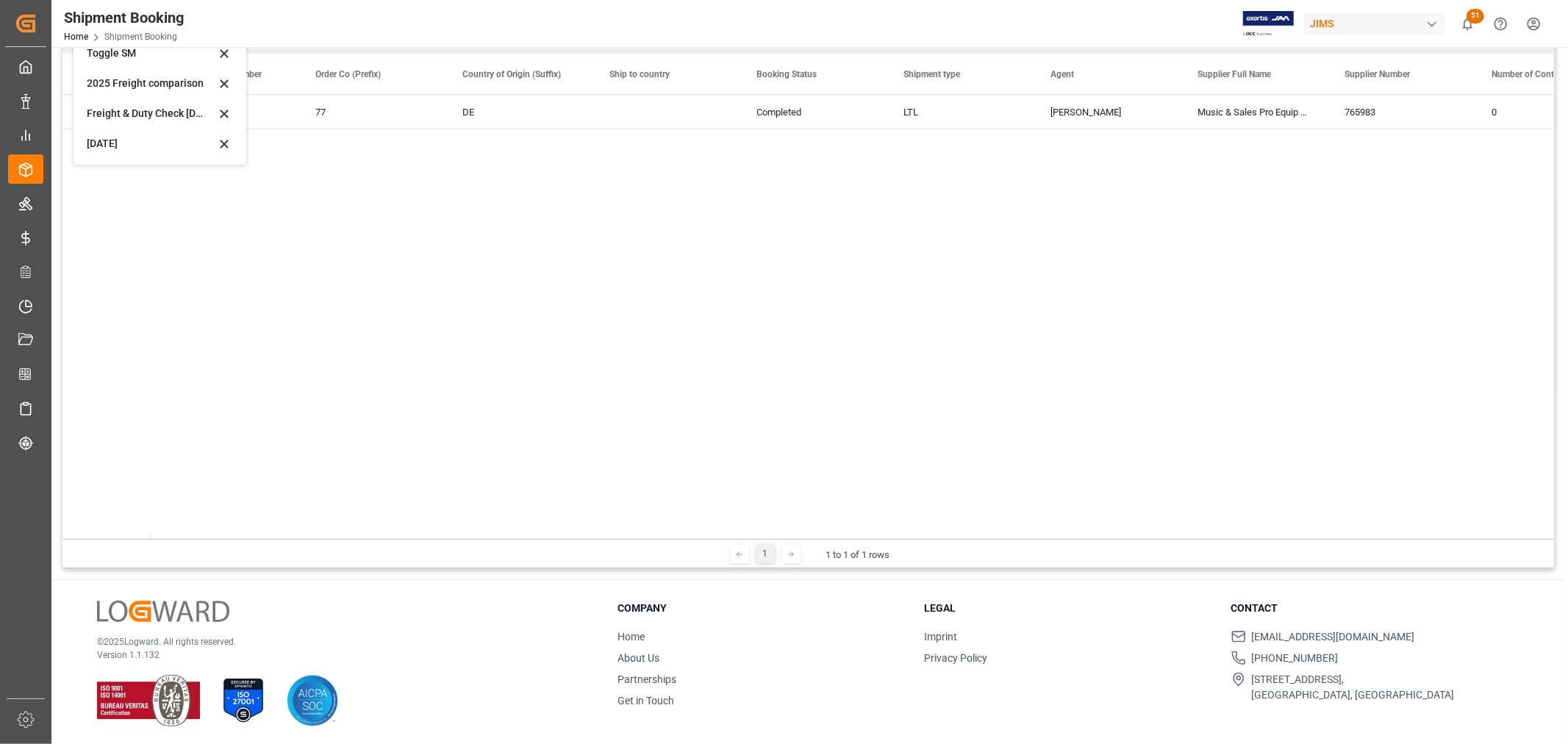
scroll to position [217, 0]
click at [108, 134] on div "Oct 2025" at bounding box center [151, 141] width 129 height 16
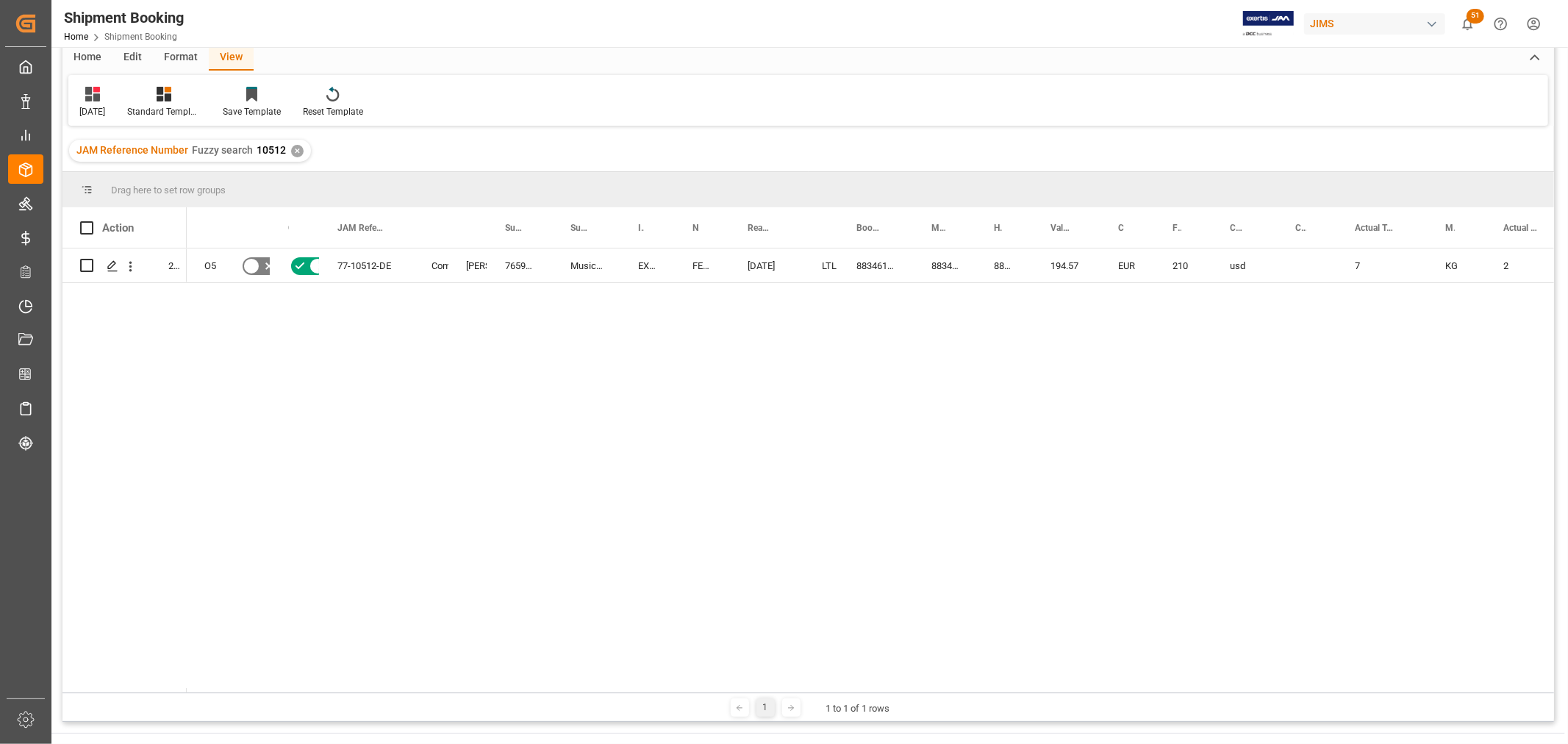
scroll to position [54, 0]
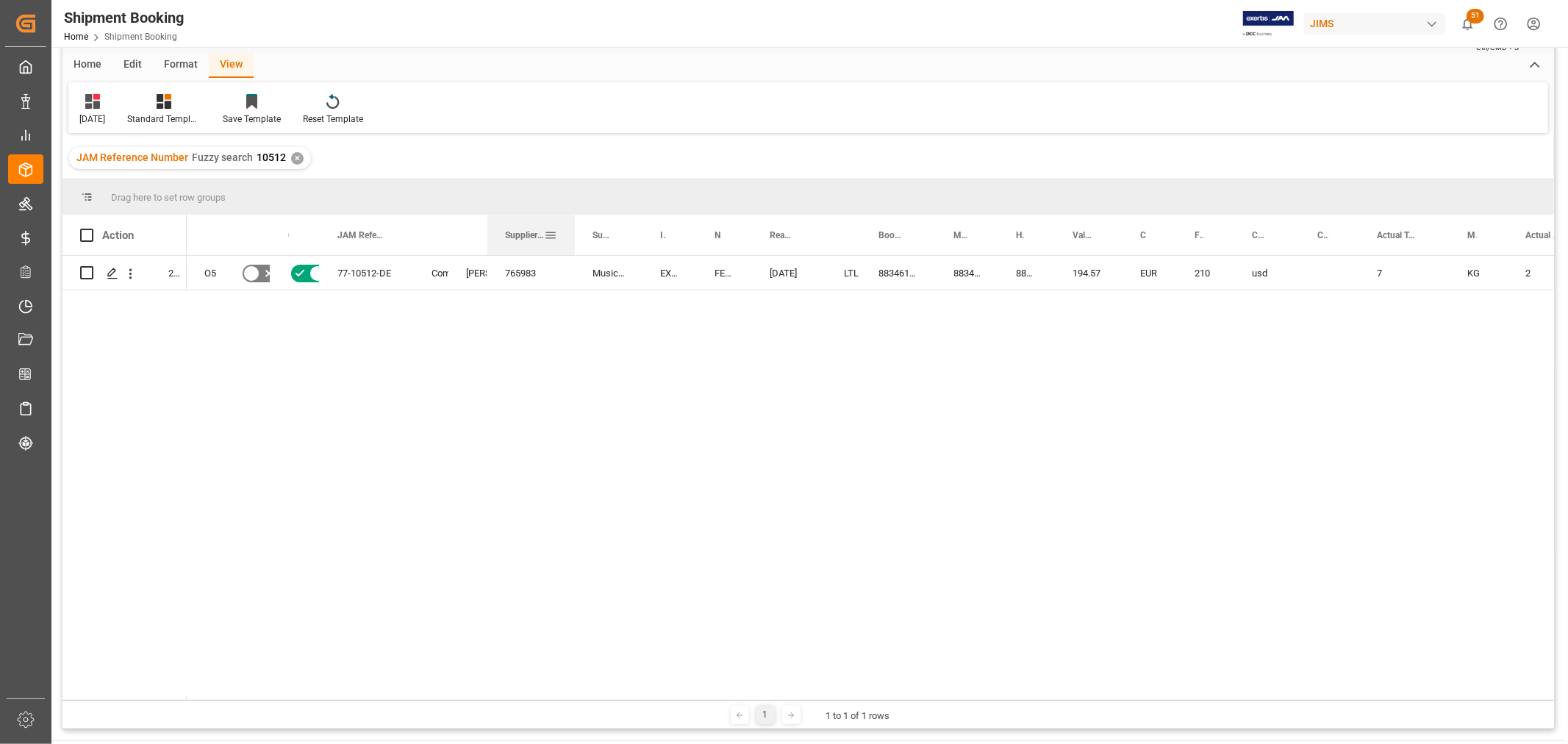
drag, startPoint x: 549, startPoint y: 231, endPoint x: 571, endPoint y: 237, distance: 22.8
click at [572, 237] on div at bounding box center [575, 235] width 6 height 40
drag, startPoint x: 508, startPoint y: 495, endPoint x: 520, endPoint y: 516, distance: 24.2
click at [520, 516] on div "O5 No Yes 77-10512-DE Completed Jacques Denis 765983 Music & Sales Pro Equip Gm…" at bounding box center [870, 478] width 1367 height 444
click at [542, 343] on div "O5 No Yes 77-10512-DE Completed Jacques Denis 765983 Music & Sales Pro Equip Gm…" at bounding box center [870, 478] width 1367 height 444
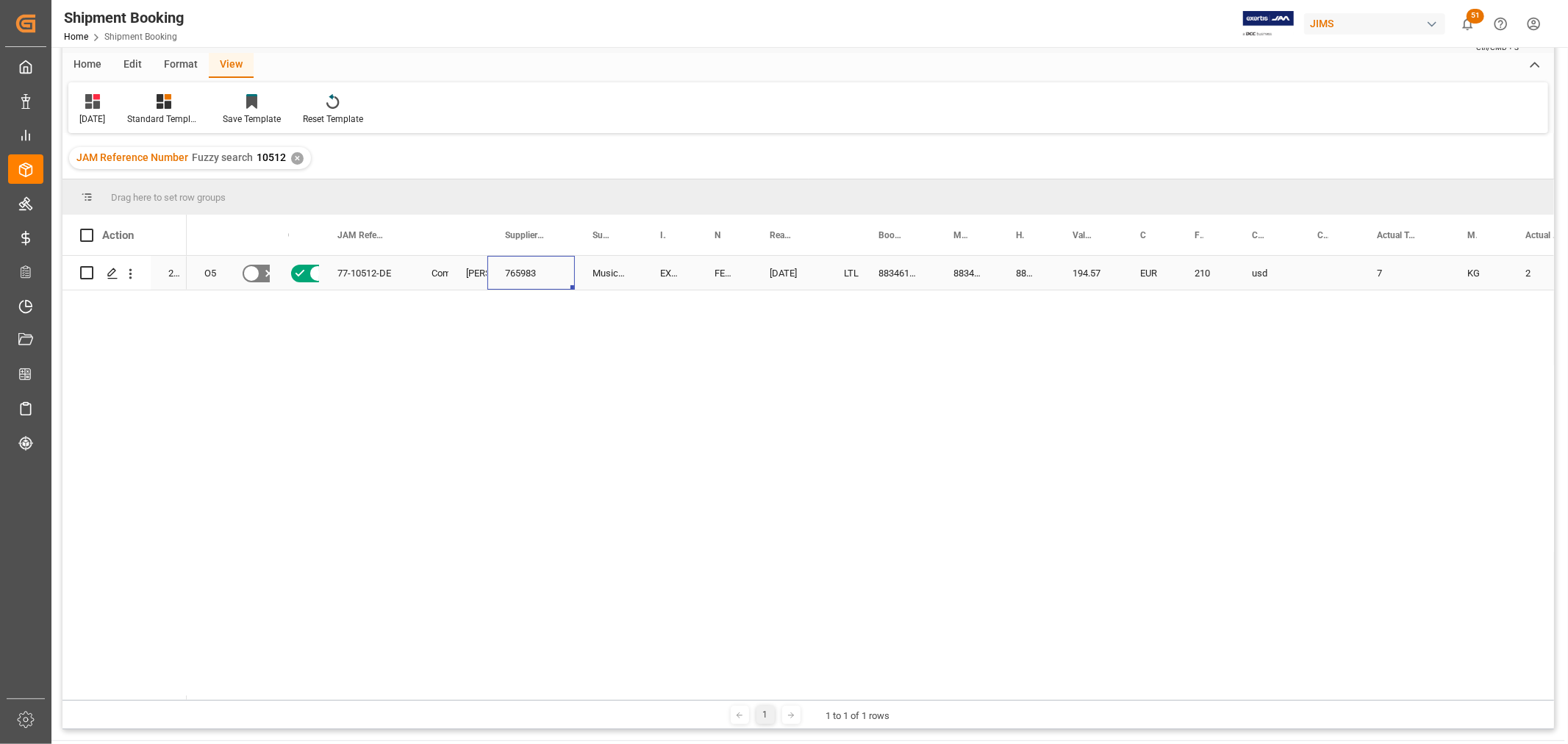
click at [524, 275] on div "765983" at bounding box center [531, 272] width 87 height 34
click at [410, 366] on div "O5 No Yes 77-10512-DE Completed Jacques Denis 765983 Music & Sales Pro Equip Gm…" at bounding box center [870, 478] width 1367 height 444
click at [292, 157] on div "✕" at bounding box center [297, 159] width 13 height 13
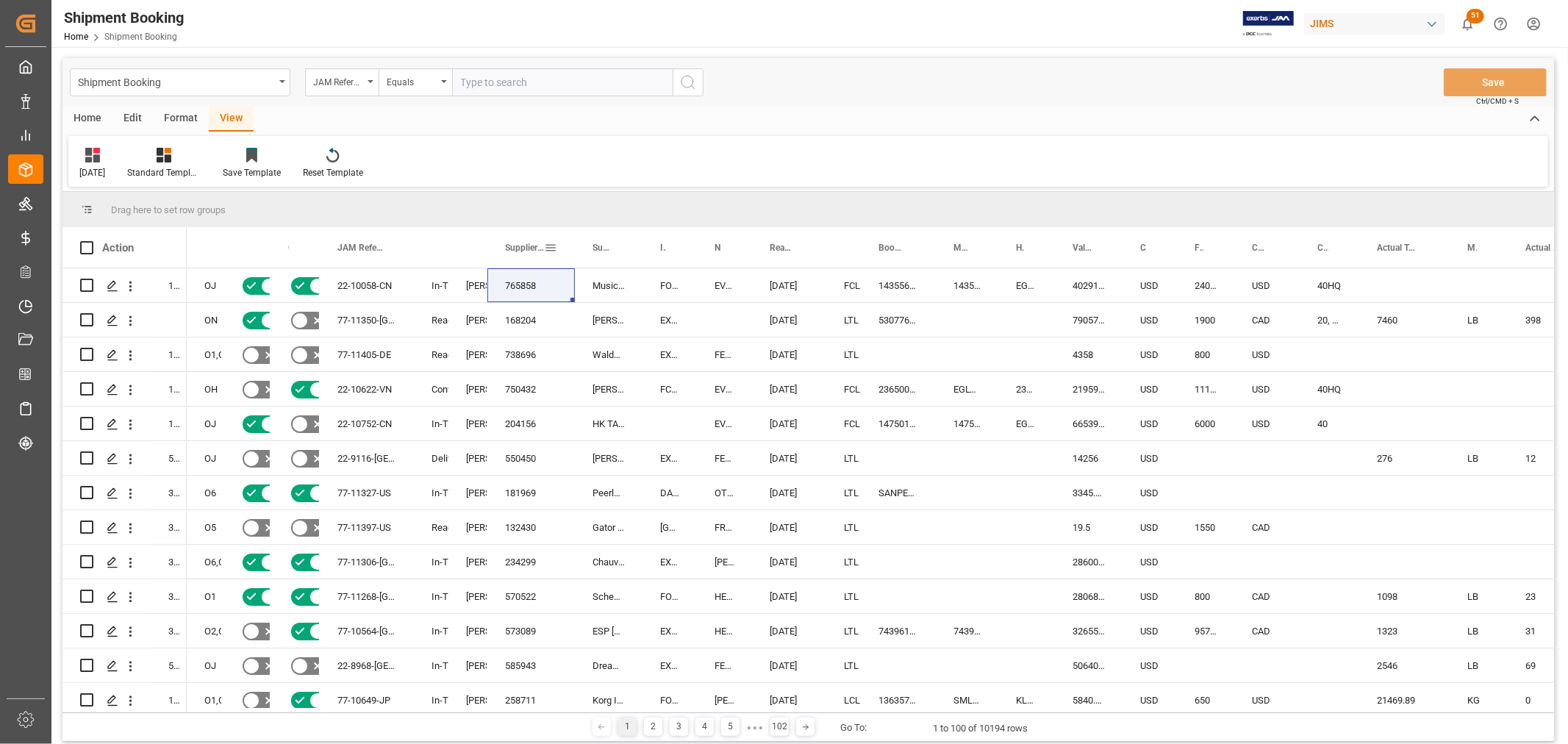
click at [550, 248] on span at bounding box center [551, 248] width 13 height 13
click at [631, 245] on span "filter" at bounding box center [628, 250] width 13 height 13
type input "765983"
click at [636, 372] on button "Apply" at bounding box center [637, 373] width 27 height 15
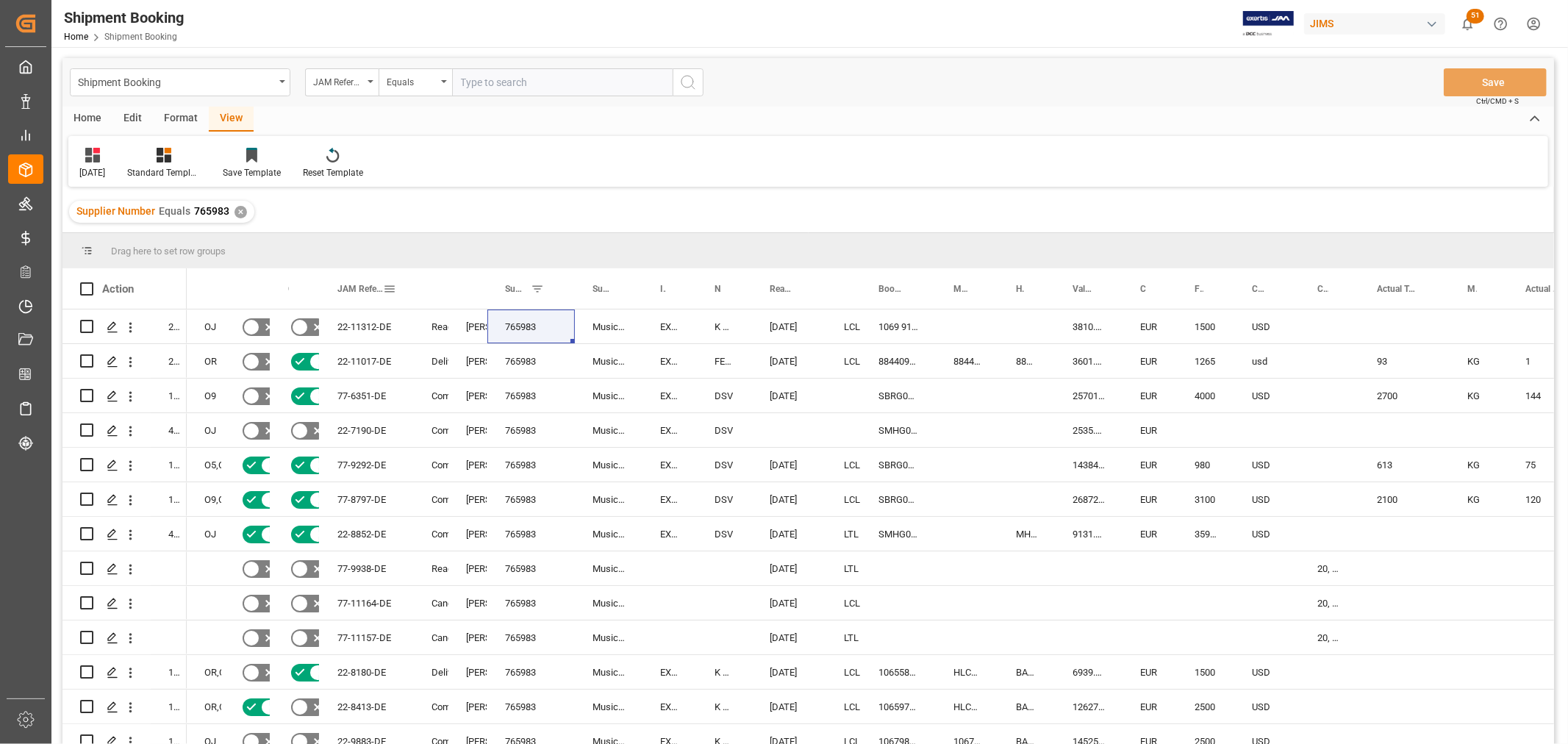
click at [386, 289] on span at bounding box center [389, 289] width 13 height 13
click at [519, 330] on span "Filtering operator" at bounding box center [522, 332] width 13 height 13
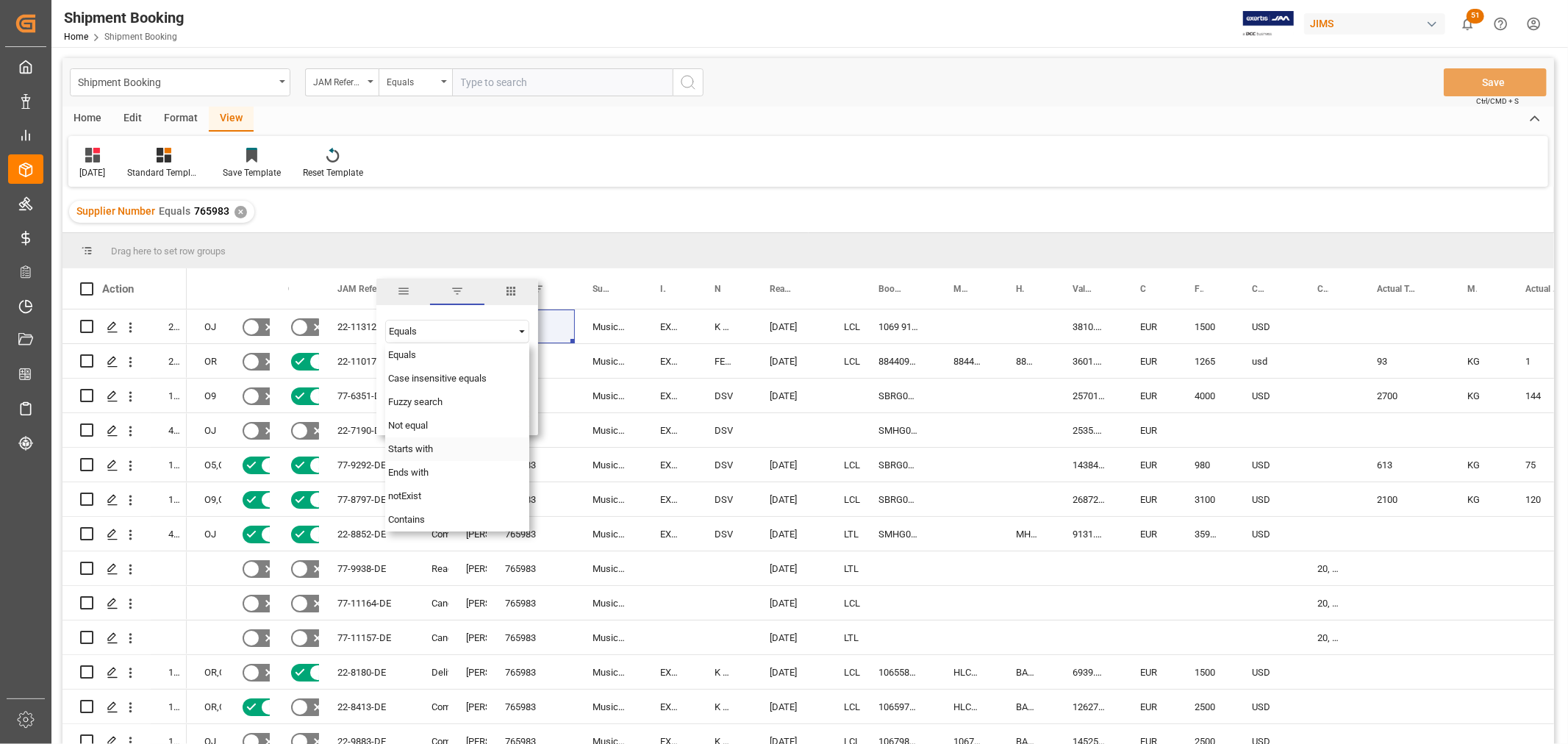
click at [433, 446] on span "Starts with" at bounding box center [410, 449] width 45 height 11
click at [430, 366] on input "Filter Value" at bounding box center [457, 368] width 144 height 29
type input "77"
click at [463, 413] on button "Apply" at bounding box center [476, 414] width 27 height 15
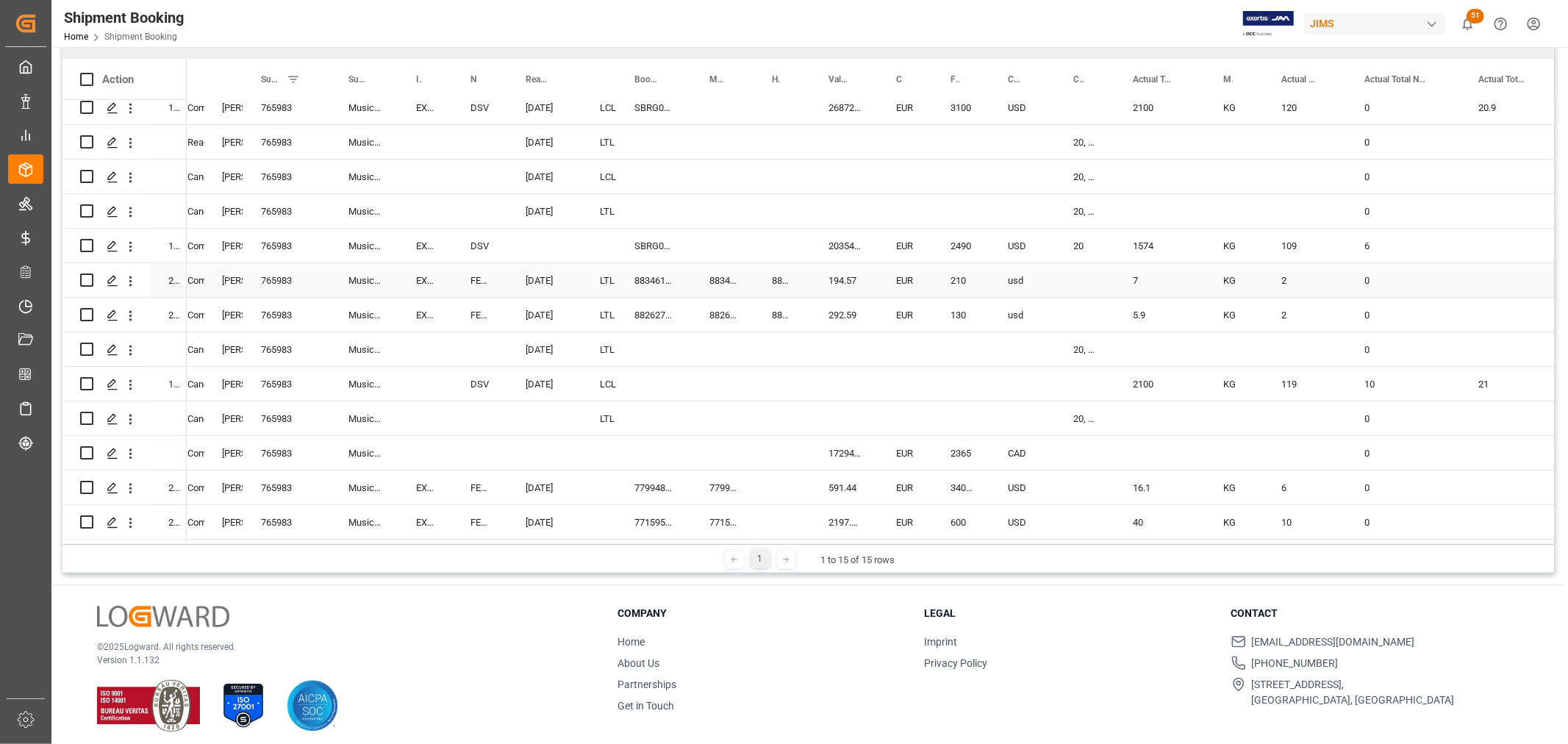
scroll to position [217, 0]
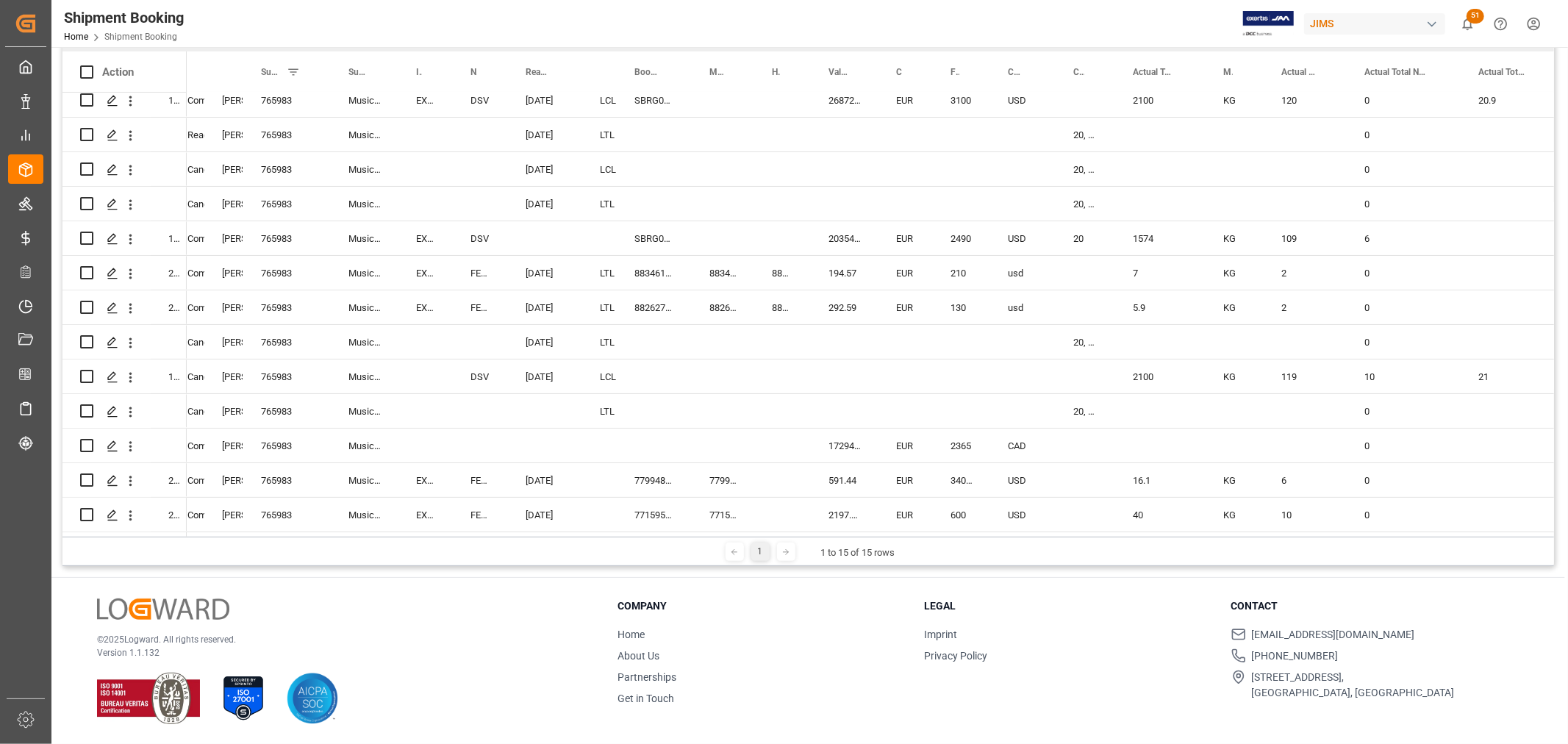
drag, startPoint x: 573, startPoint y: 535, endPoint x: 538, endPoint y: 539, distance: 35.2
click at [538, 539] on div "1 1 to 15 of 15 rows" at bounding box center [809, 551] width 1492 height 29
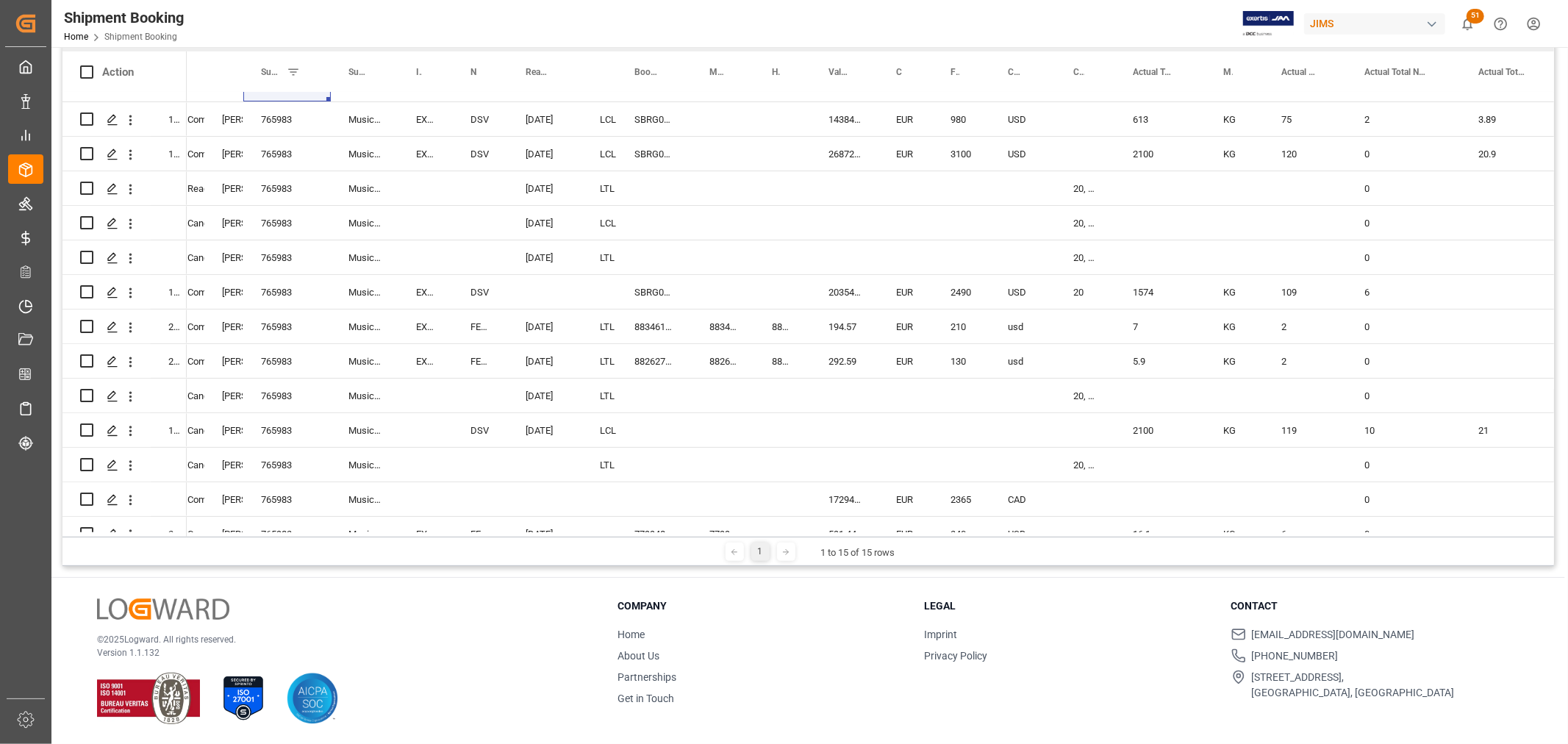
scroll to position [1, 0]
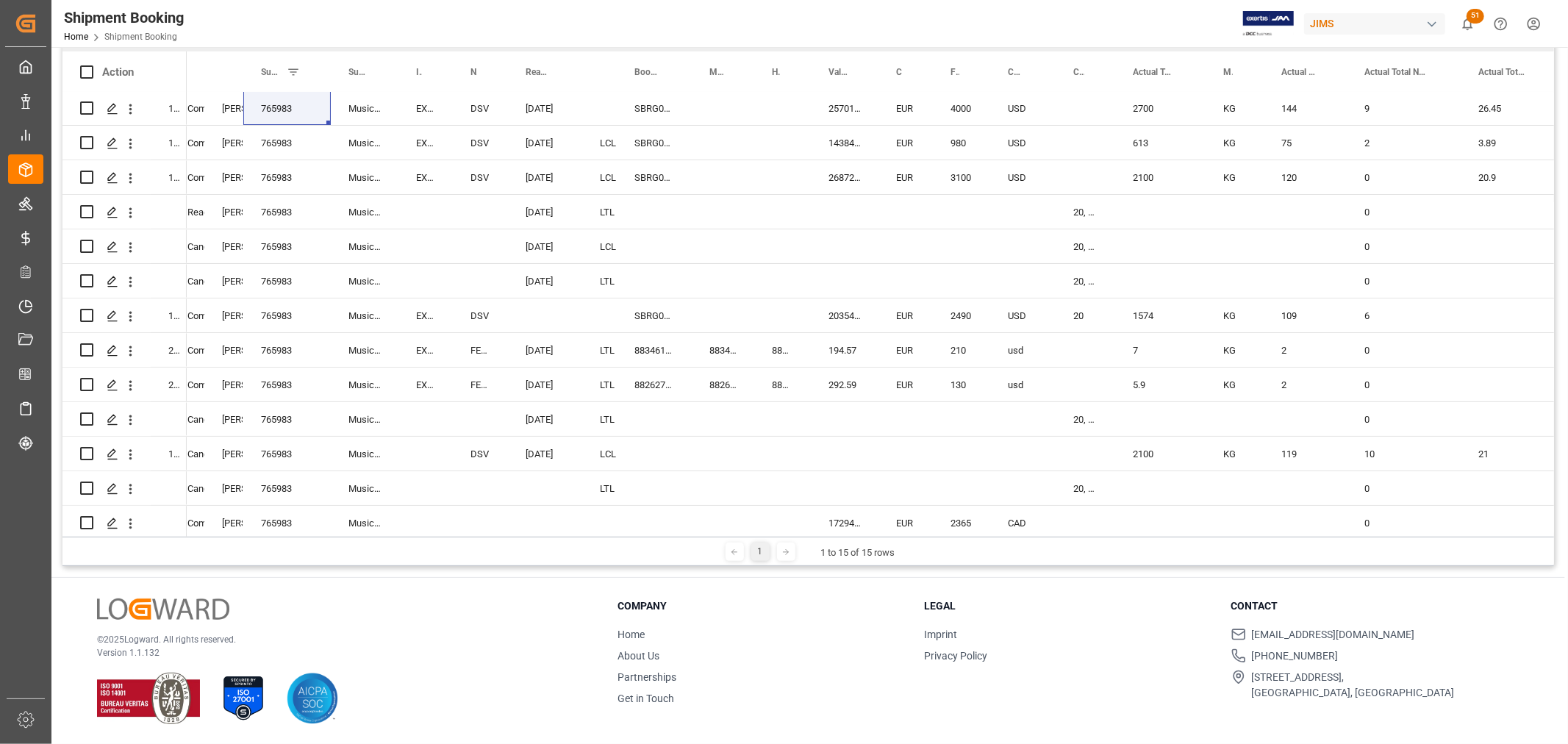
drag, startPoint x: 336, startPoint y: 535, endPoint x: 370, endPoint y: 535, distance: 34.0
click at [370, 537] on div "1 1 to 15 of 15 rows" at bounding box center [809, 551] width 1492 height 29
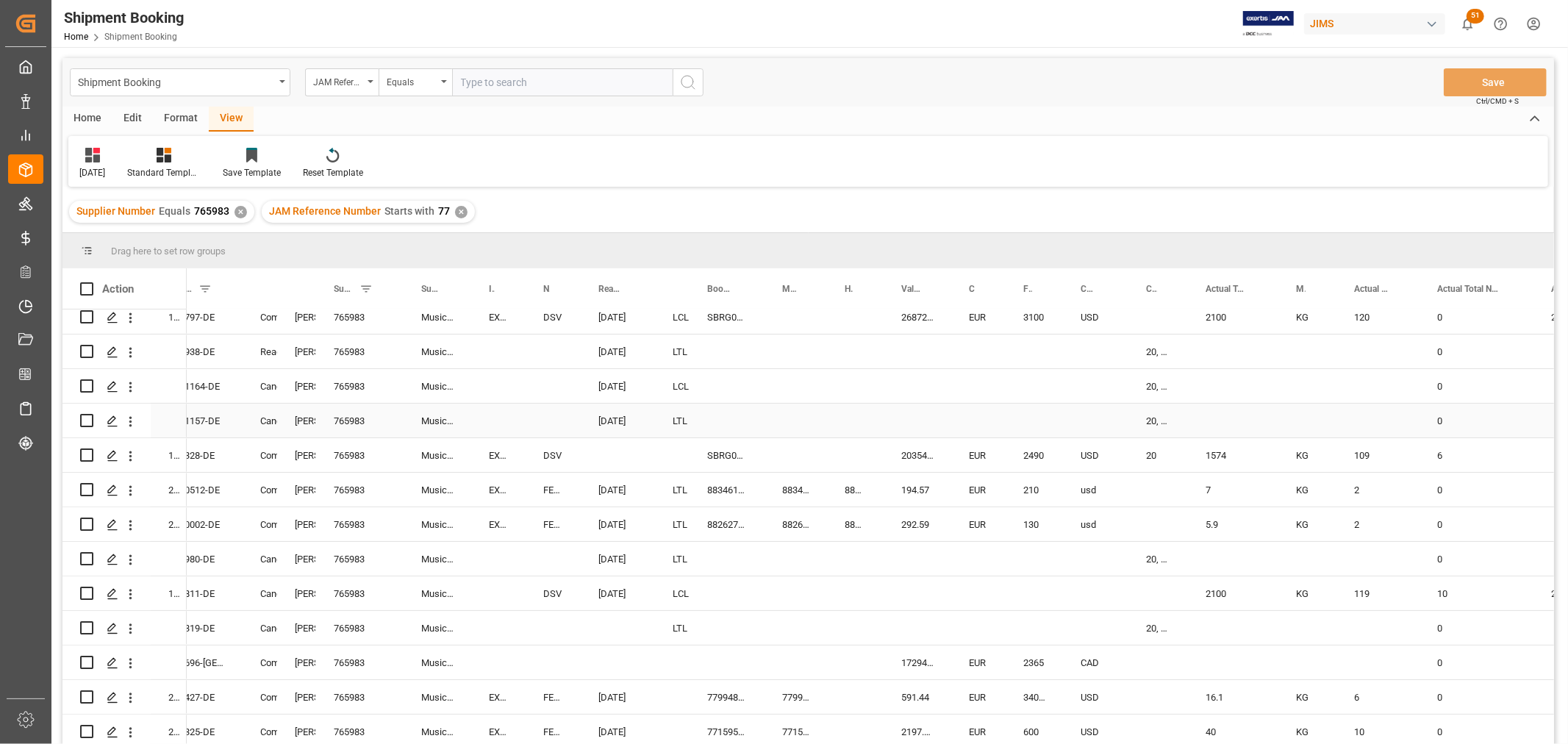
scroll to position [83, 0]
click at [230, 731] on div "77-7325-DE" at bounding box center [196, 731] width 94 height 34
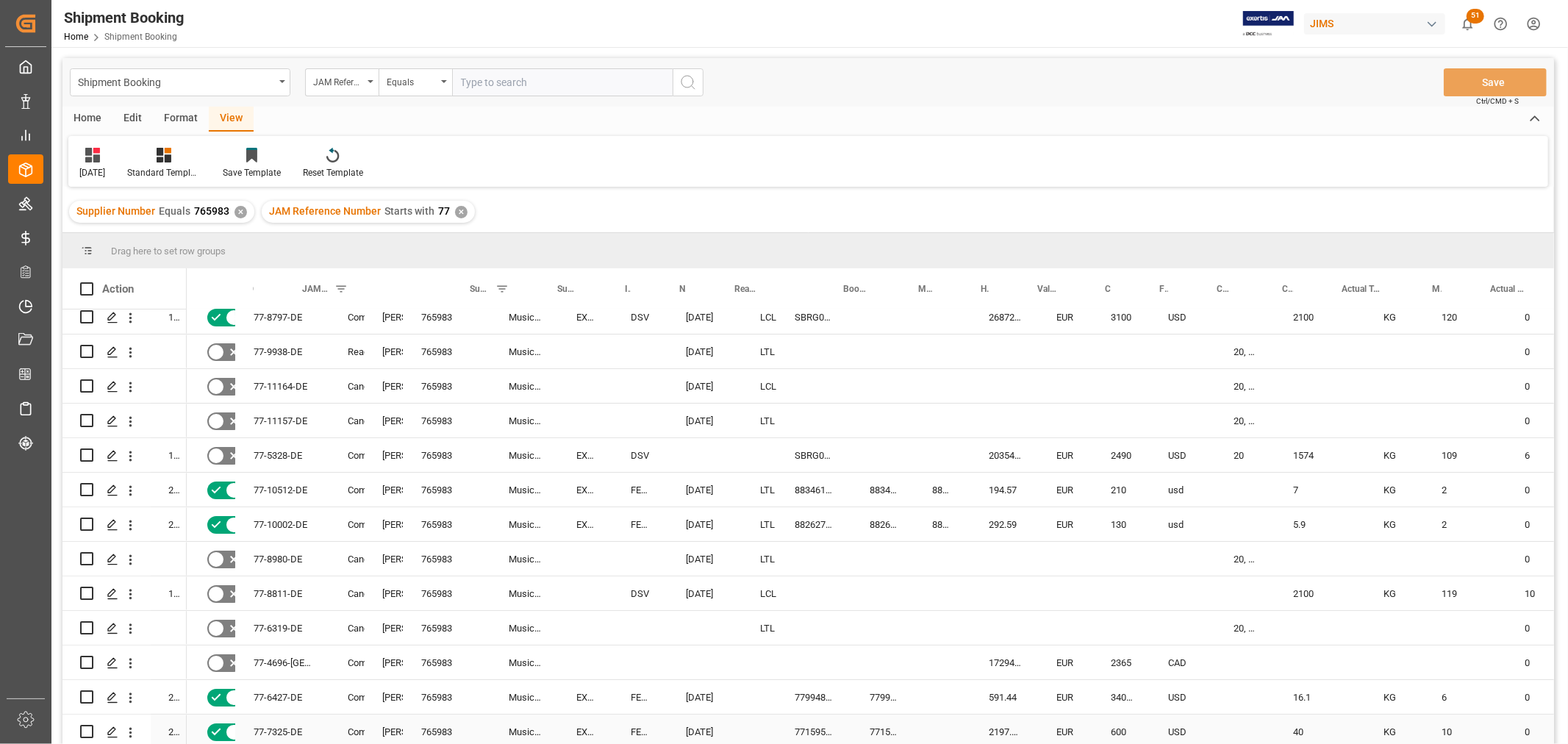
scroll to position [0, 34]
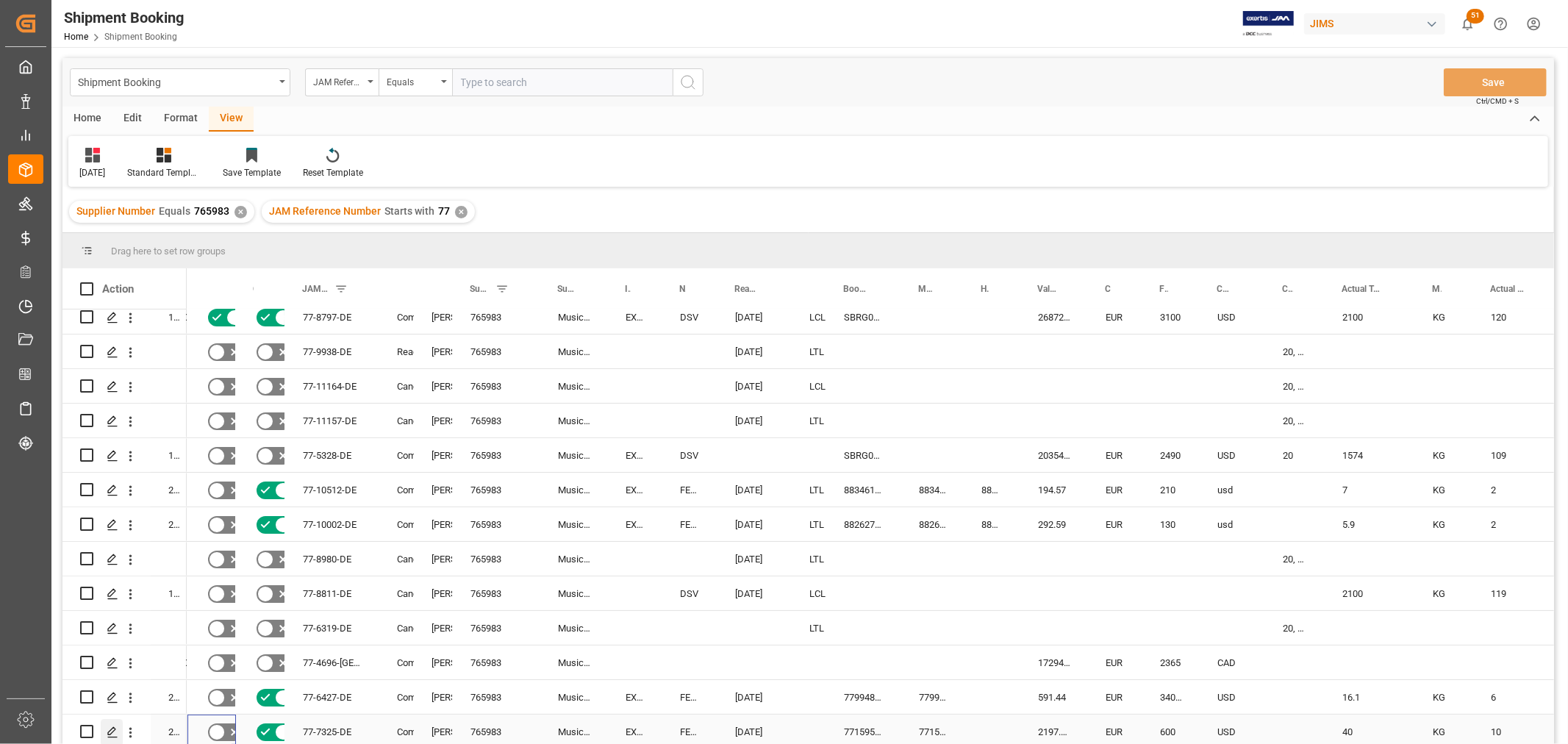
click at [109, 727] on icon "Press SPACE to select this row." at bounding box center [113, 733] width 12 height 12
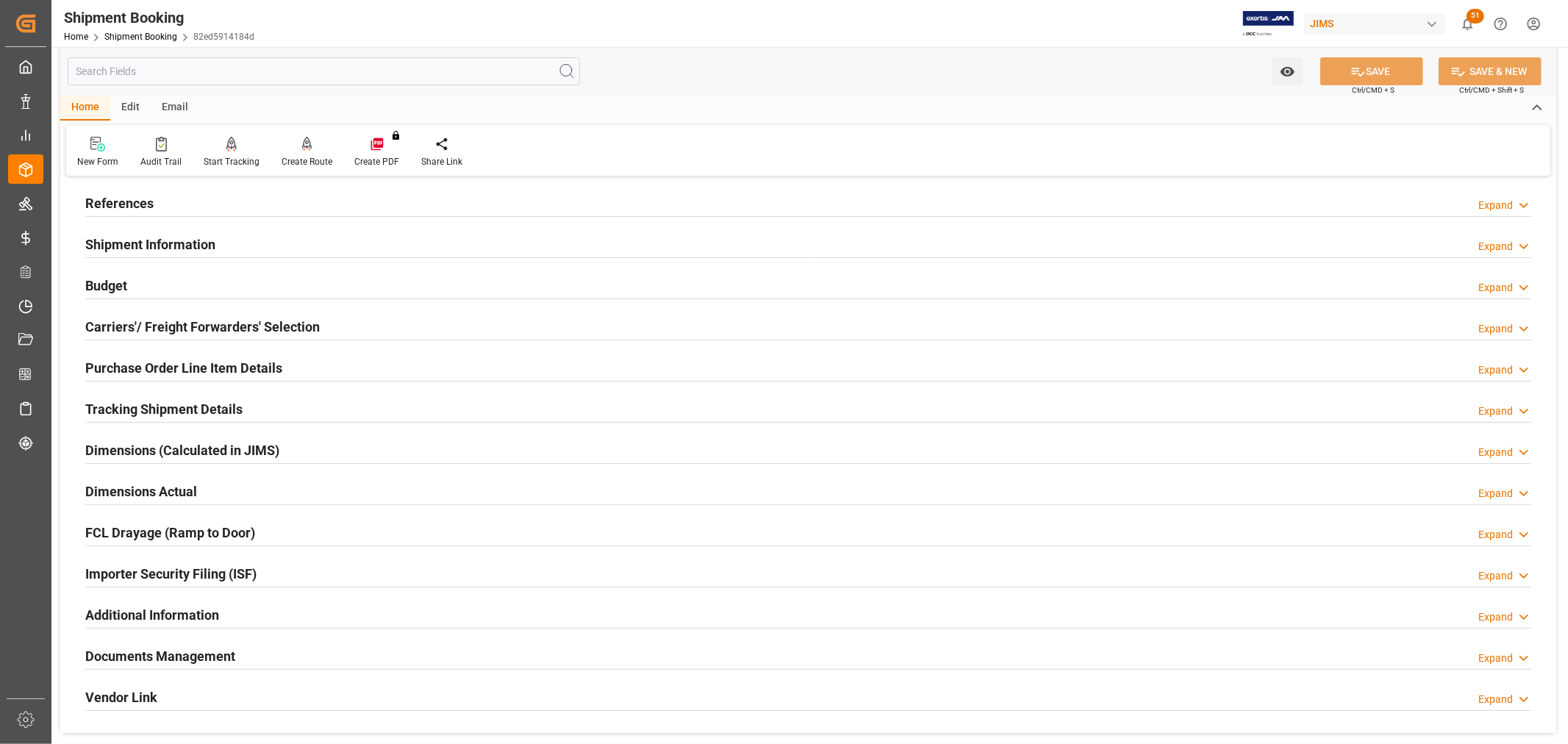
scroll to position [163, 0]
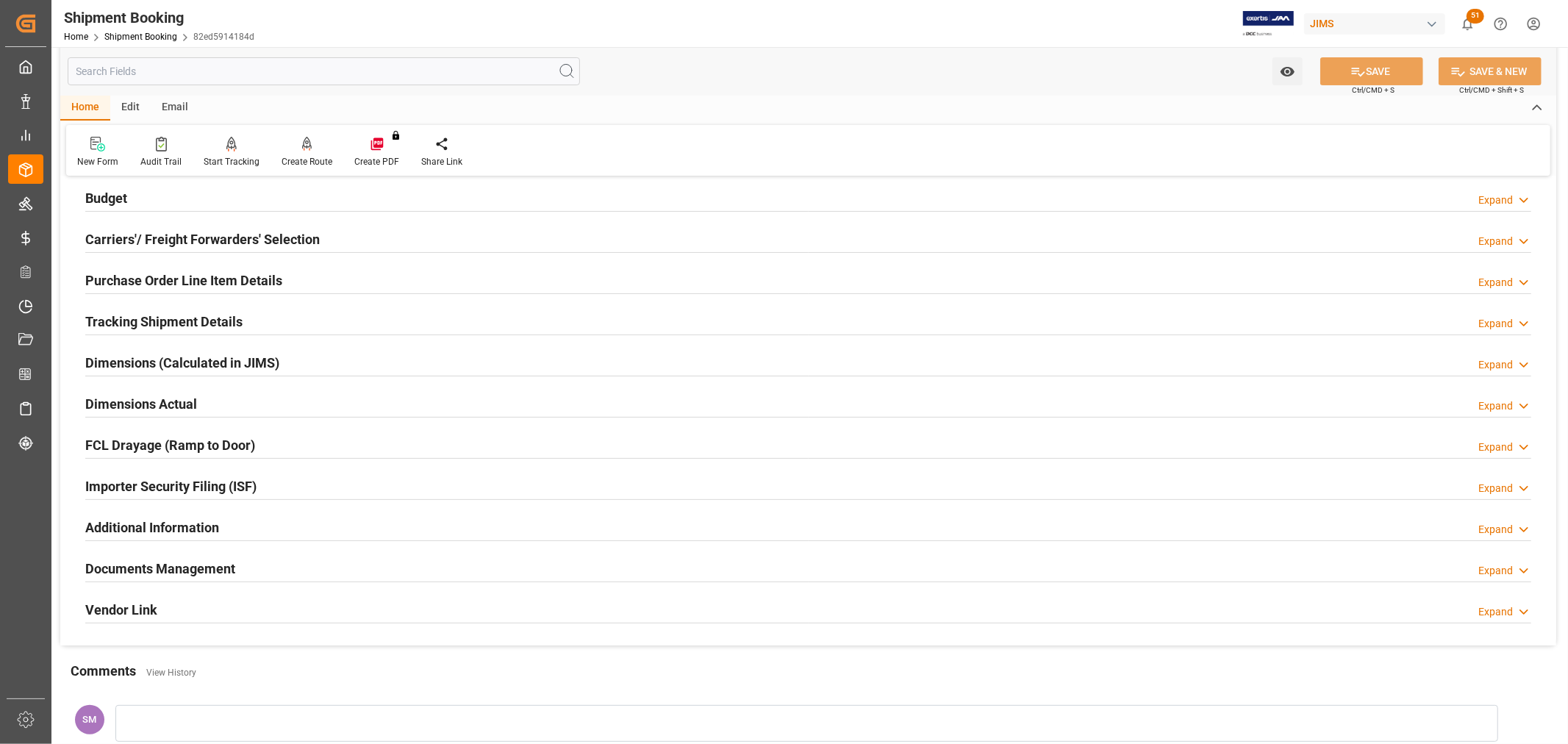
click at [174, 566] on h2 "Documents Management" at bounding box center [160, 569] width 150 height 20
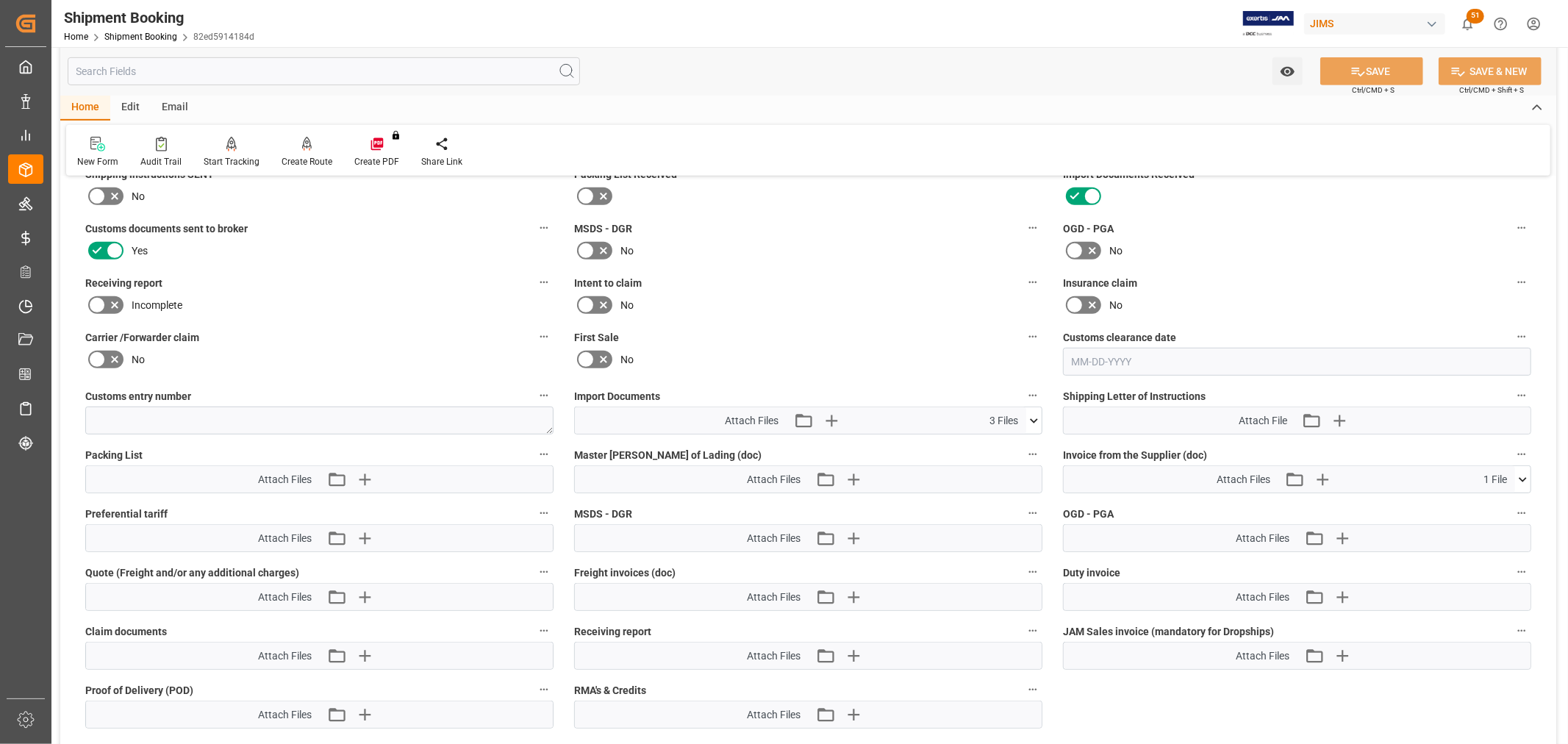
scroll to position [653, 0]
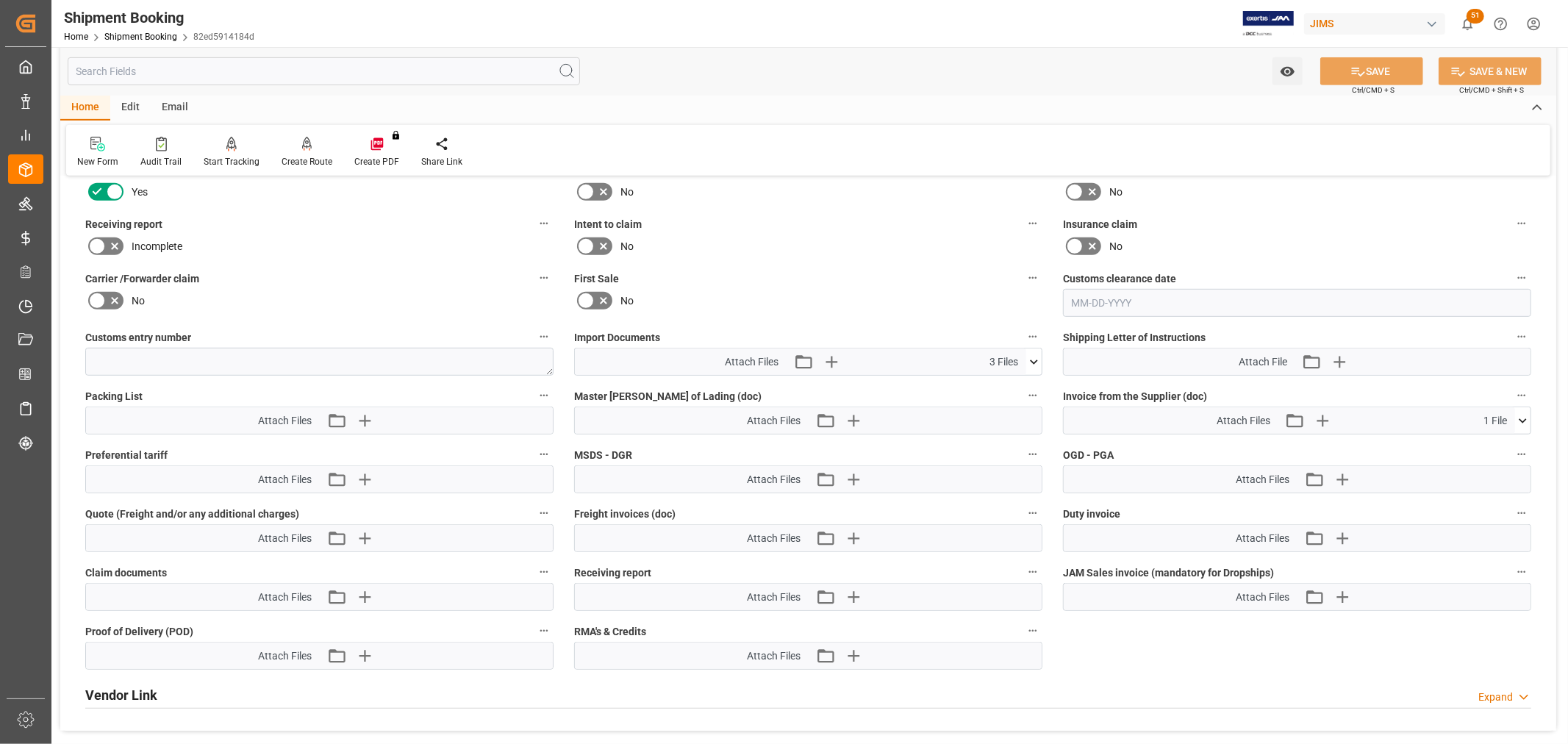
click at [1033, 360] on icon at bounding box center [1034, 362] width 8 height 4
click at [615, 381] on div "FedEx Express Versan...d50e75.pdf" at bounding box center [808, 389] width 451 height 16
click at [1022, 381] on icon at bounding box center [1025, 389] width 16 height 16
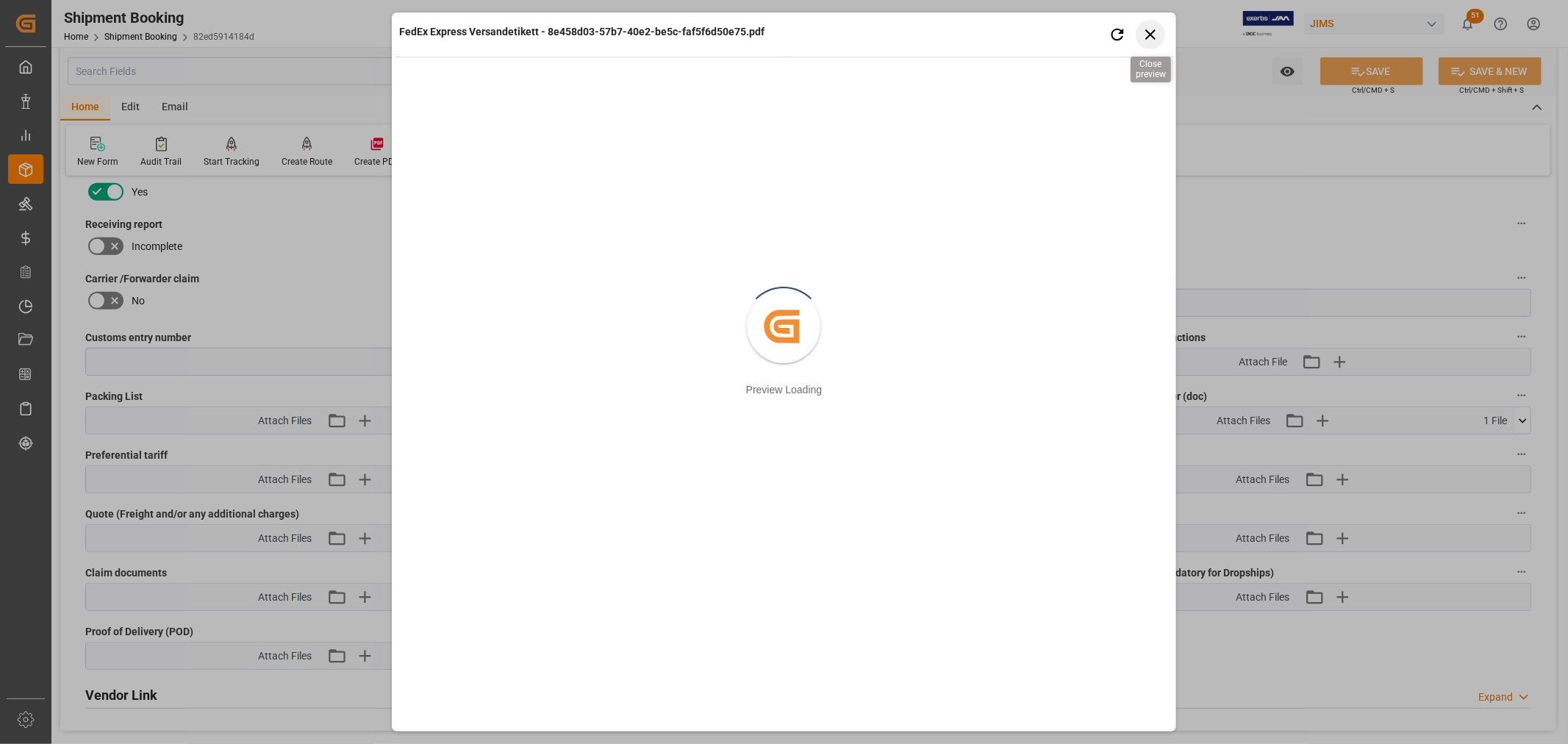
click at [1149, 34] on icon "button" at bounding box center [1150, 34] width 19 height 19
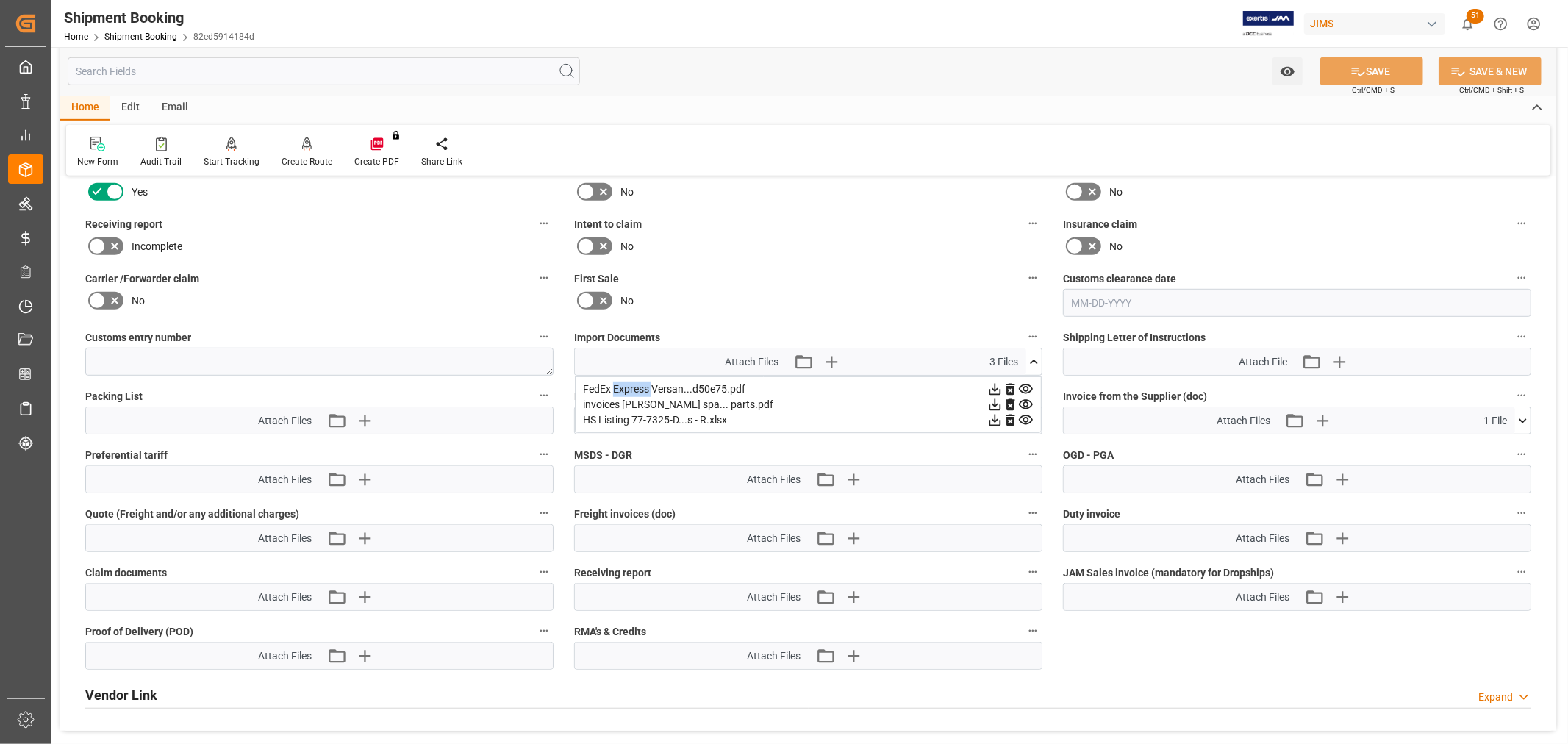
click at [996, 382] on icon at bounding box center [995, 389] width 16 height 16
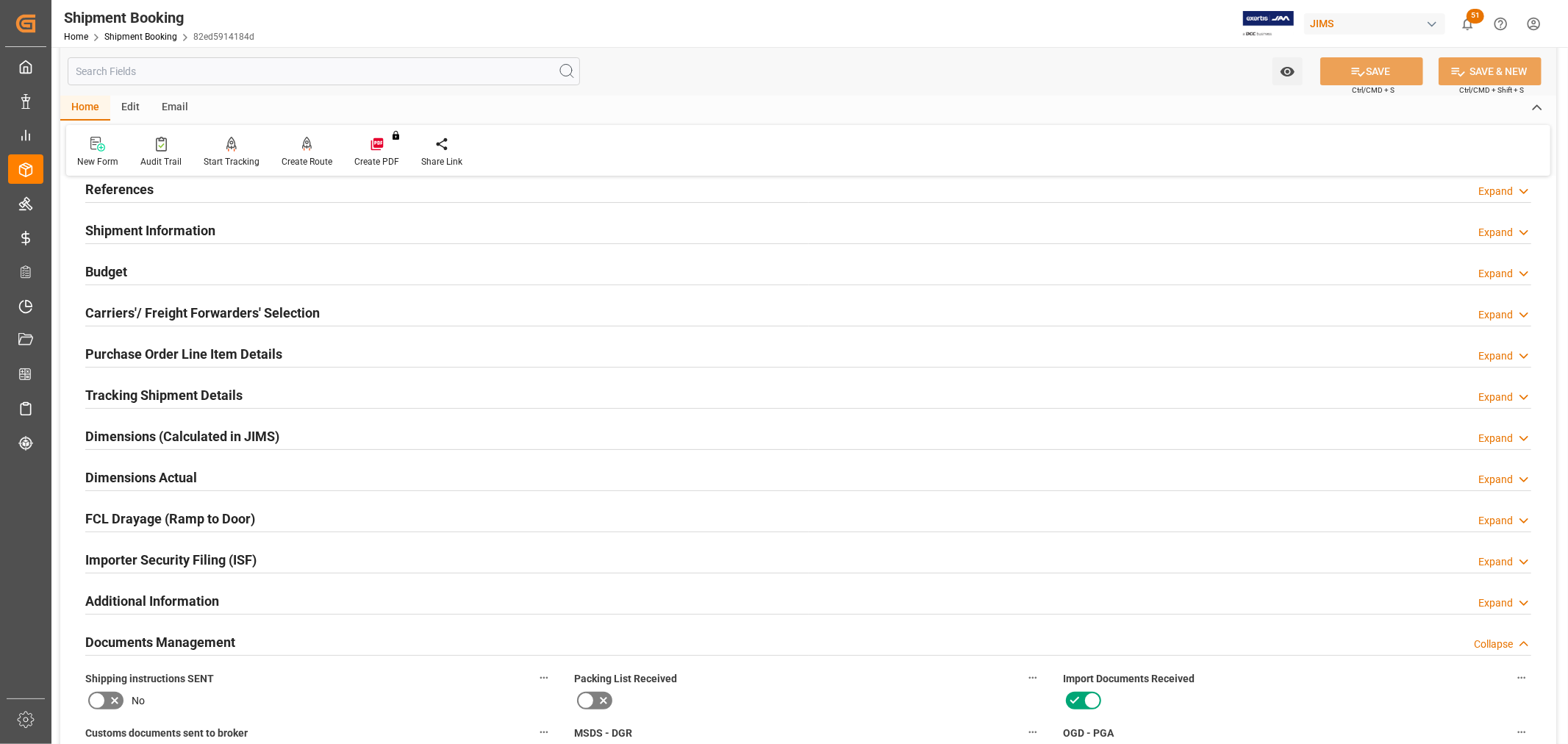
scroll to position [82, 0]
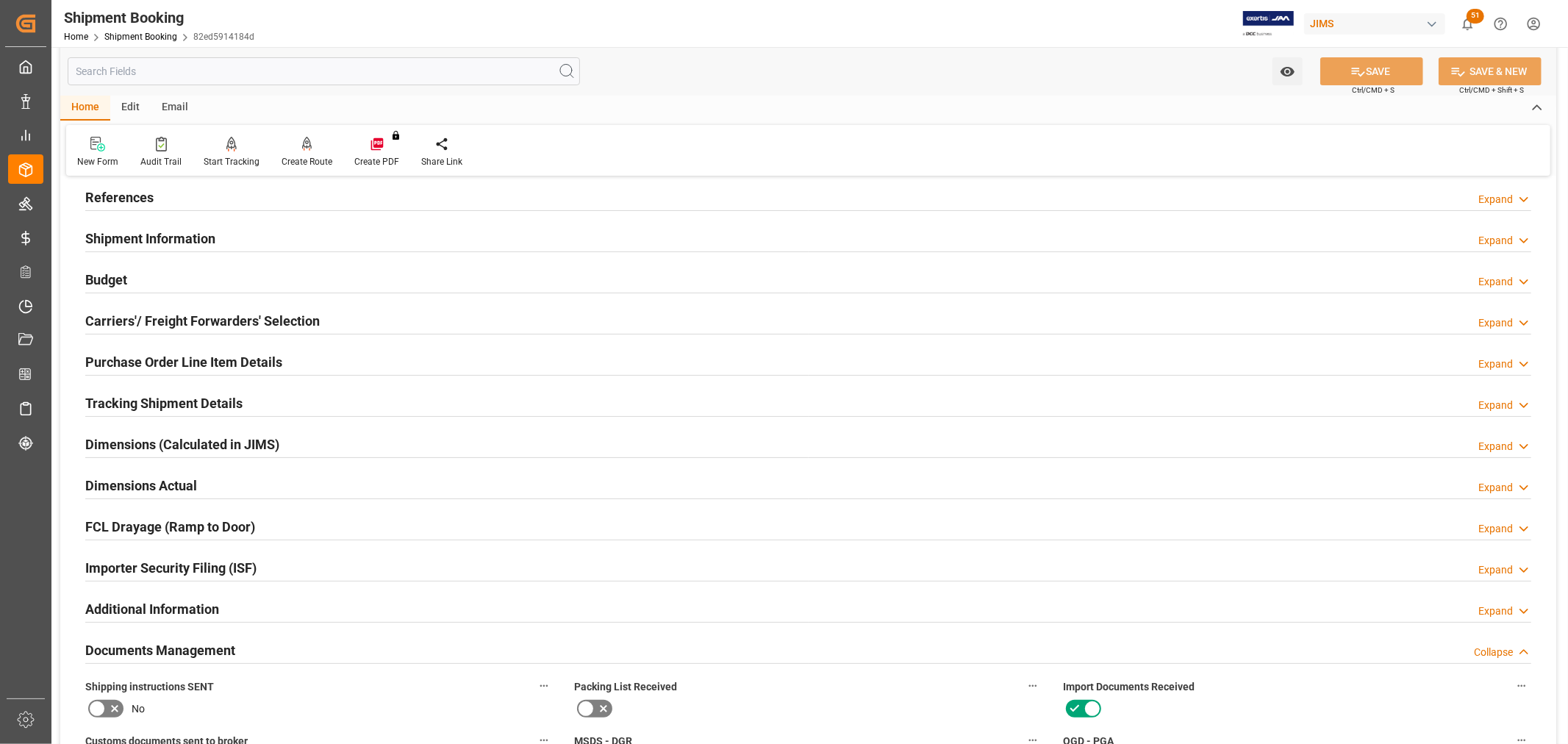
click at [123, 270] on h2 "Budget" at bounding box center [106, 280] width 42 height 20
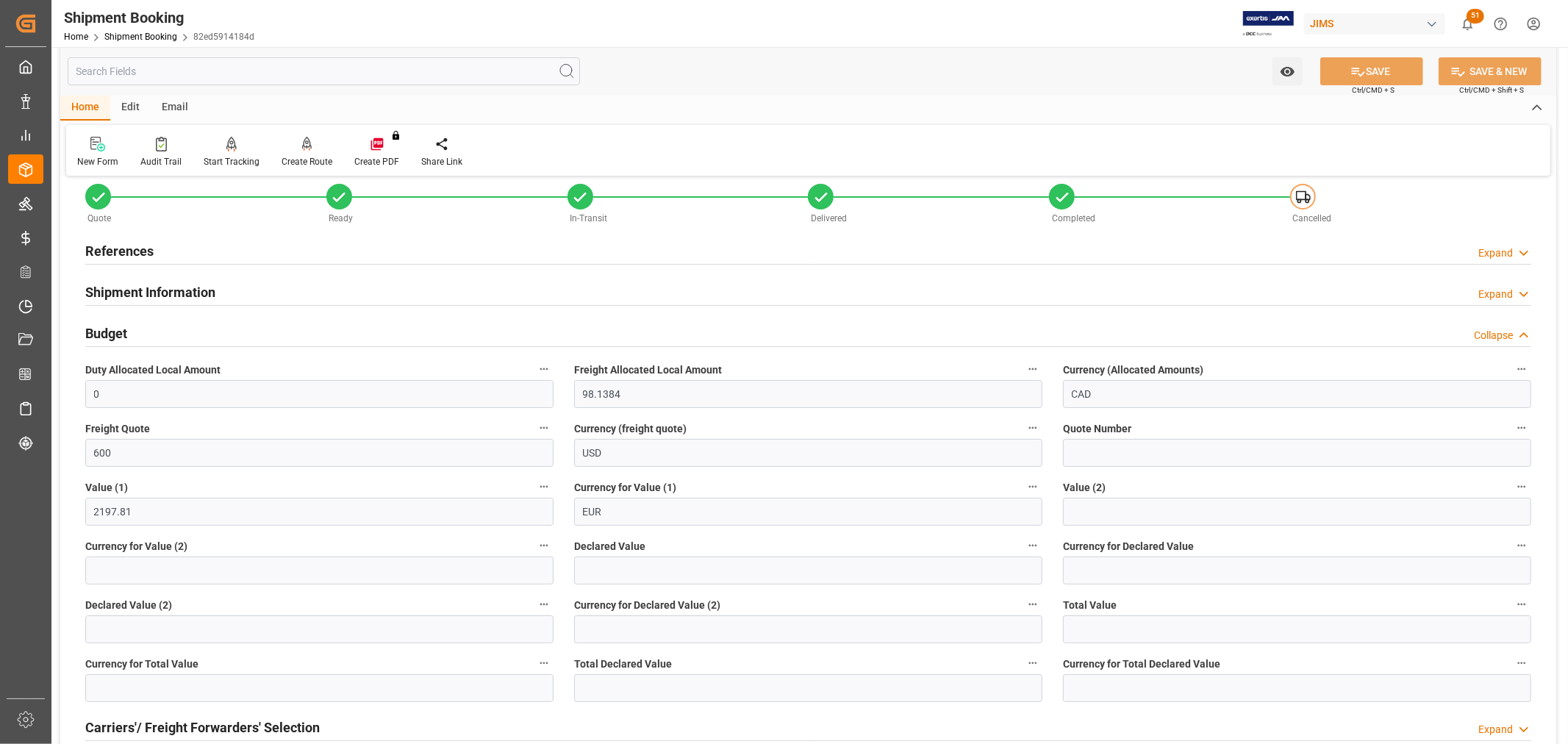
scroll to position [0, 0]
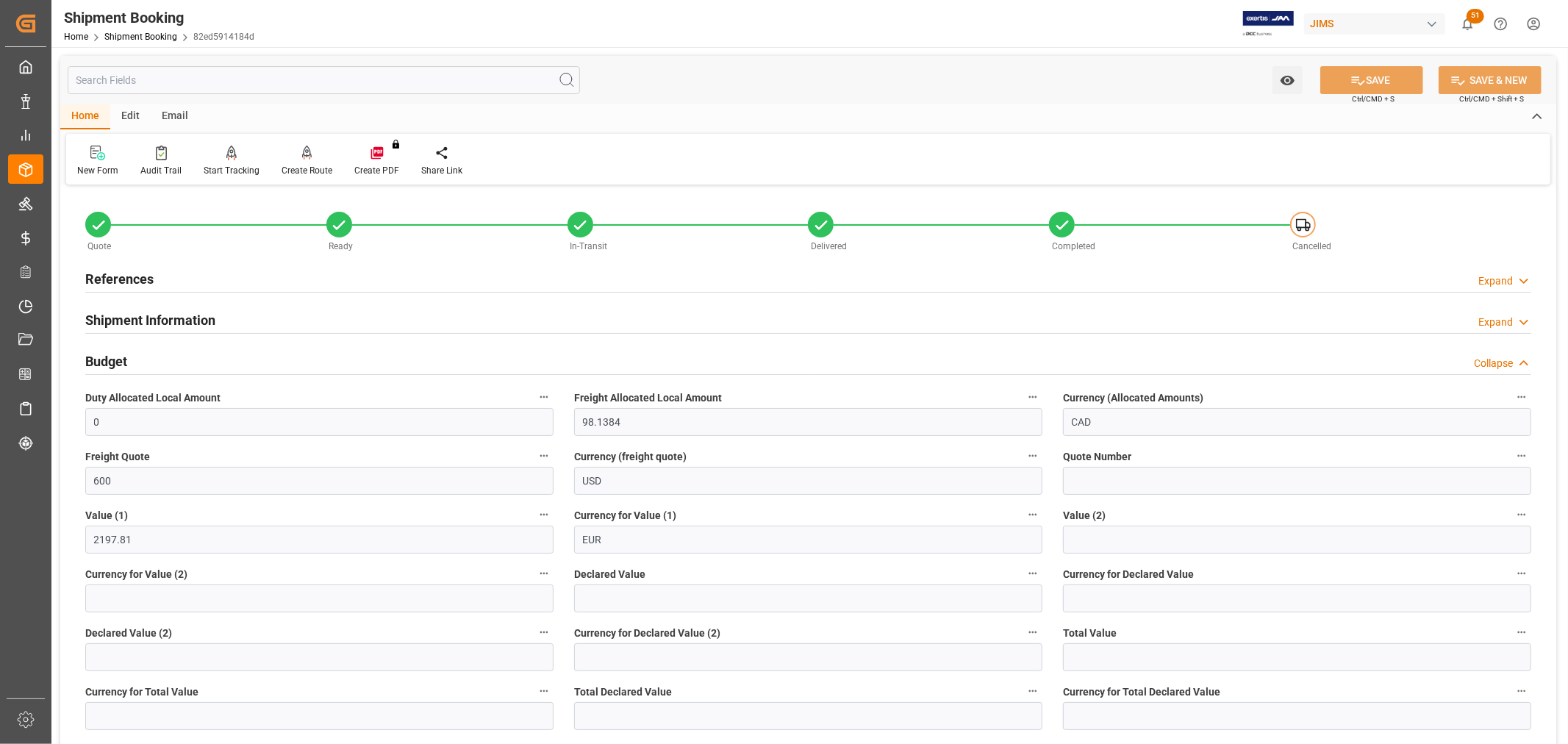
click at [129, 269] on h2 "References" at bounding box center [119, 279] width 68 height 20
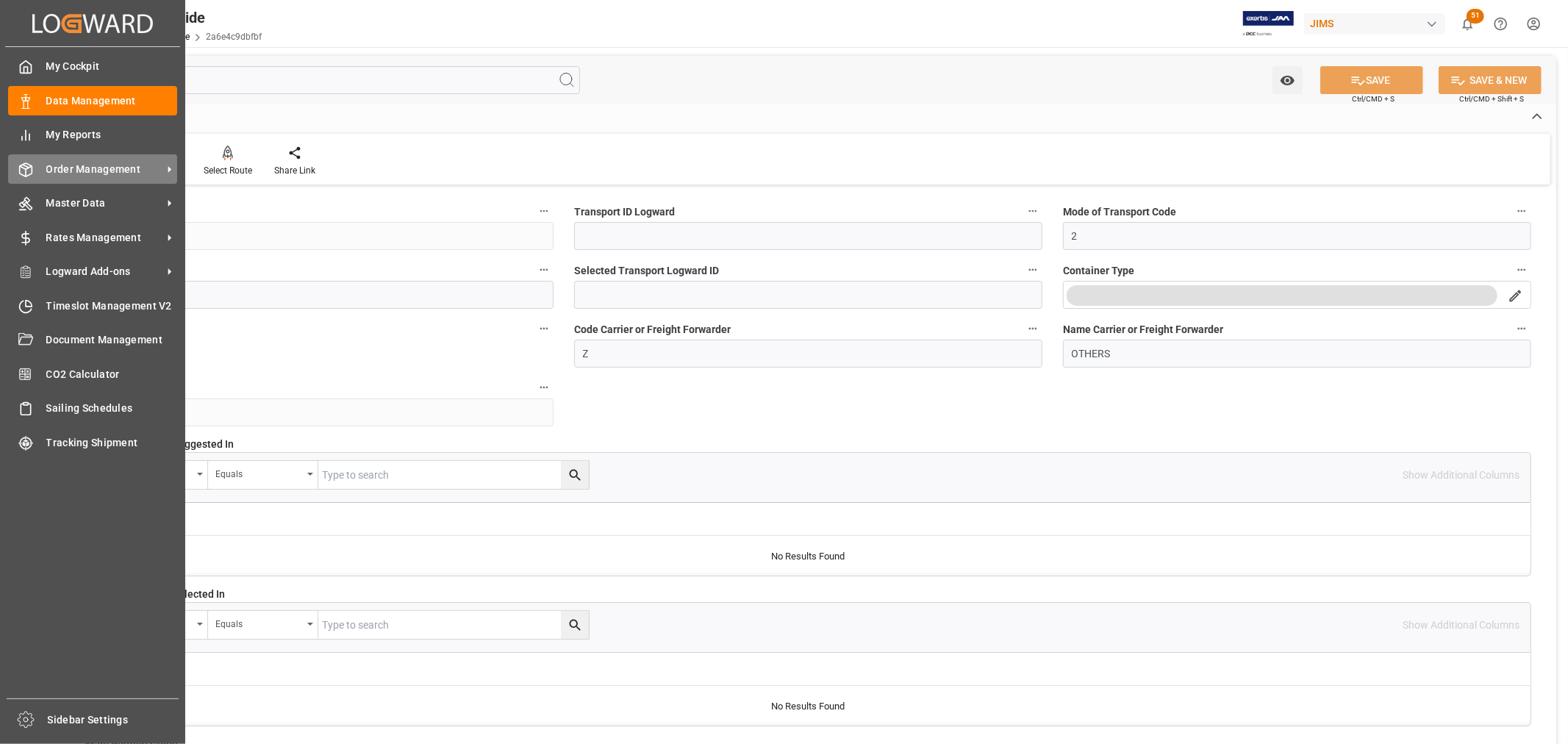
click at [79, 163] on span "Order Management" at bounding box center [104, 169] width 116 height 16
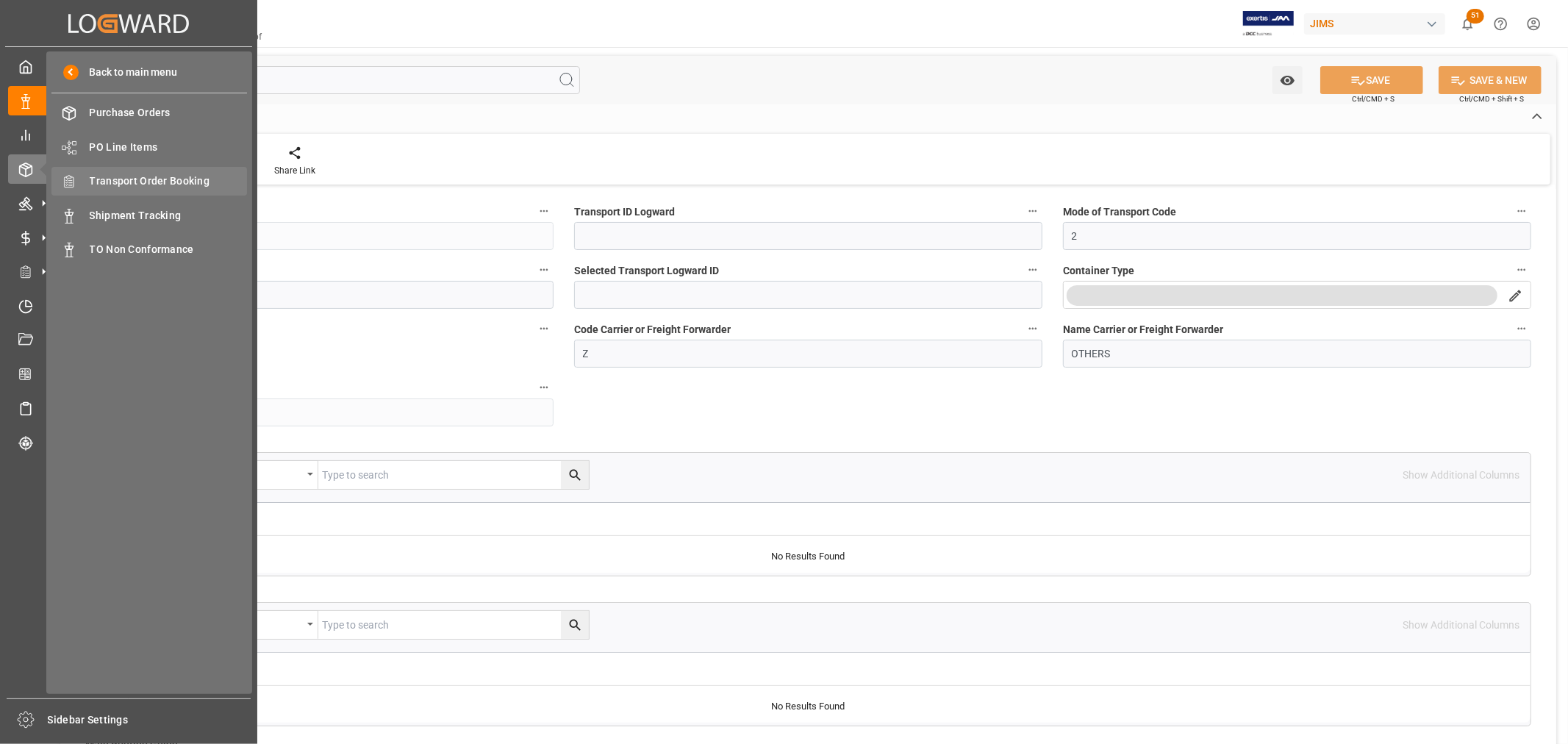
click at [111, 179] on span "Transport Order Booking" at bounding box center [168, 181] width 158 height 16
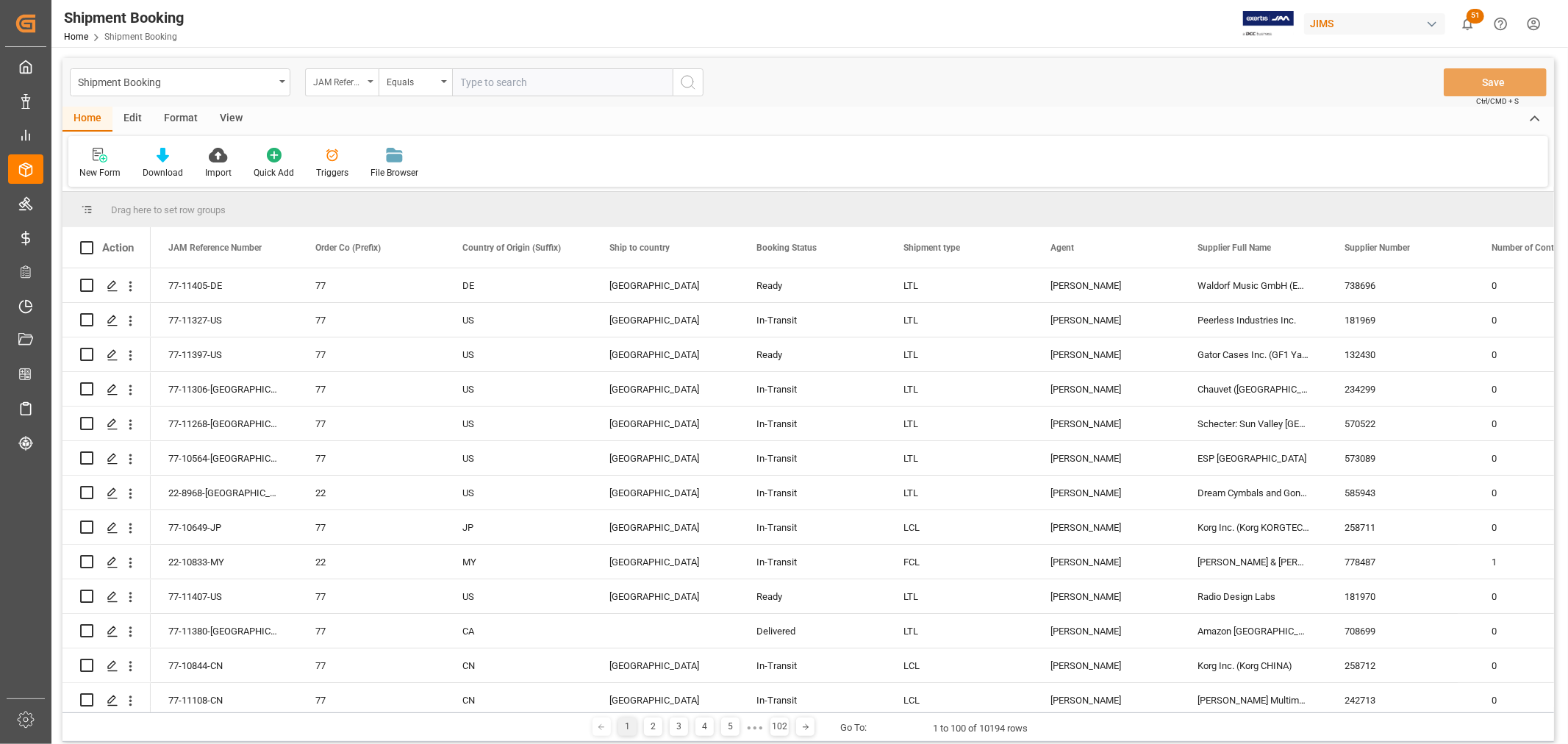
click at [371, 81] on icon "open menu" at bounding box center [371, 82] width 6 height 3
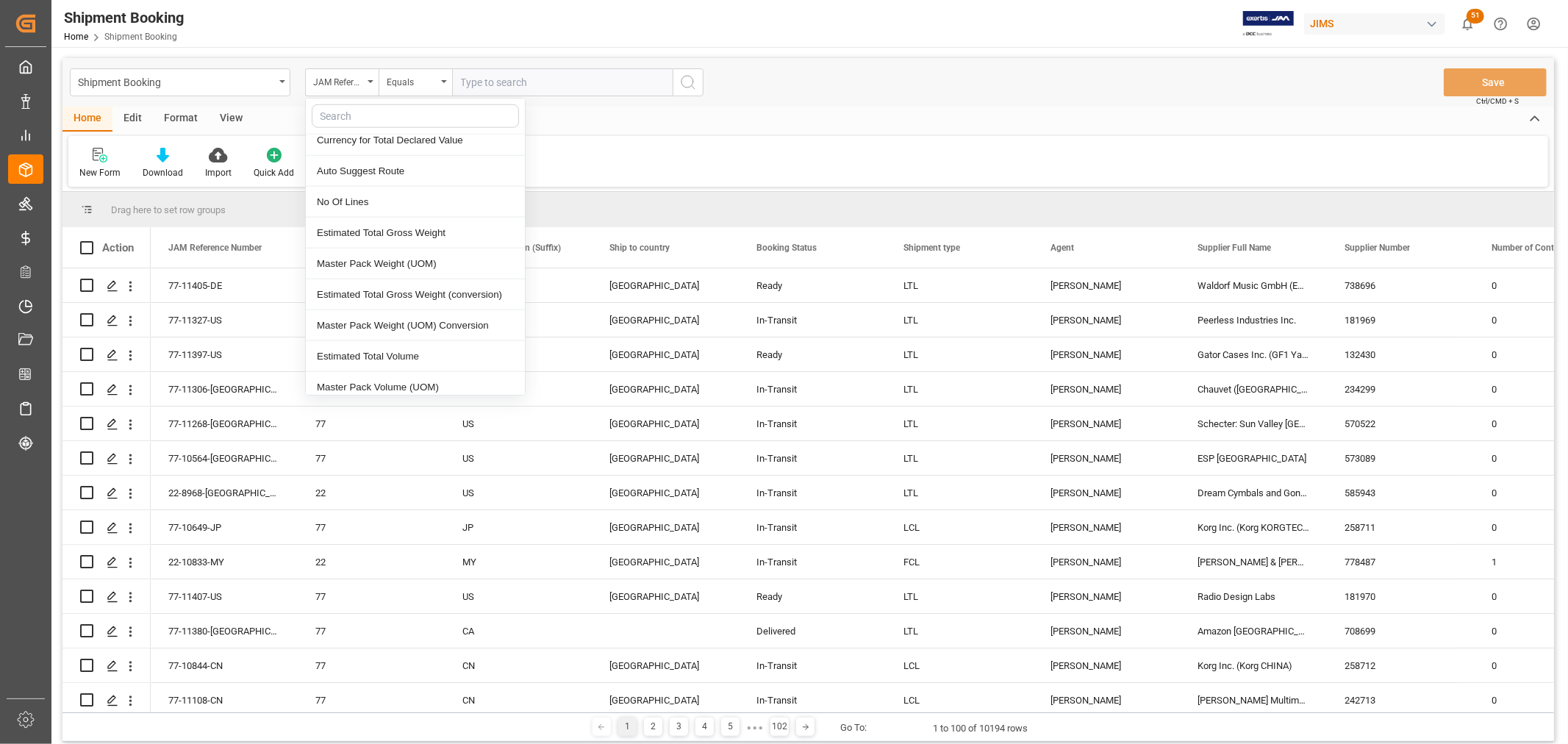
scroll to position [1389, 0]
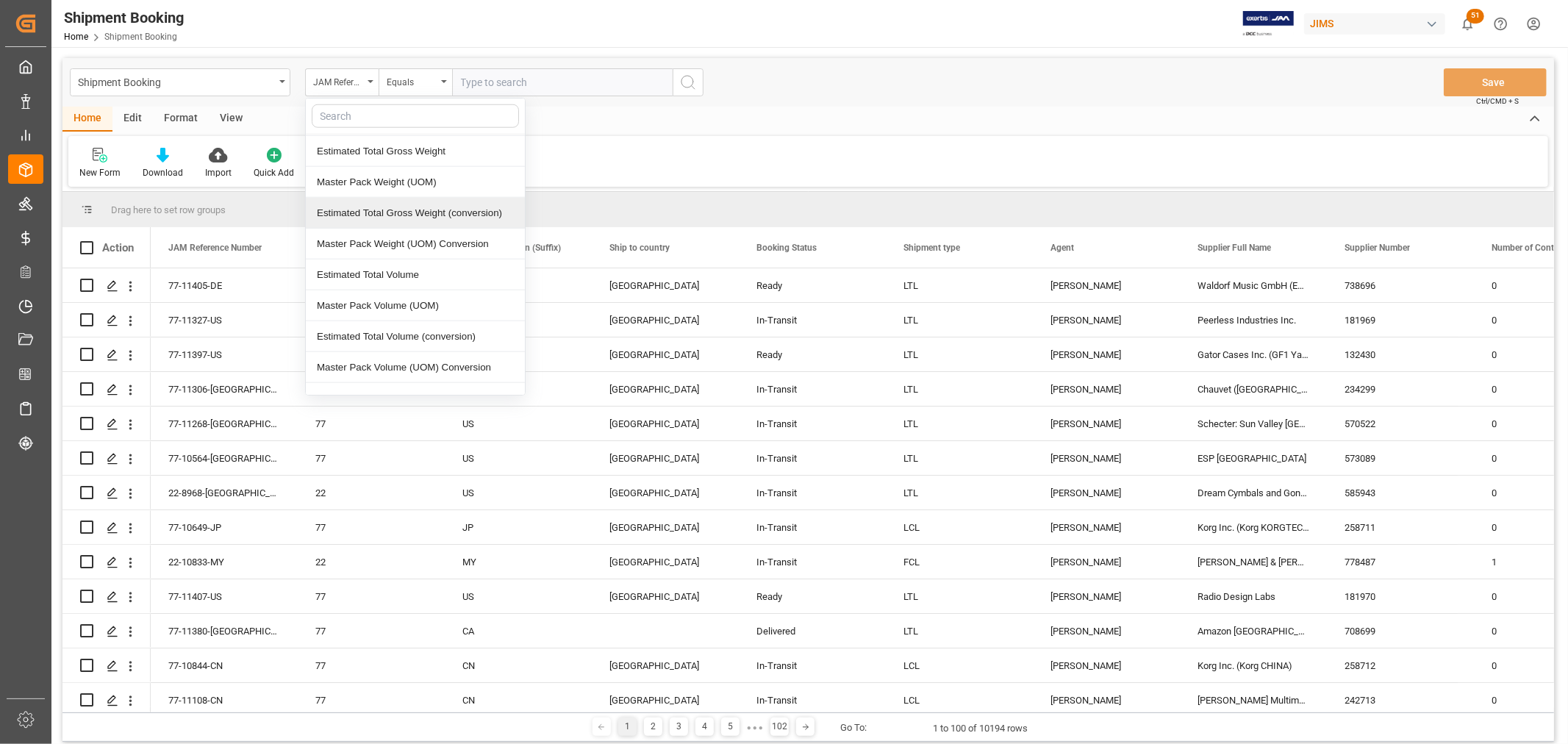
click at [620, 150] on div "New Form Download Import Quick Add Triggers File Browser" at bounding box center [808, 162] width 1480 height 51
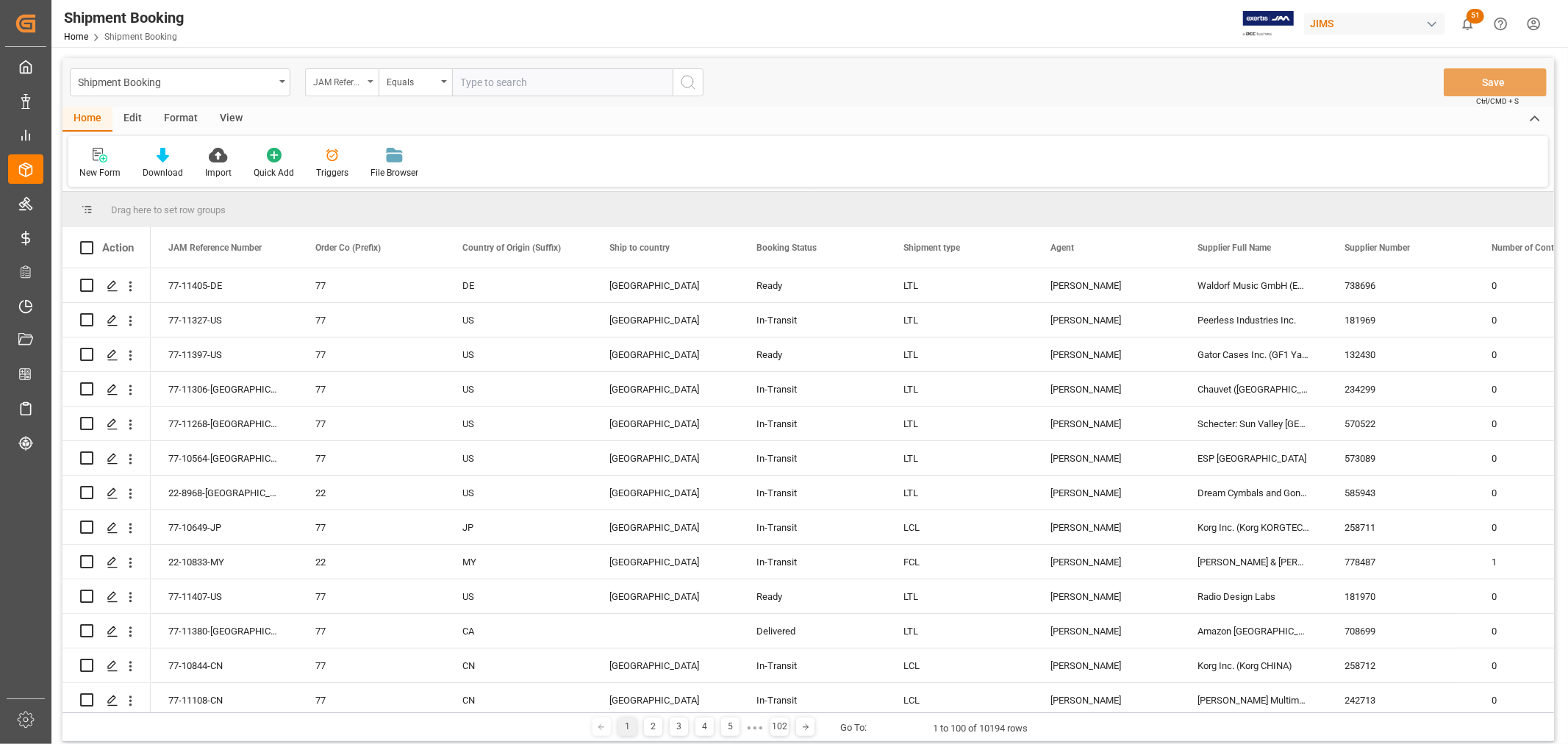
click at [374, 79] on div "JAM Reference Number" at bounding box center [342, 82] width 73 height 28
click at [370, 119] on input "text" at bounding box center [415, 116] width 207 height 23
type input "vendor"
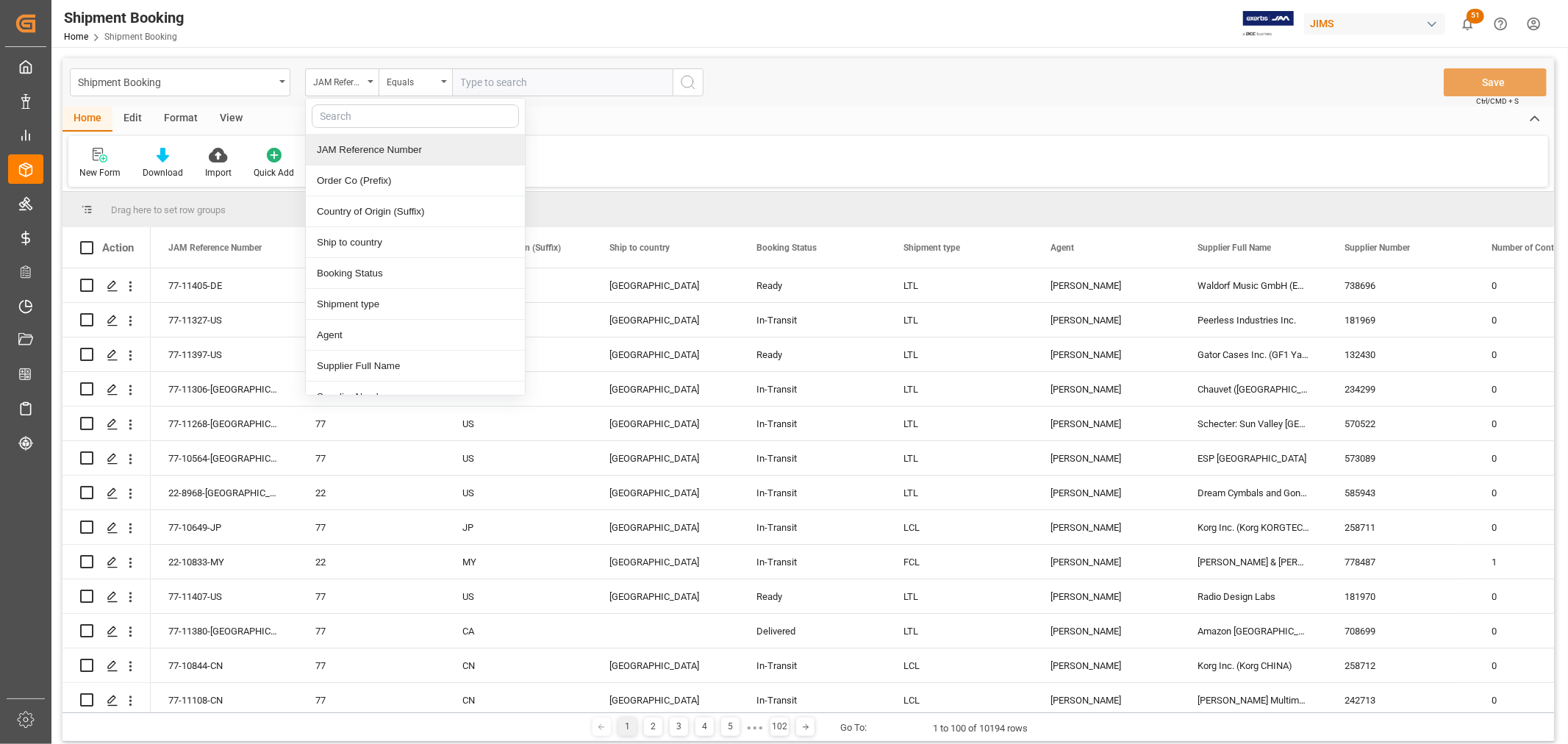
click at [731, 142] on div "New Form Download Import Quick Add Triggers File Browser" at bounding box center [808, 162] width 1480 height 51
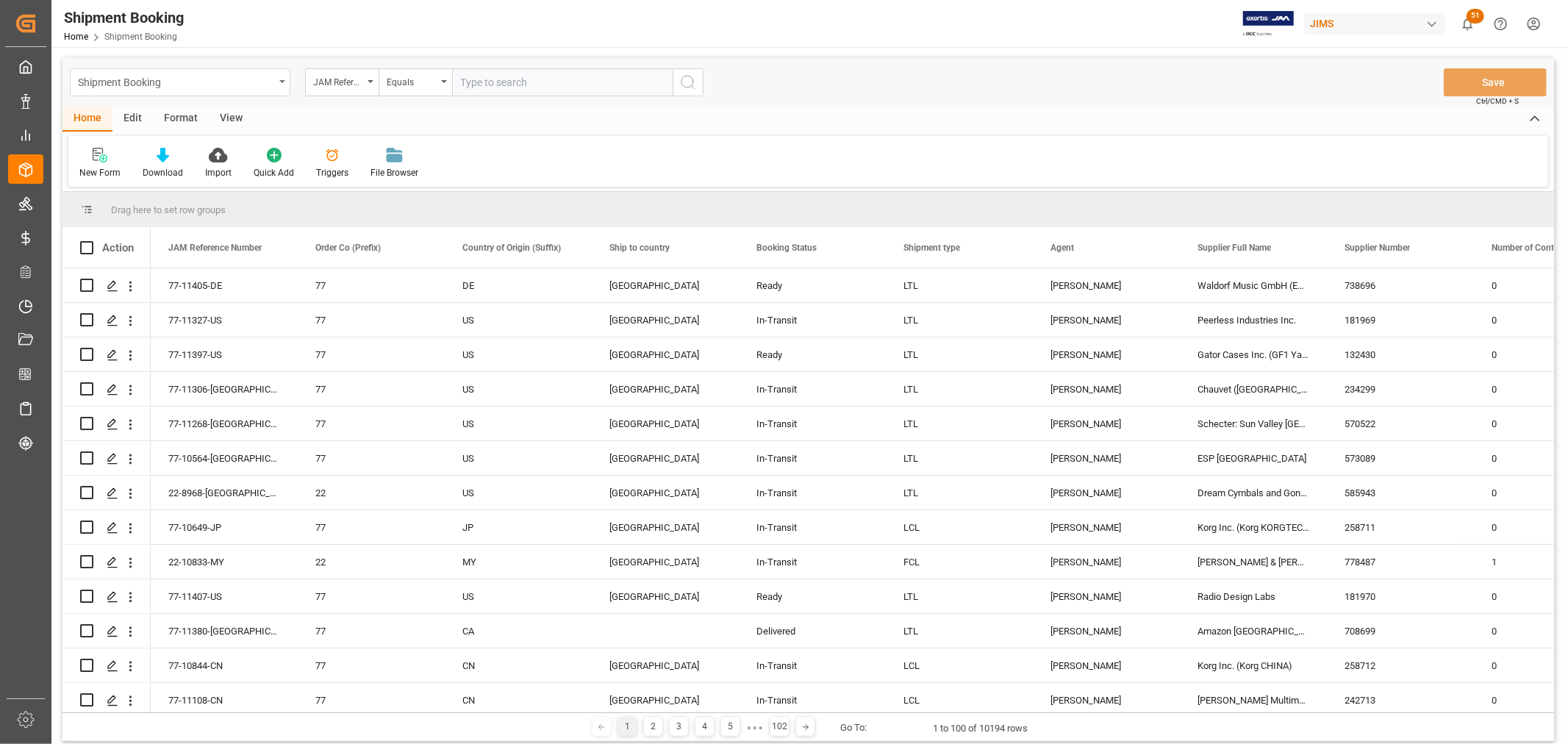
click at [281, 82] on icon "open menu" at bounding box center [283, 82] width 6 height 3
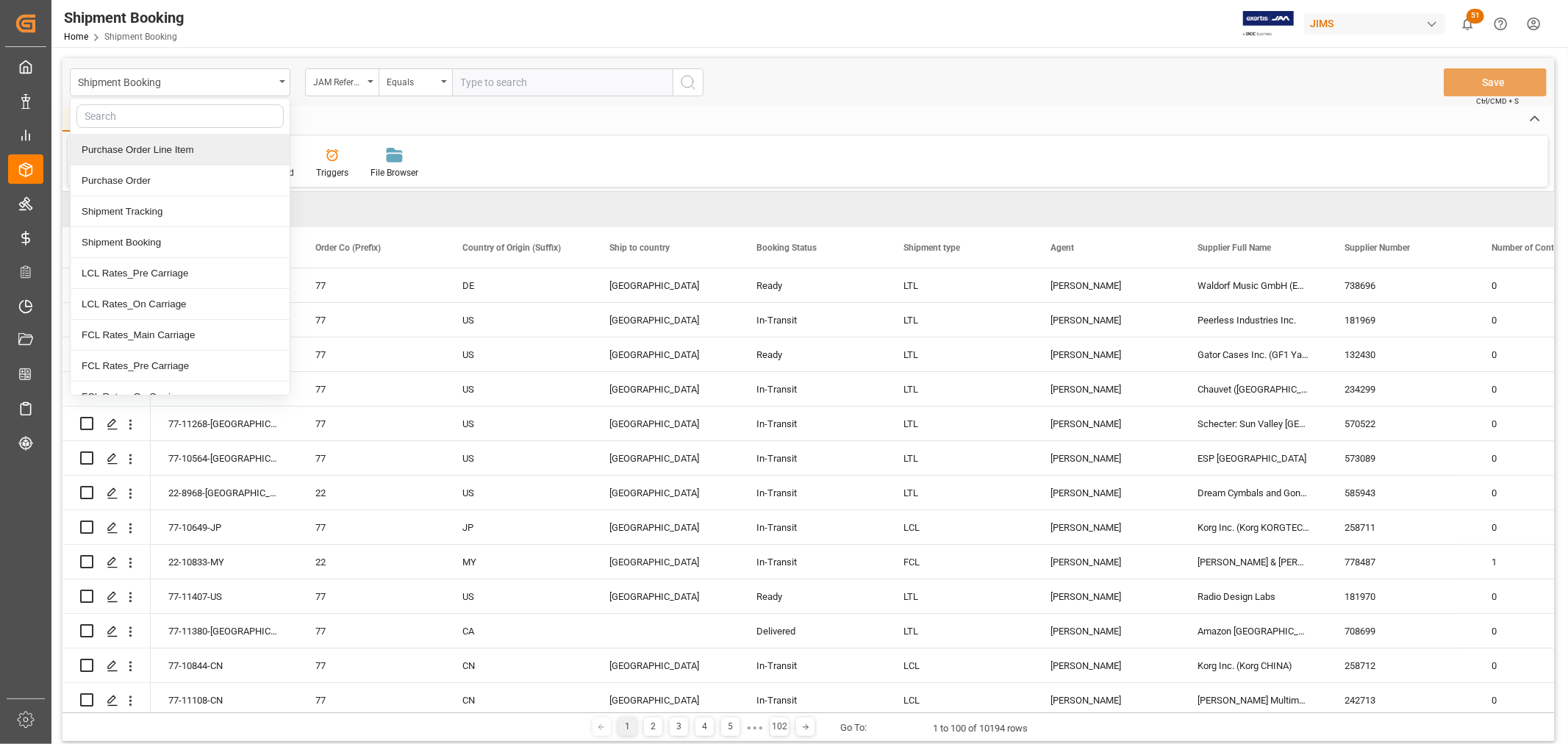
click at [129, 114] on input "text" at bounding box center [179, 116] width 207 height 23
type input "ve"
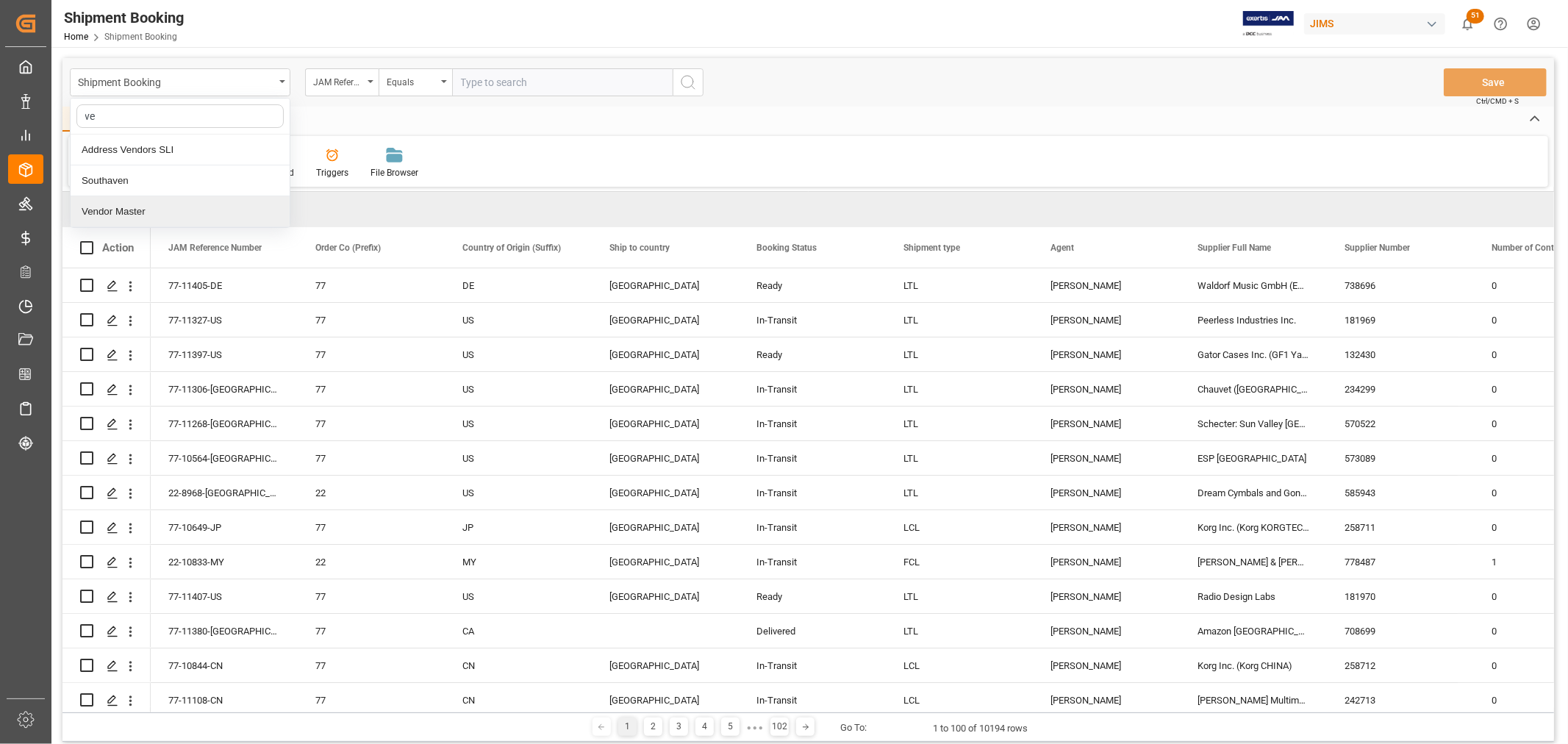
click at [123, 207] on div "Vendor Master" at bounding box center [179, 212] width 219 height 31
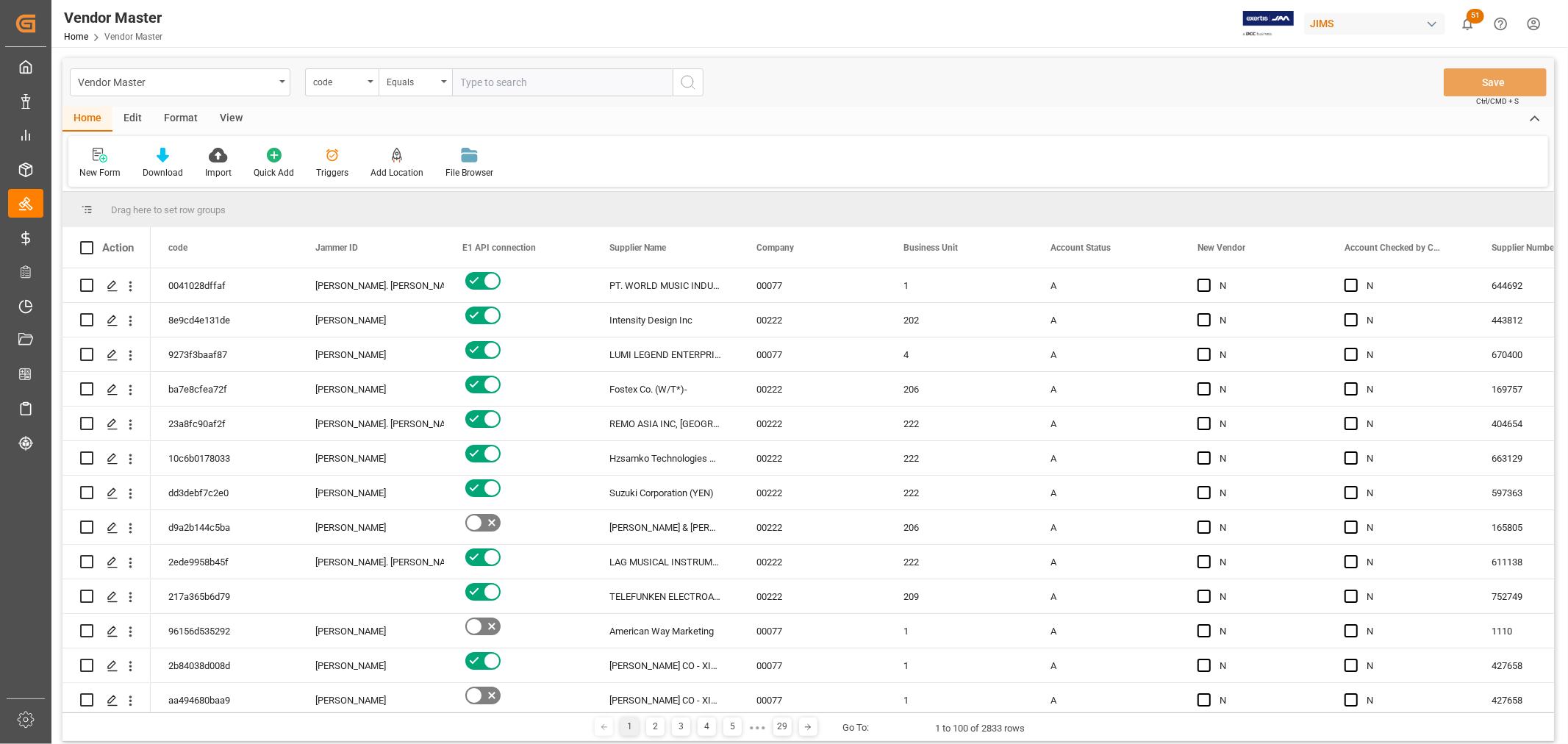
click at [466, 90] on input "text" at bounding box center [562, 82] width 220 height 28
paste input "765983"
type input "765983"
click at [685, 79] on icon "search button" at bounding box center [688, 82] width 18 height 18
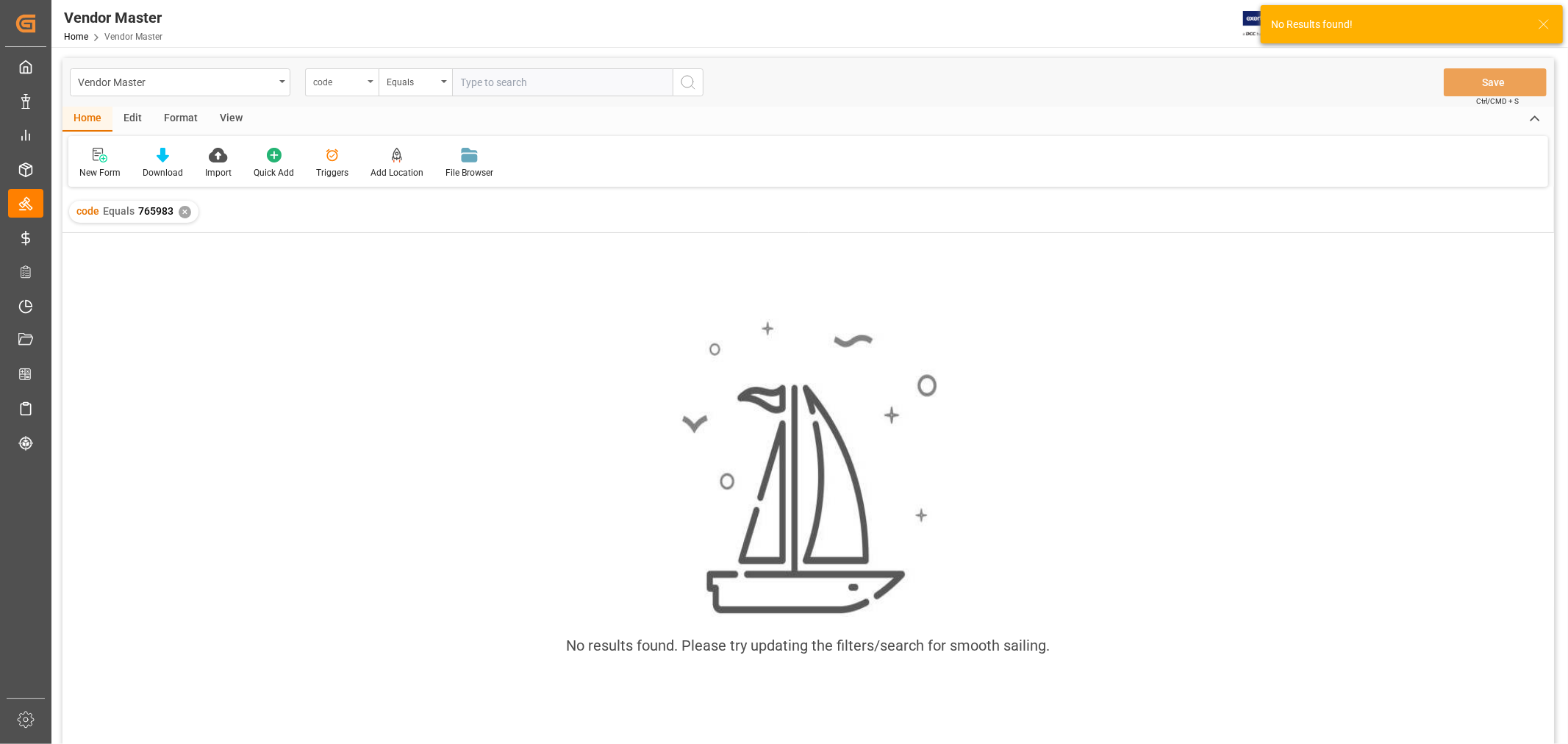
click at [366, 81] on div "code" at bounding box center [342, 82] width 73 height 28
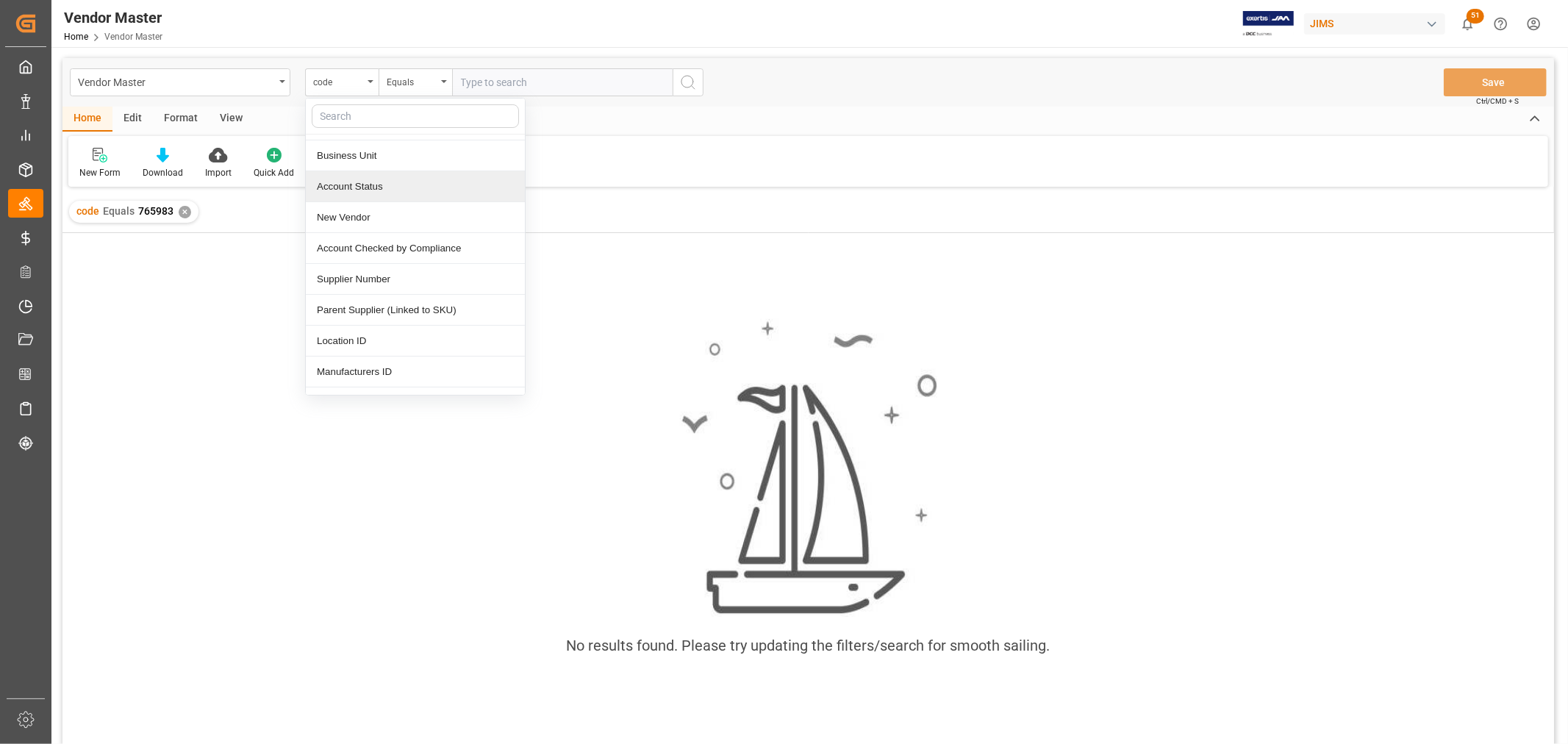
scroll to position [163, 0]
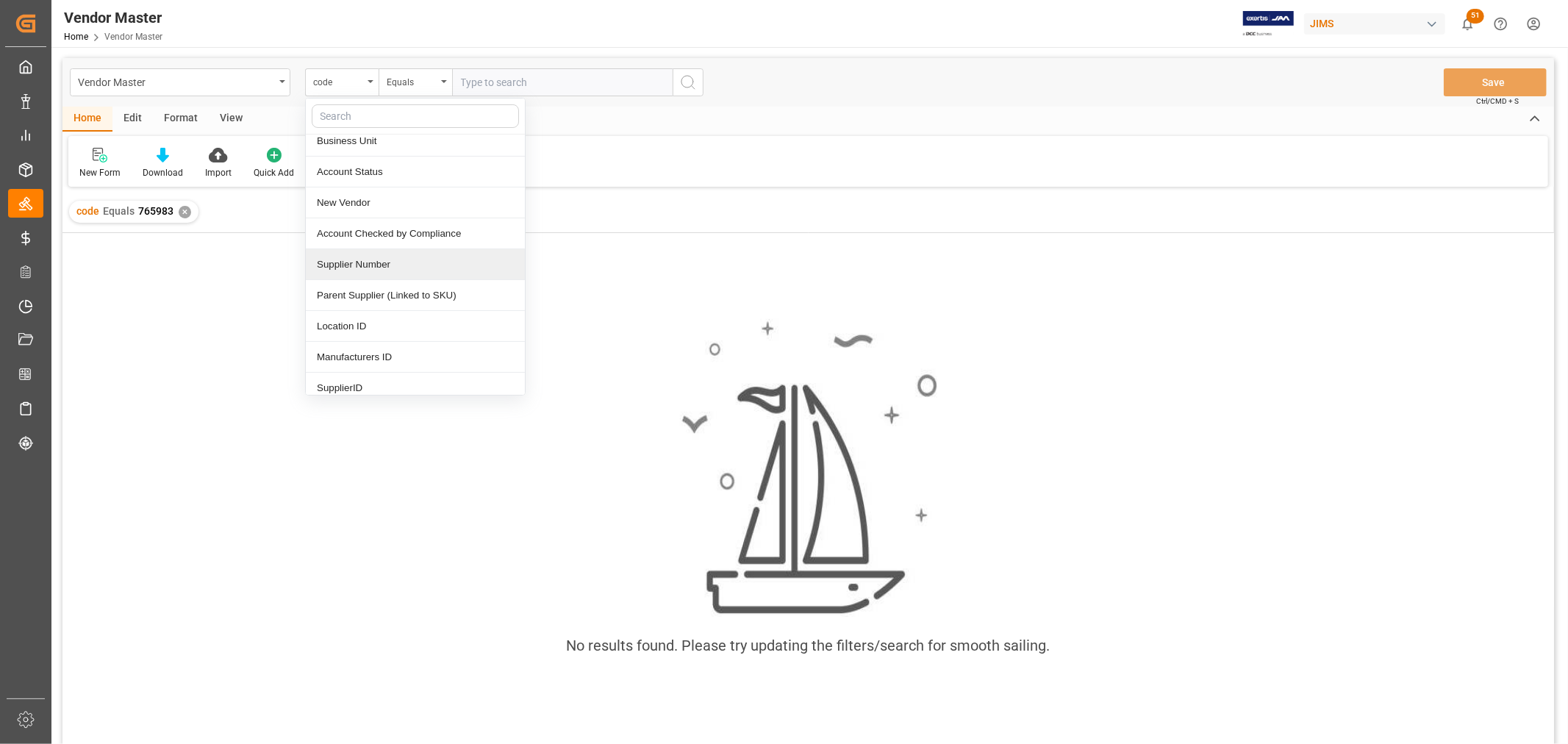
click at [366, 267] on div "Supplier Number" at bounding box center [415, 264] width 219 height 31
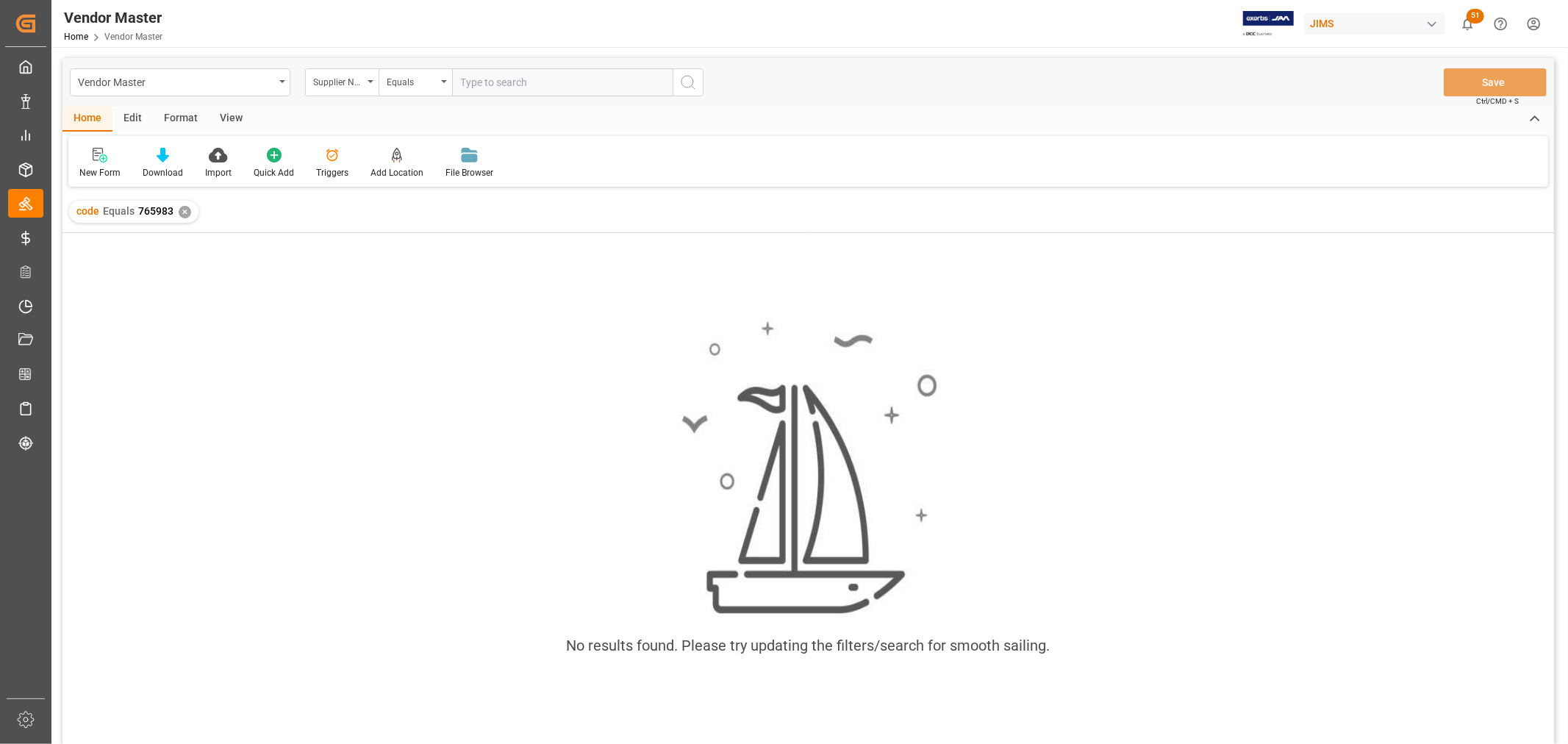
click at [489, 82] on input "text" at bounding box center [562, 82] width 220 height 28
paste input "765983"
type input "765983"
click at [688, 77] on icon "search button" at bounding box center [688, 82] width 18 height 18
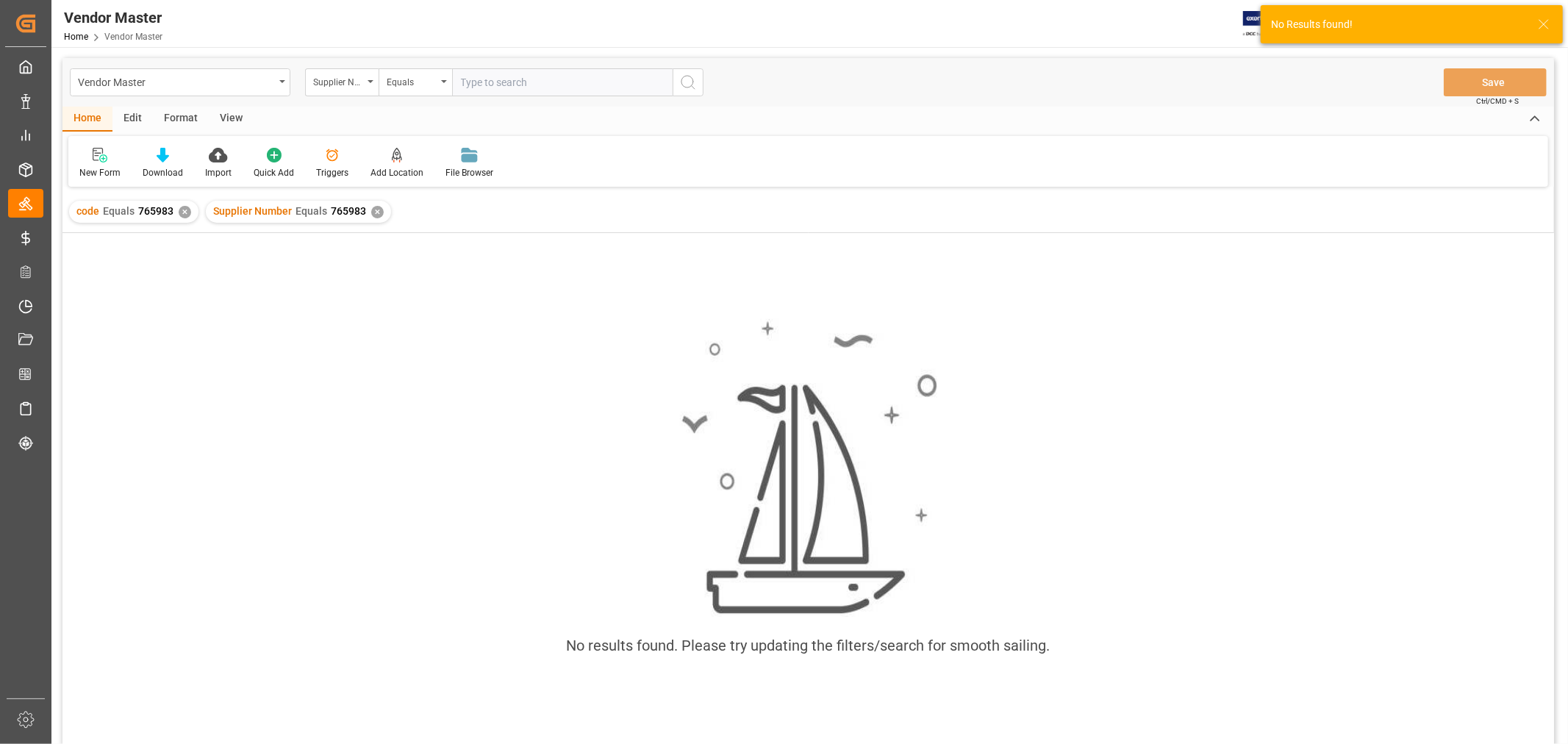
click at [179, 208] on div "✕" at bounding box center [185, 212] width 13 height 13
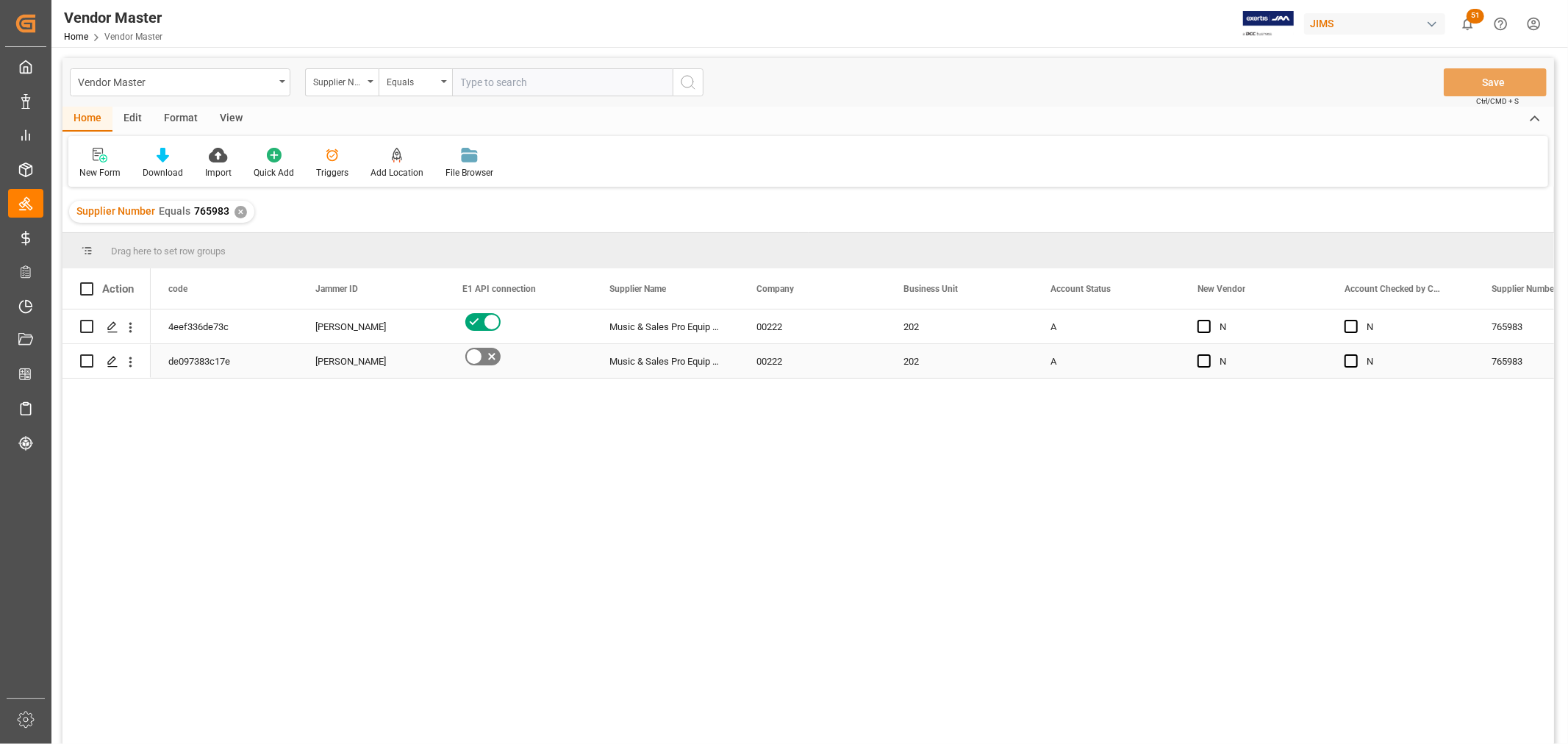
click at [392, 363] on div "[PERSON_NAME]" at bounding box center [371, 361] width 112 height 34
click at [288, 473] on div "4eef336de73c Catherine Heng Music & Sales Pro Equip GmbH Germany 00222 202 A N …" at bounding box center [853, 532] width 1404 height 444
click at [562, 373] on div "Press SPACE to select this row." at bounding box center [518, 360] width 147 height 34
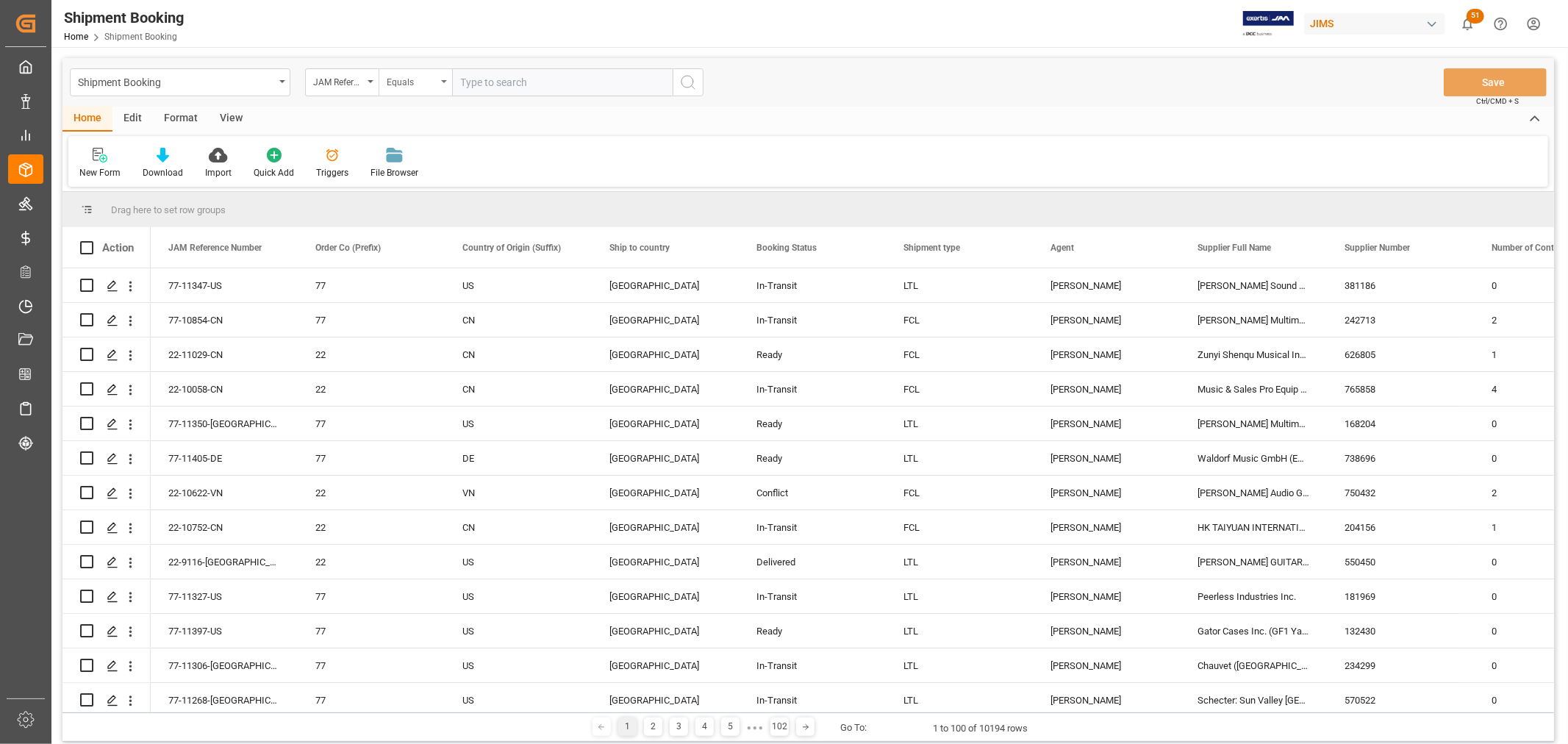
click at [445, 82] on icon "open menu" at bounding box center [444, 82] width 6 height 3
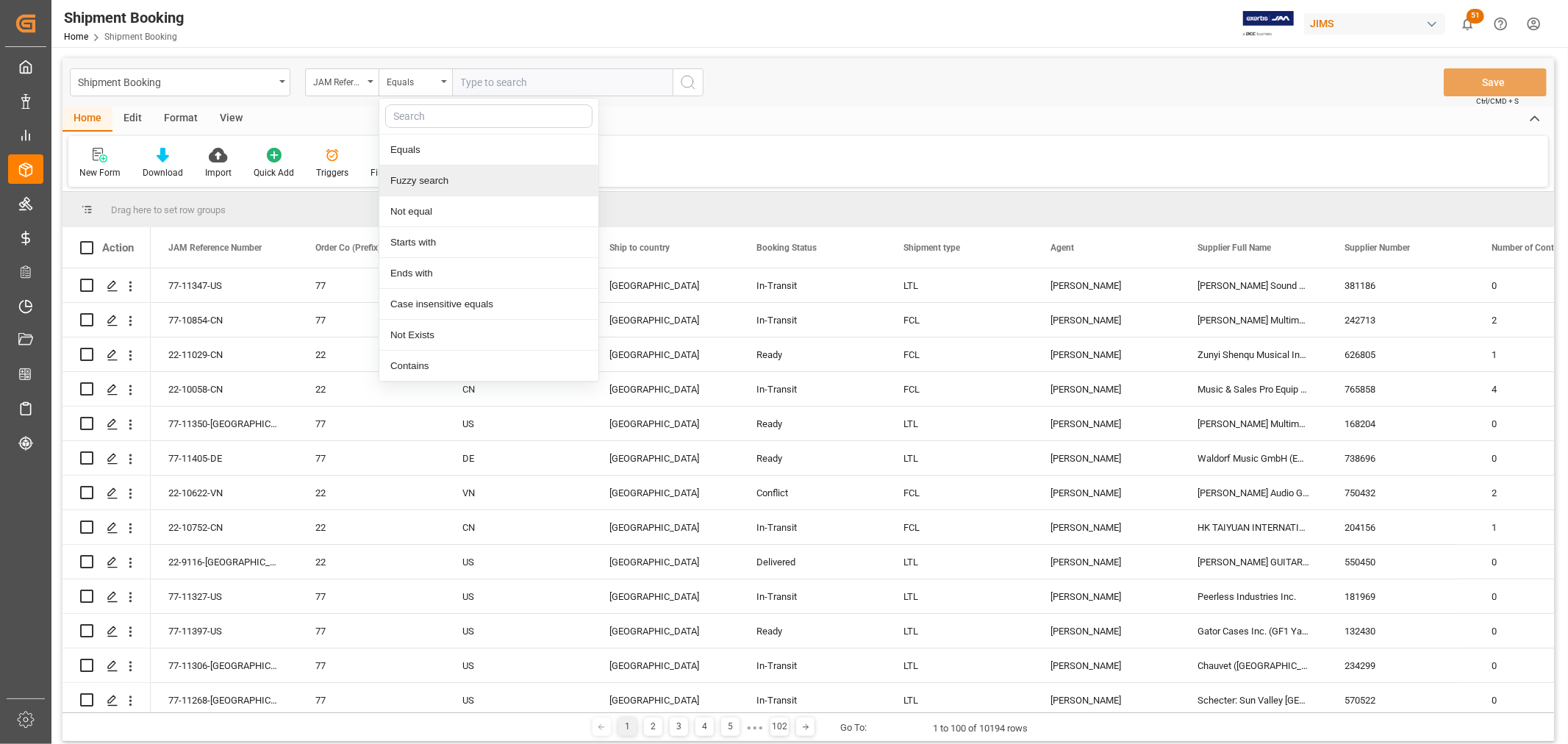
click at [443, 187] on div "Fuzzy search" at bounding box center [489, 180] width 219 height 31
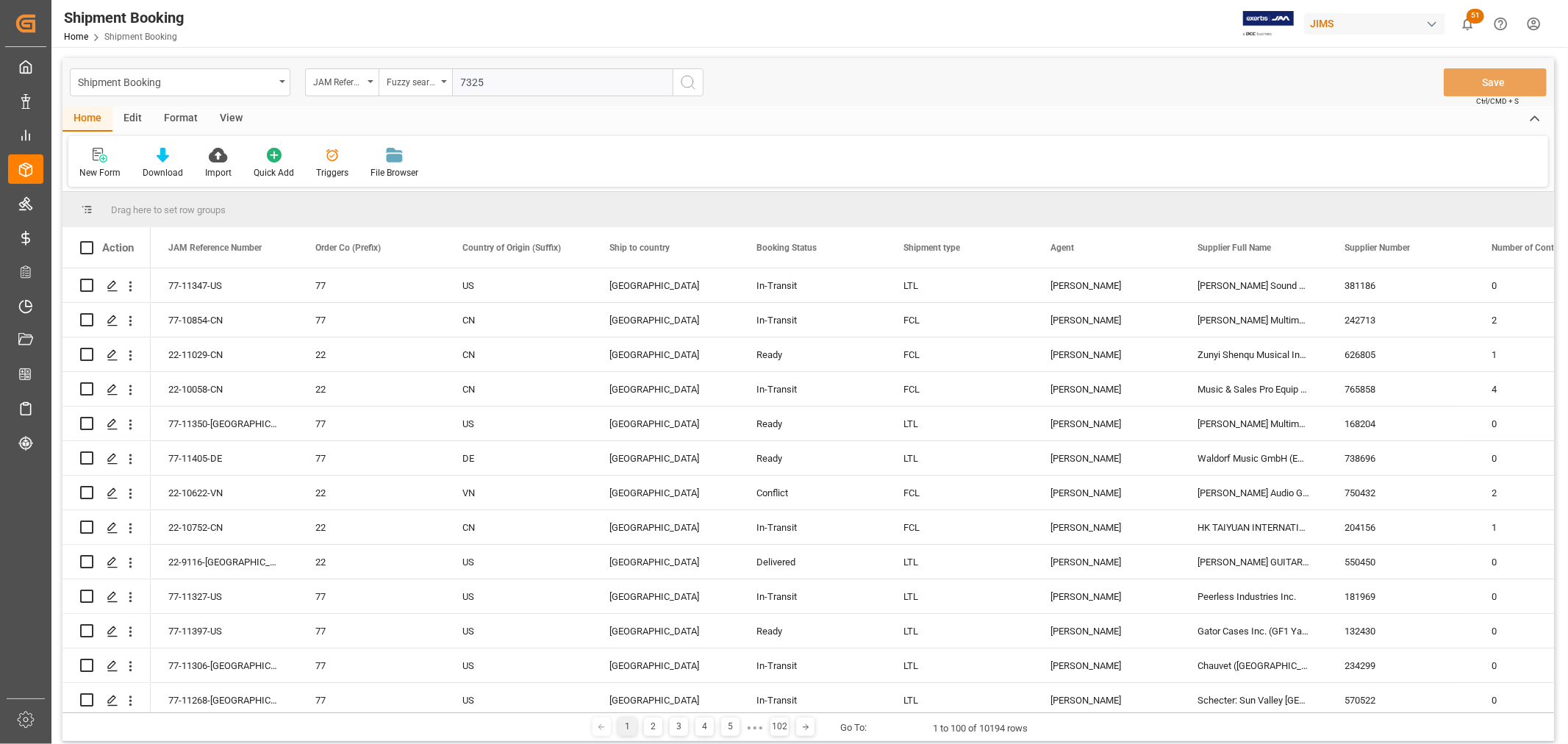
type input "7325"
click at [685, 78] on icon "search button" at bounding box center [688, 82] width 18 height 18
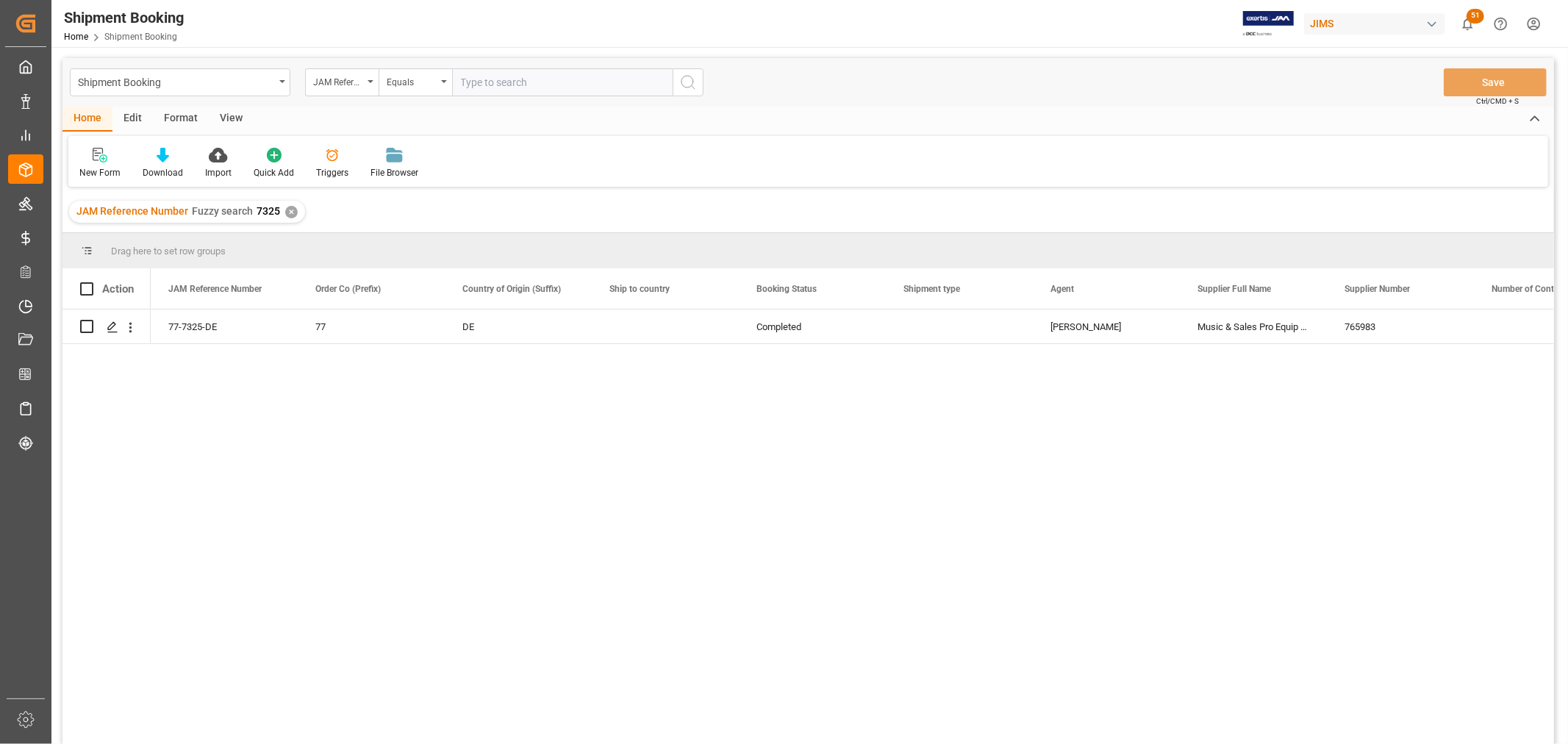
click at [232, 109] on div "View" at bounding box center [231, 119] width 45 height 25
click at [89, 169] on div "Default" at bounding box center [93, 173] width 28 height 13
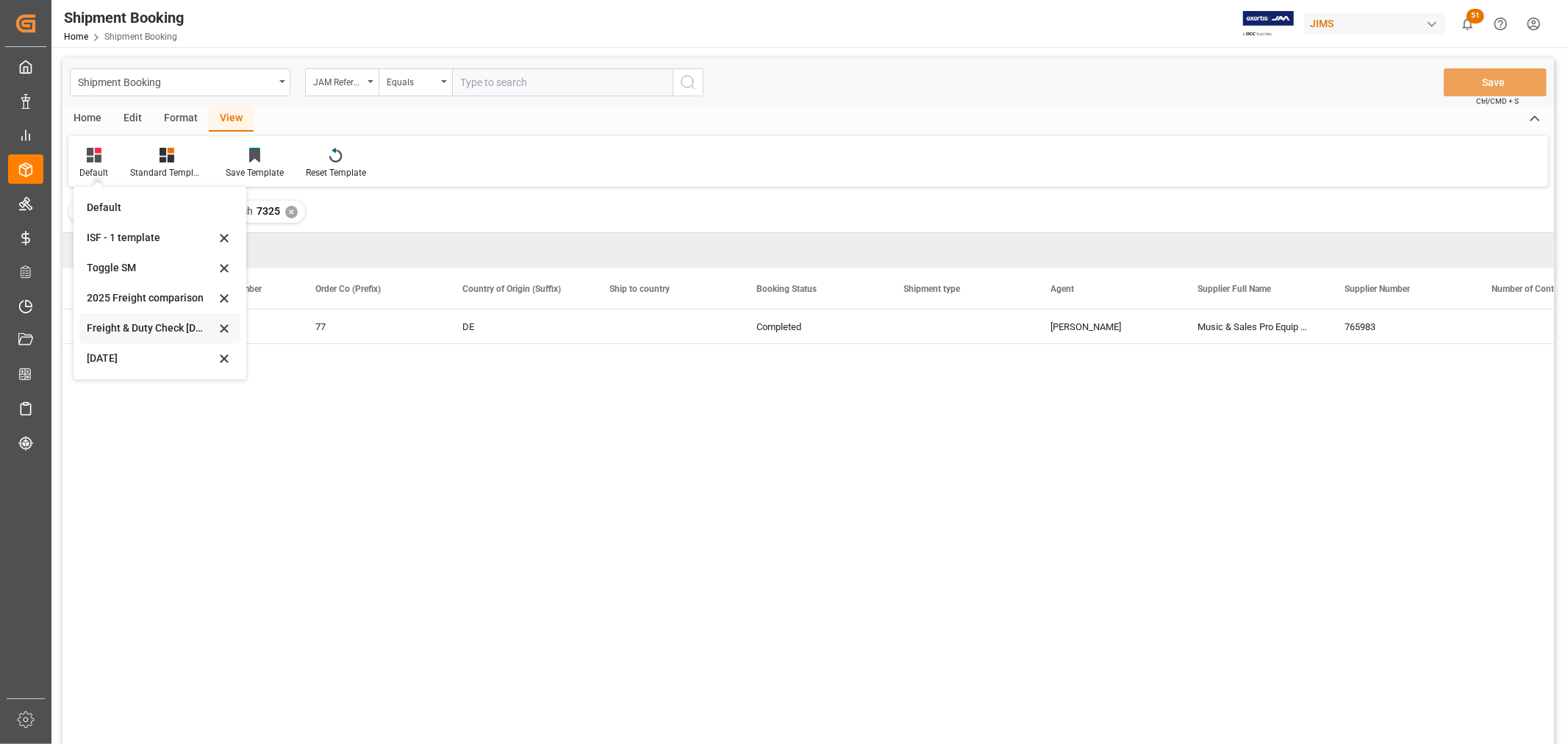
click at [163, 328] on div "Freight & Duty Check [DATE]" at bounding box center [151, 328] width 129 height 16
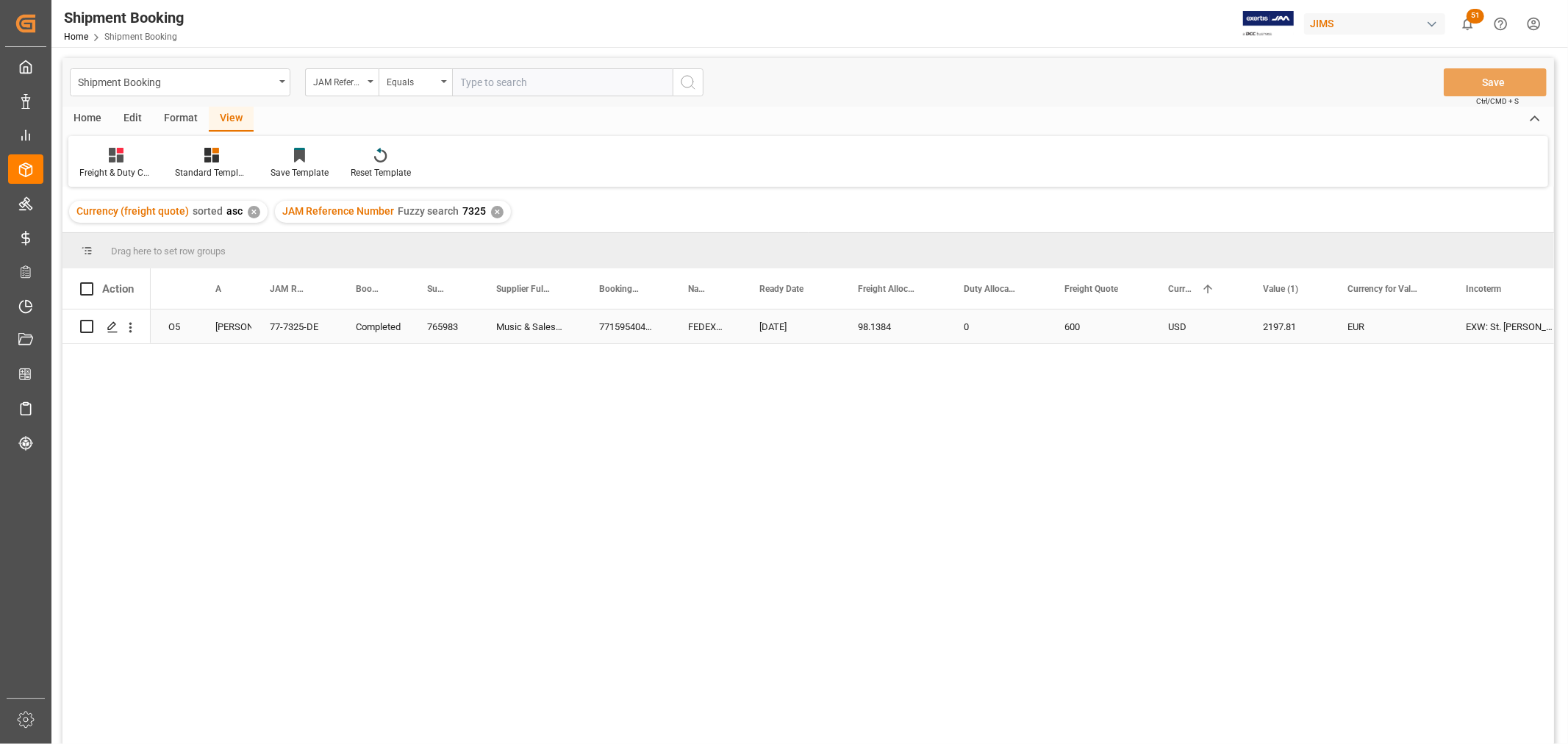
click at [982, 328] on div "0" at bounding box center [996, 326] width 101 height 34
